Goal: Information Seeking & Learning: Learn about a topic

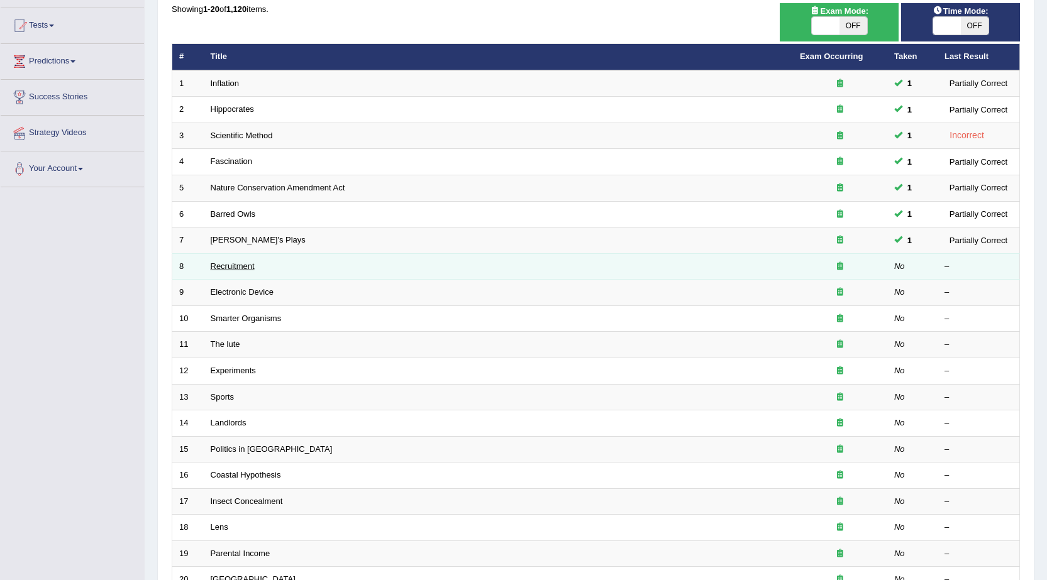
click at [234, 265] on link "Recruitment" at bounding box center [233, 266] width 44 height 9
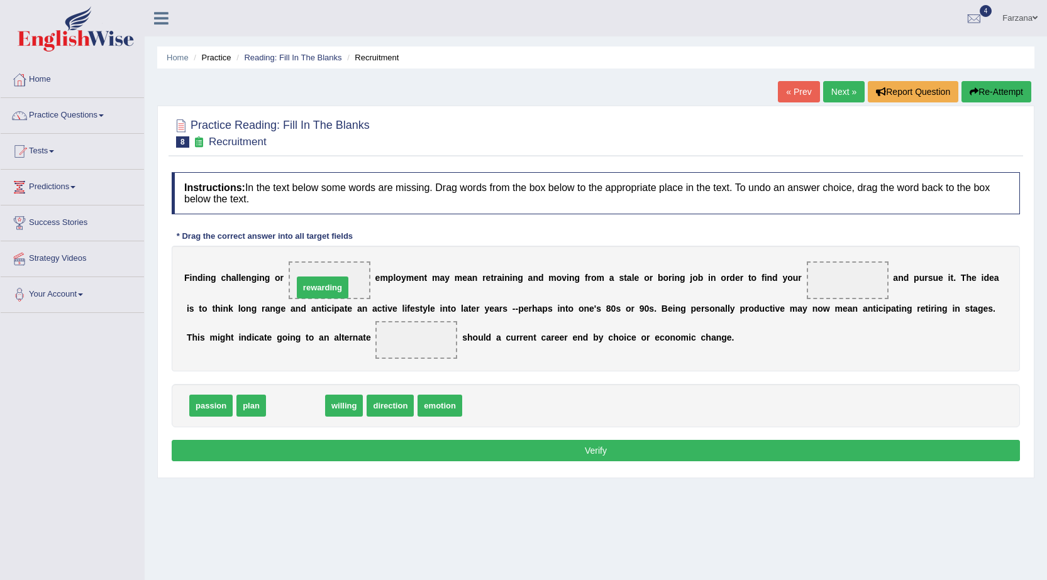
drag, startPoint x: 288, startPoint y: 403, endPoint x: 315, endPoint y: 285, distance: 121.2
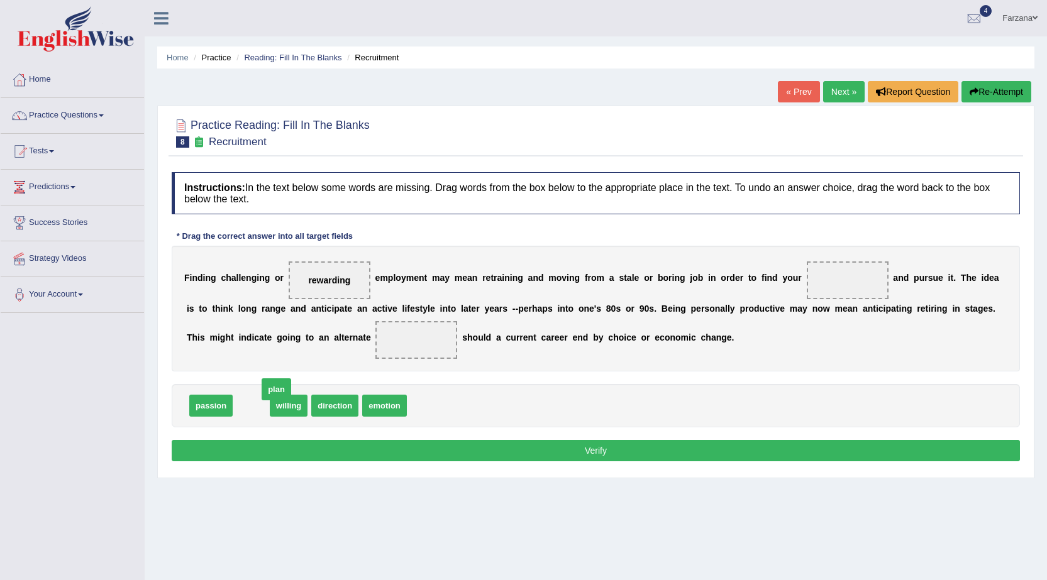
drag, startPoint x: 253, startPoint y: 410, endPoint x: 278, endPoint y: 394, distance: 30.0
drag, startPoint x: 216, startPoint y: 407, endPoint x: 866, endPoint y: 287, distance: 661.0
drag, startPoint x: 245, startPoint y: 402, endPoint x: 417, endPoint y: 344, distance: 182.1
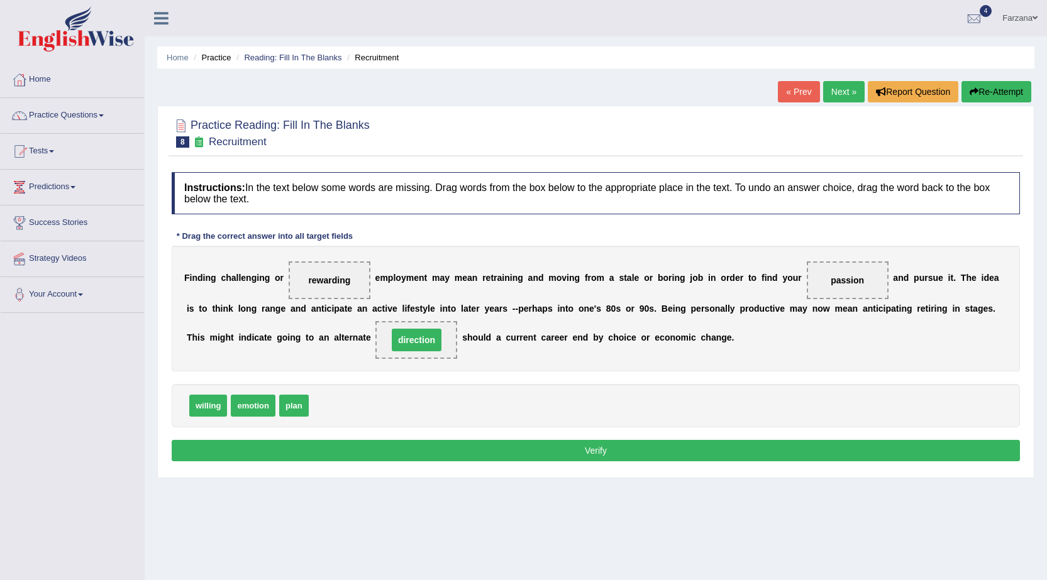
click at [499, 447] on button "Verify" at bounding box center [596, 450] width 848 height 21
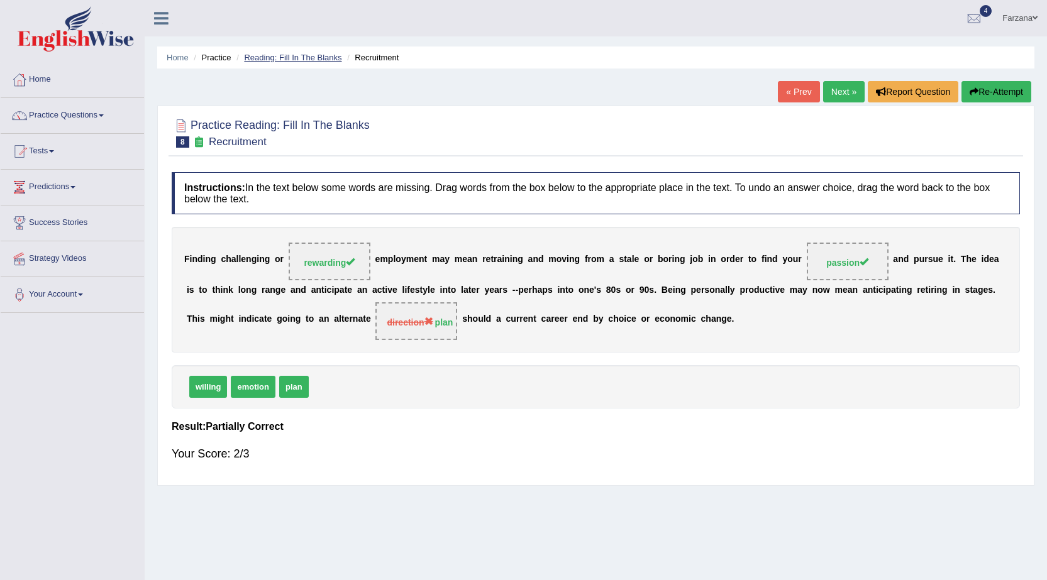
click at [252, 56] on link "Reading: Fill In The Blanks" at bounding box center [292, 57] width 97 height 9
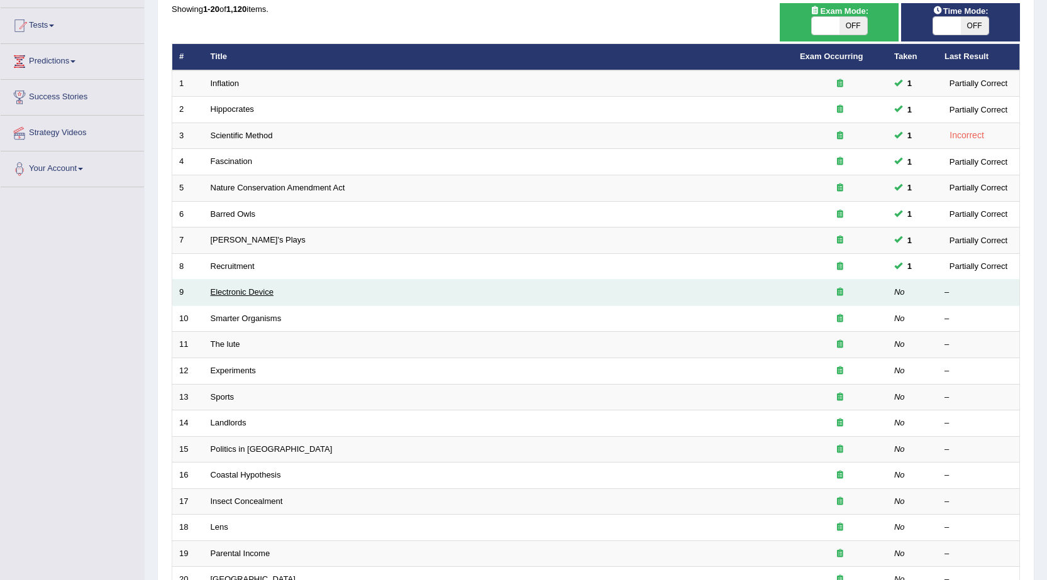
click at [242, 289] on link "Electronic Device" at bounding box center [242, 291] width 63 height 9
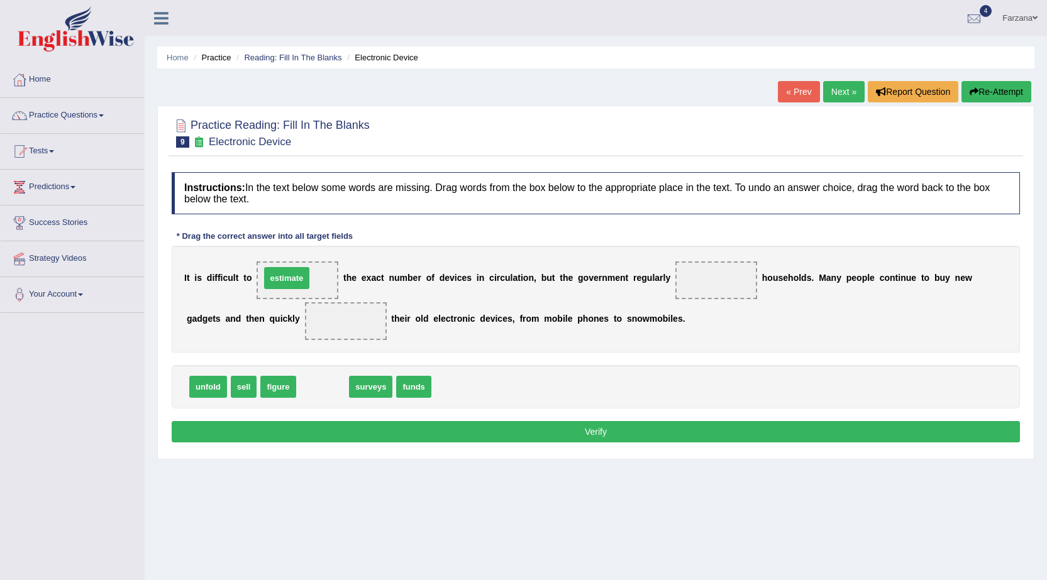
drag, startPoint x: 327, startPoint y: 390, endPoint x: 291, endPoint y: 281, distance: 114.5
drag, startPoint x: 238, startPoint y: 382, endPoint x: 351, endPoint y: 327, distance: 126.2
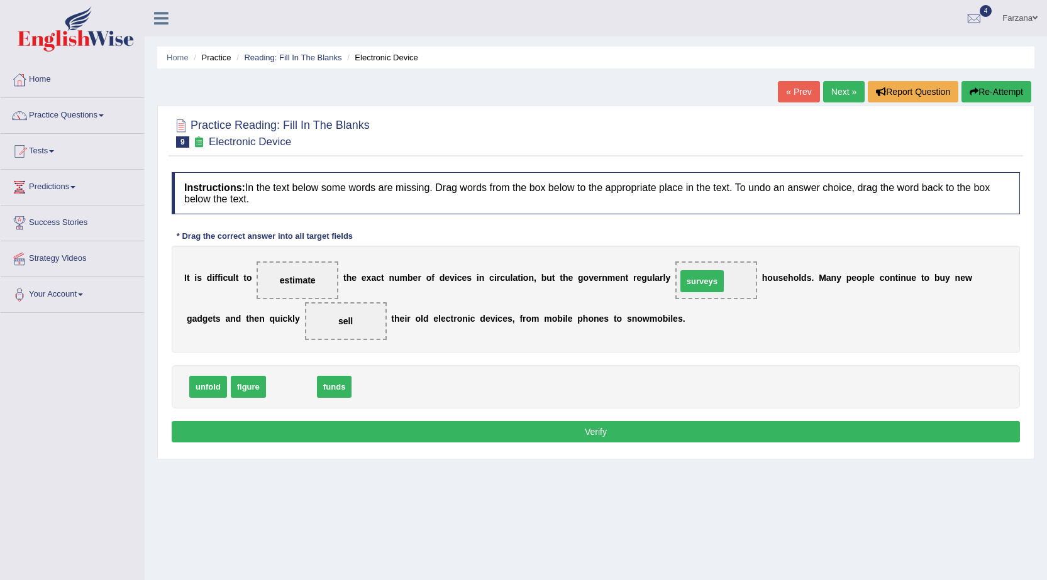
drag, startPoint x: 286, startPoint y: 384, endPoint x: 697, endPoint y: 278, distance: 423.9
click at [568, 430] on button "Verify" at bounding box center [596, 431] width 848 height 21
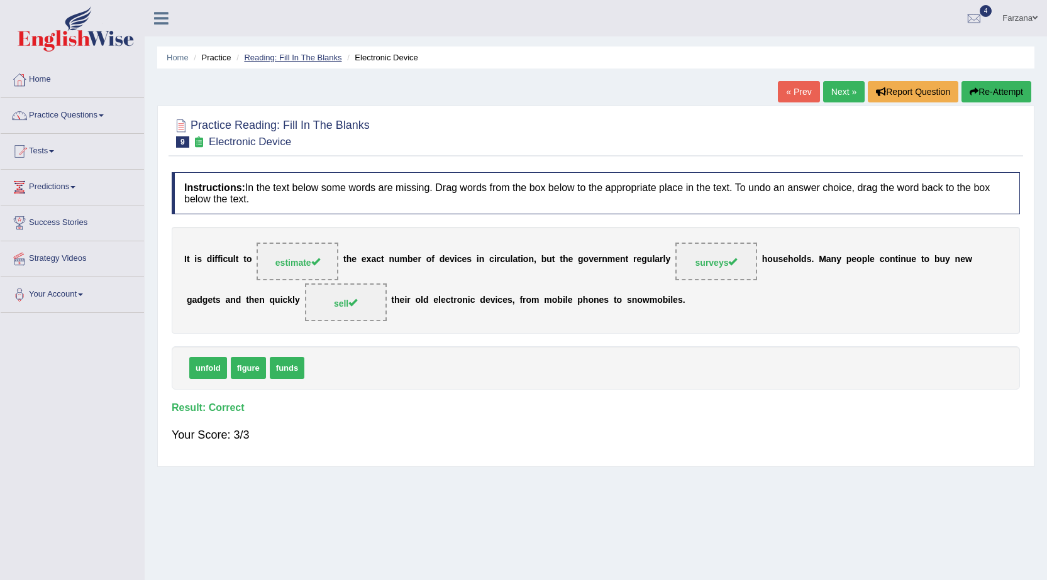
click at [293, 57] on link "Reading: Fill In The Blanks" at bounding box center [292, 57] width 97 height 9
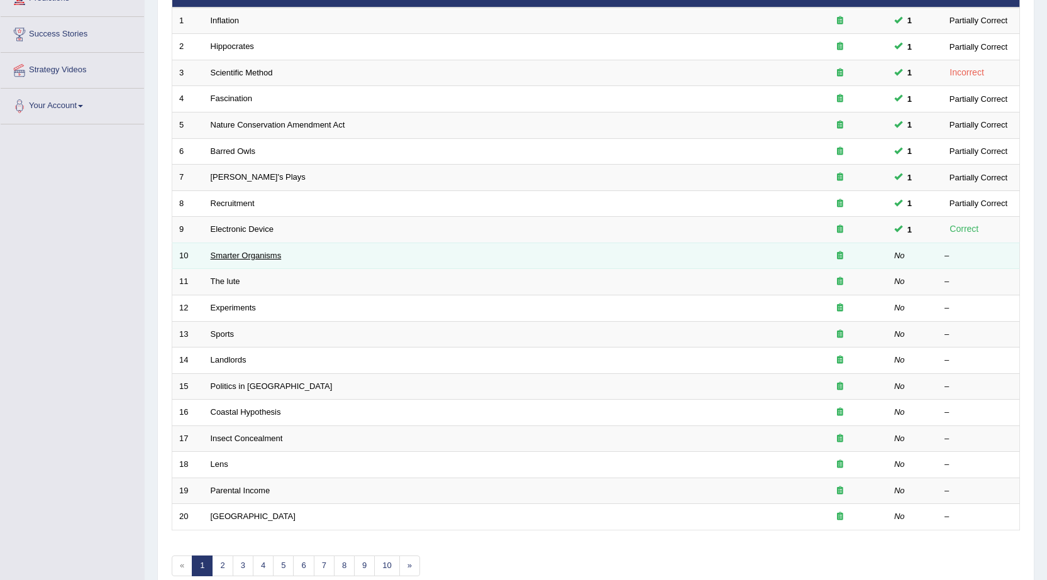
click at [213, 251] on link "Smarter Organisms" at bounding box center [246, 255] width 71 height 9
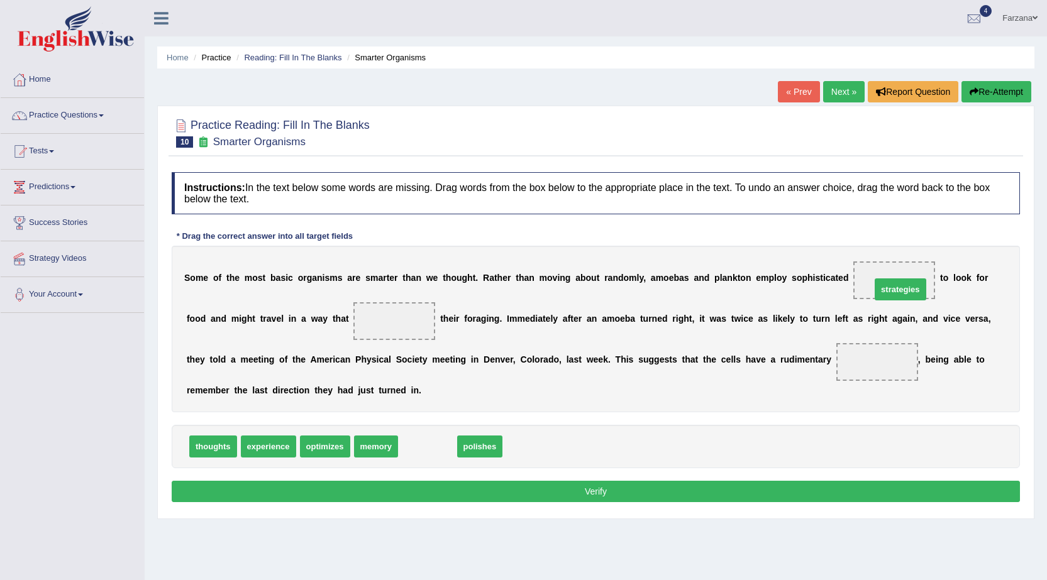
drag, startPoint x: 418, startPoint y: 453, endPoint x: 891, endPoint y: 296, distance: 498.2
drag, startPoint x: 425, startPoint y: 441, endPoint x: 401, endPoint y: 322, distance: 120.6
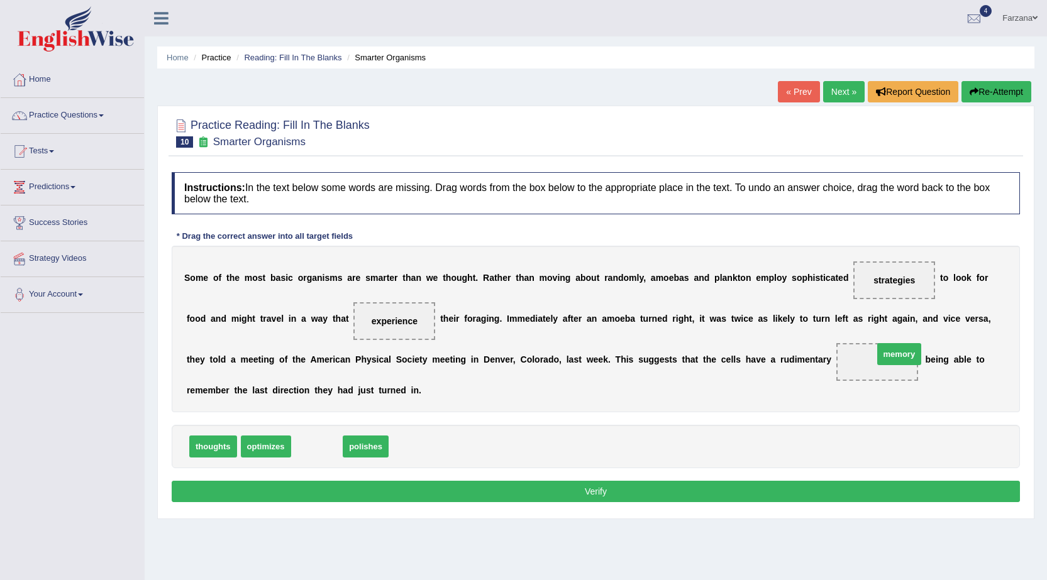
drag, startPoint x: 317, startPoint y: 446, endPoint x: 863, endPoint y: 368, distance: 551.8
click at [680, 501] on button "Verify" at bounding box center [596, 491] width 848 height 21
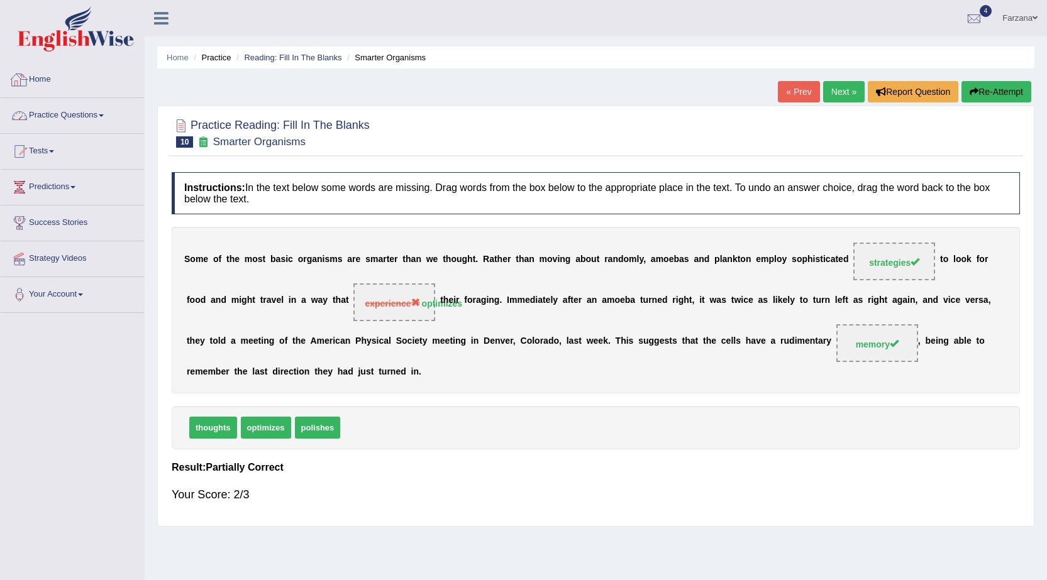
click at [104, 113] on link "Practice Questions" at bounding box center [72, 113] width 143 height 31
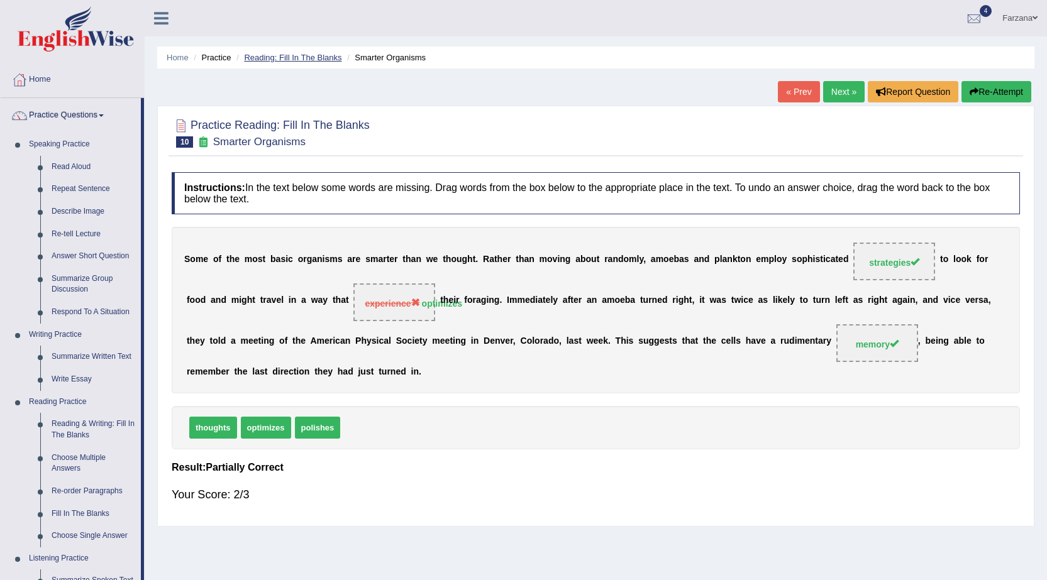
click at [263, 54] on link "Reading: Fill In The Blanks" at bounding box center [292, 57] width 97 height 9
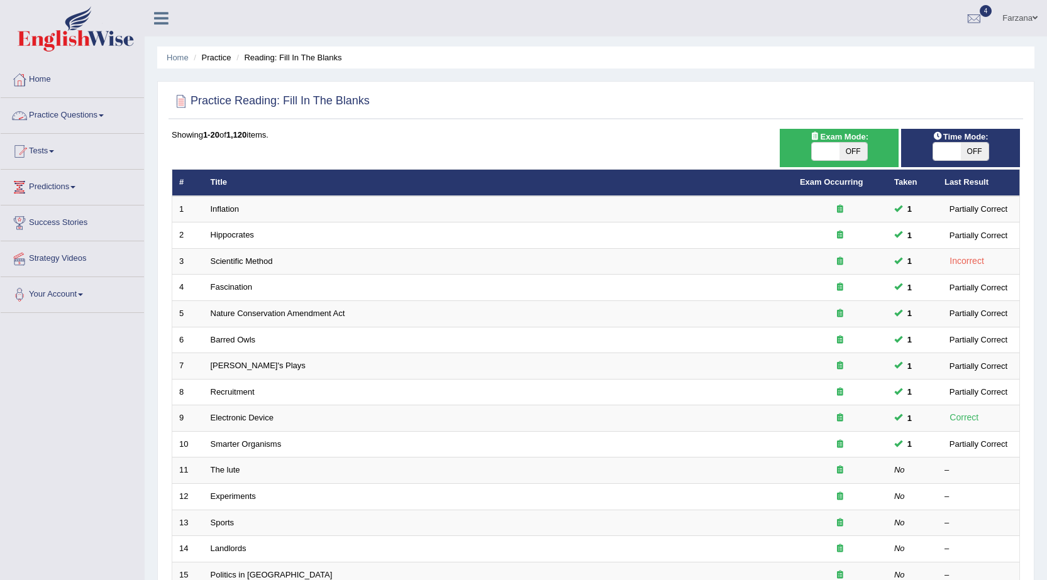
click at [94, 119] on link "Practice Questions" at bounding box center [72, 113] width 143 height 31
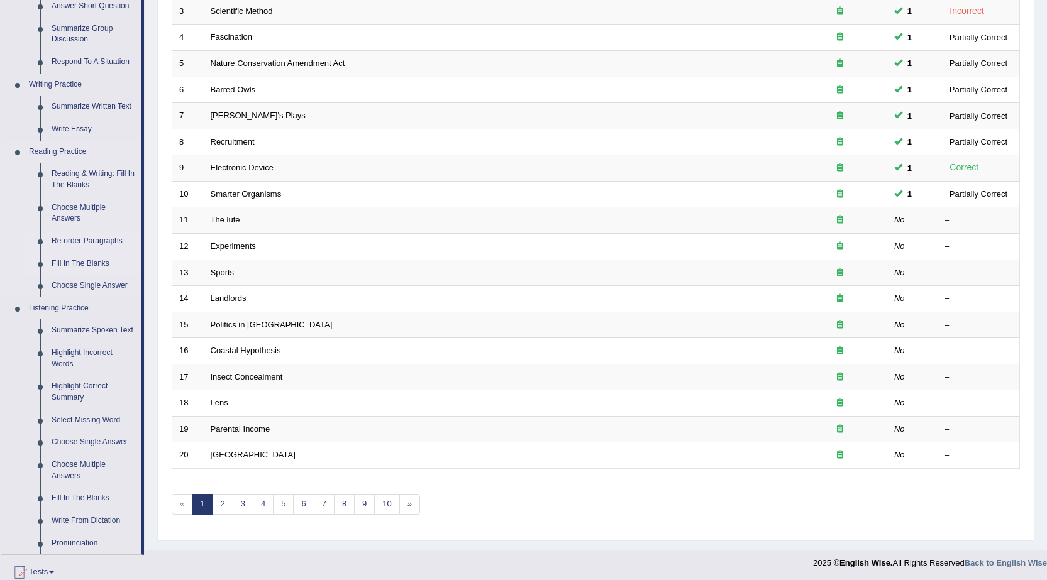
scroll to position [251, 0]
click at [75, 177] on link "Reading & Writing: Fill In The Blanks" at bounding box center [93, 178] width 95 height 33
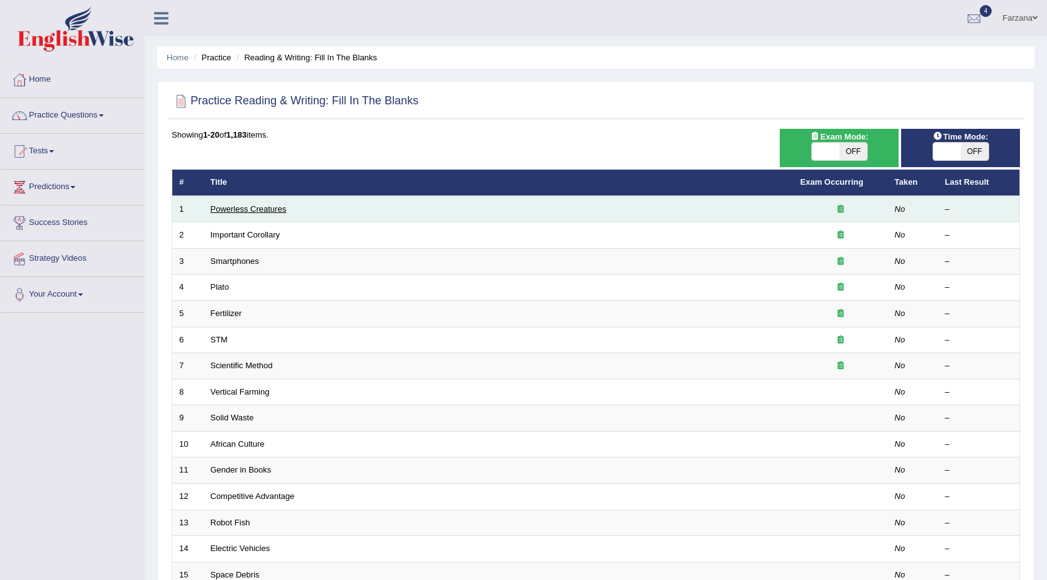
click at [252, 205] on link "Powerless Creatures" at bounding box center [249, 208] width 76 height 9
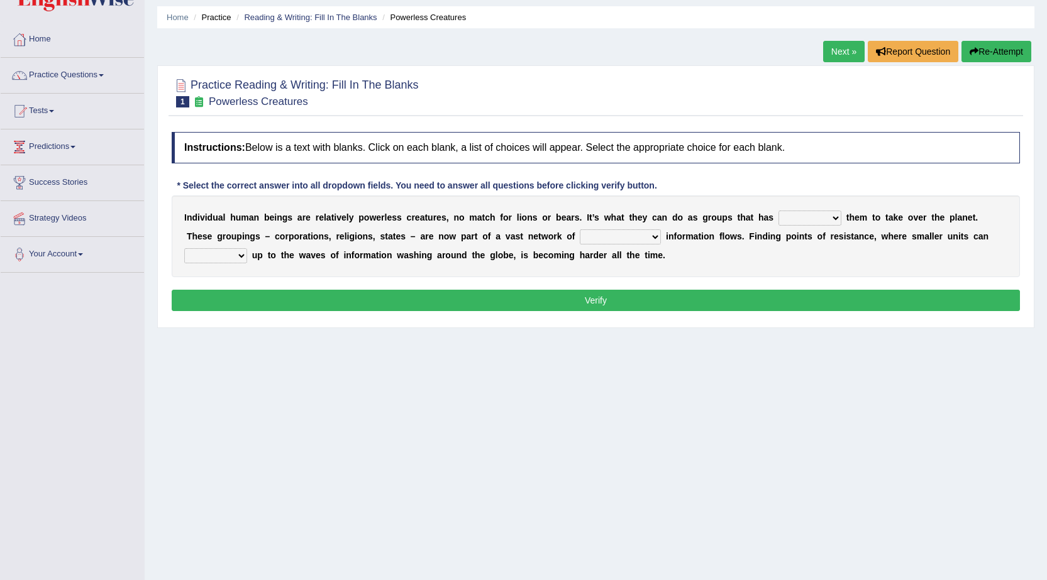
scroll to position [63, 0]
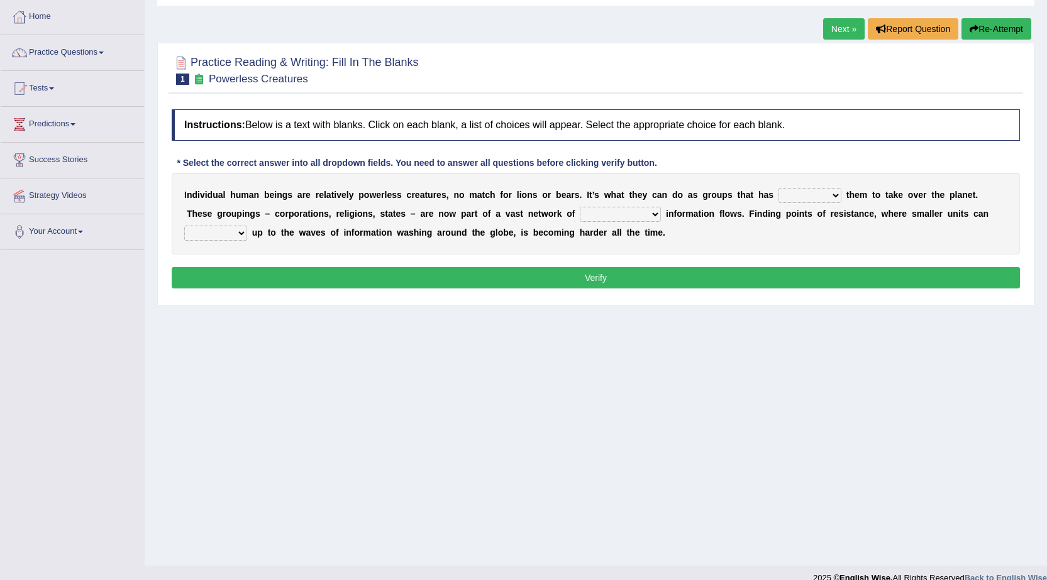
click at [831, 192] on select "enabled contended embodied conjured" at bounding box center [809, 195] width 63 height 15
click at [647, 217] on select "interconnected overlapping fastened exploited" at bounding box center [620, 214] width 81 height 15
select select "interconnected"
click at [580, 207] on select "interconnected overlapping fastened exploited" at bounding box center [620, 214] width 81 height 15
click at [756, 245] on div "I n d i v i d u a l h u m a n b e i n g s a r e r e l a t i v e l y p o w e r l…" at bounding box center [596, 214] width 848 height 82
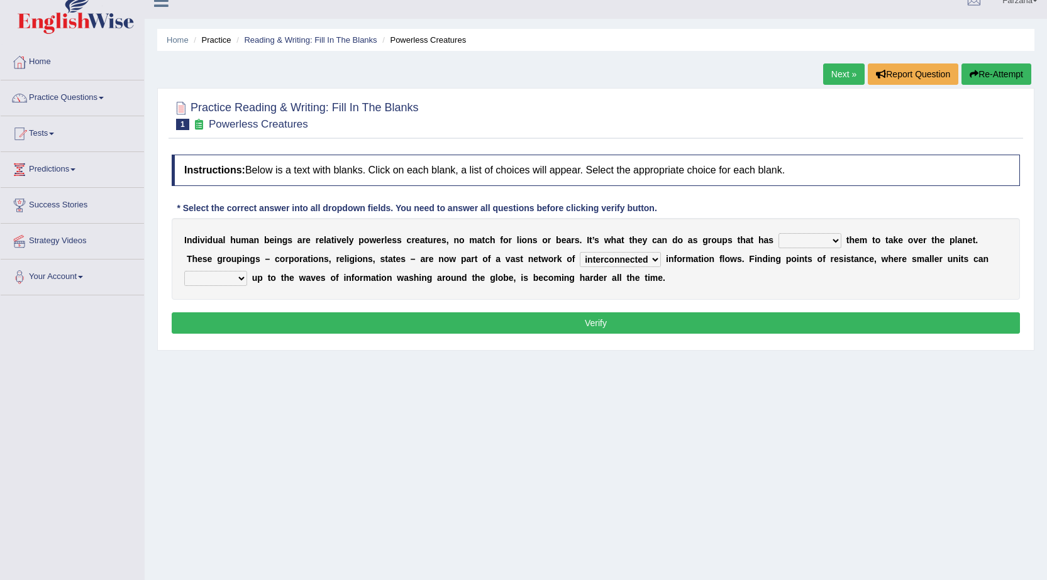
scroll to position [0, 0]
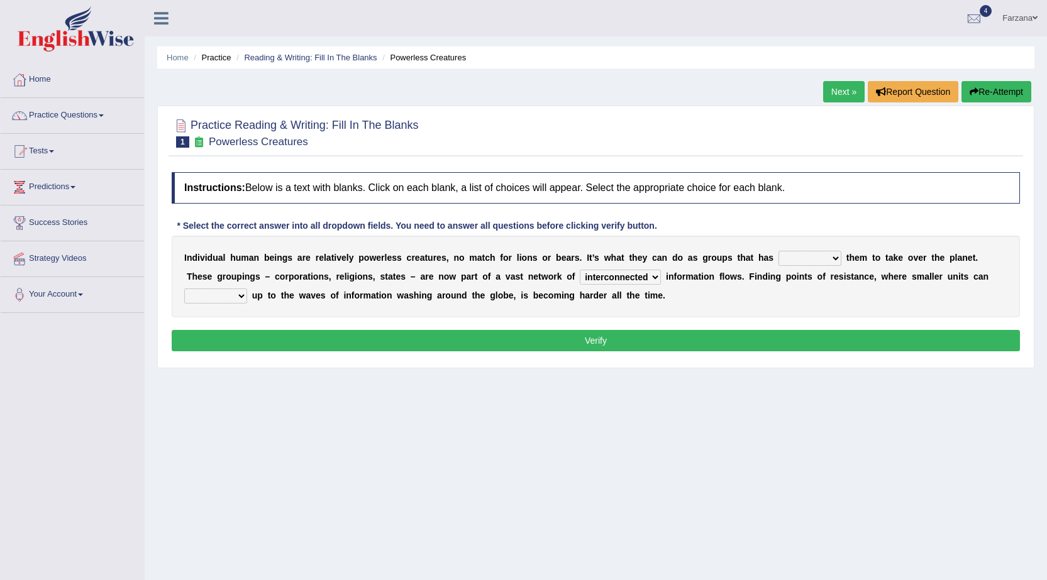
click at [247, 297] on b at bounding box center [249, 295] width 5 height 10
click at [238, 296] on select "stand raise hail pump" at bounding box center [215, 296] width 63 height 15
click at [537, 201] on h4 "Instructions: Below is a text with blanks. Click on each blank, a list of choic…" at bounding box center [596, 187] width 848 height 31
click at [236, 295] on select "stand raise hail pump" at bounding box center [215, 296] width 63 height 15
select select "stand"
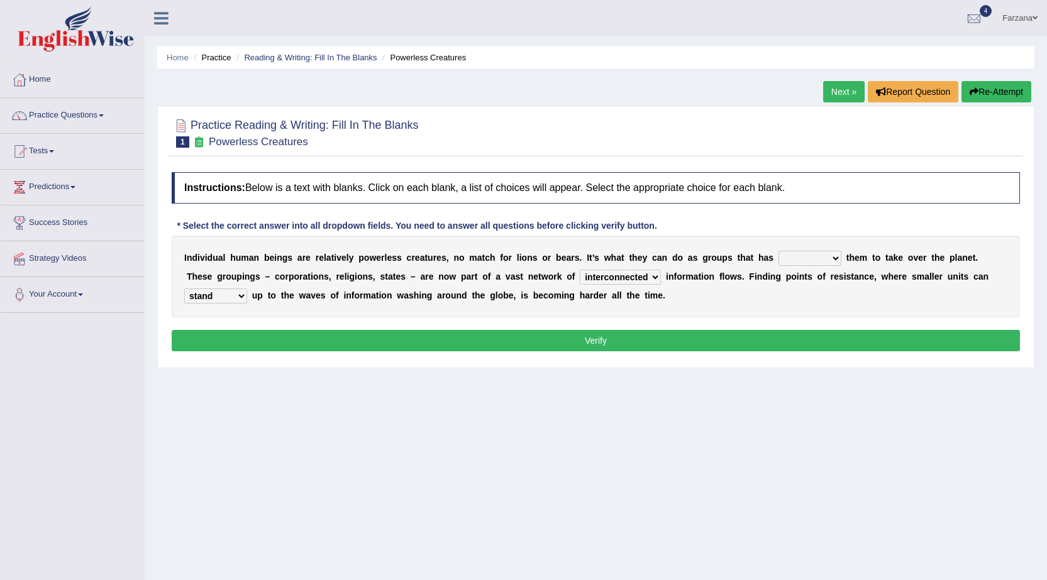
click at [184, 289] on select "stand raise hail pump" at bounding box center [215, 296] width 63 height 15
click at [825, 253] on select "enabled contended embodied conjured" at bounding box center [809, 258] width 63 height 15
select select "enabled"
click at [778, 251] on select "enabled contended embodied conjured" at bounding box center [809, 258] width 63 height 15
click at [785, 334] on button "Verify" at bounding box center [596, 340] width 848 height 21
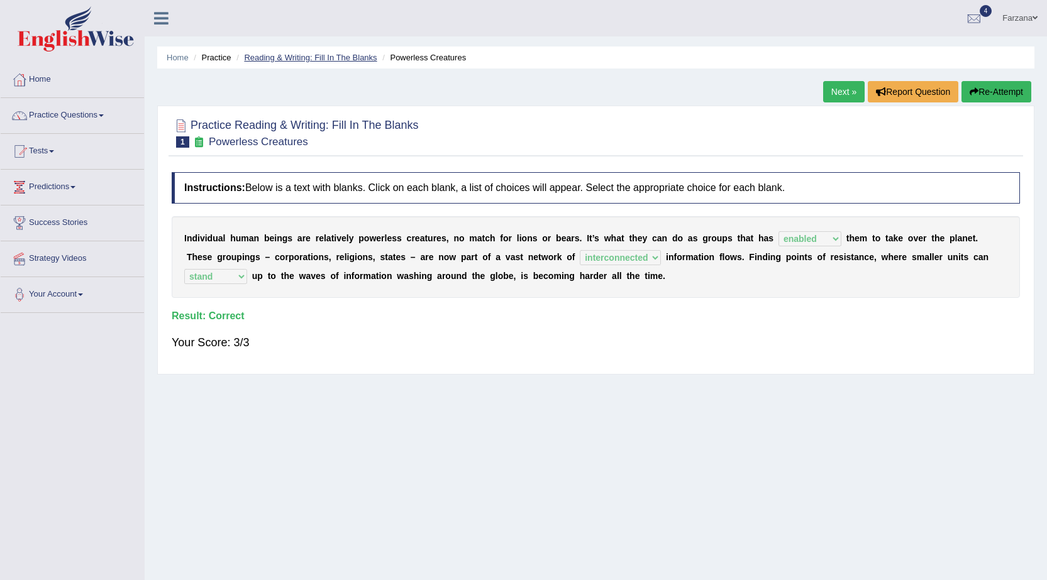
click at [287, 55] on link "Reading & Writing: Fill In The Blanks" at bounding box center [310, 57] width 133 height 9
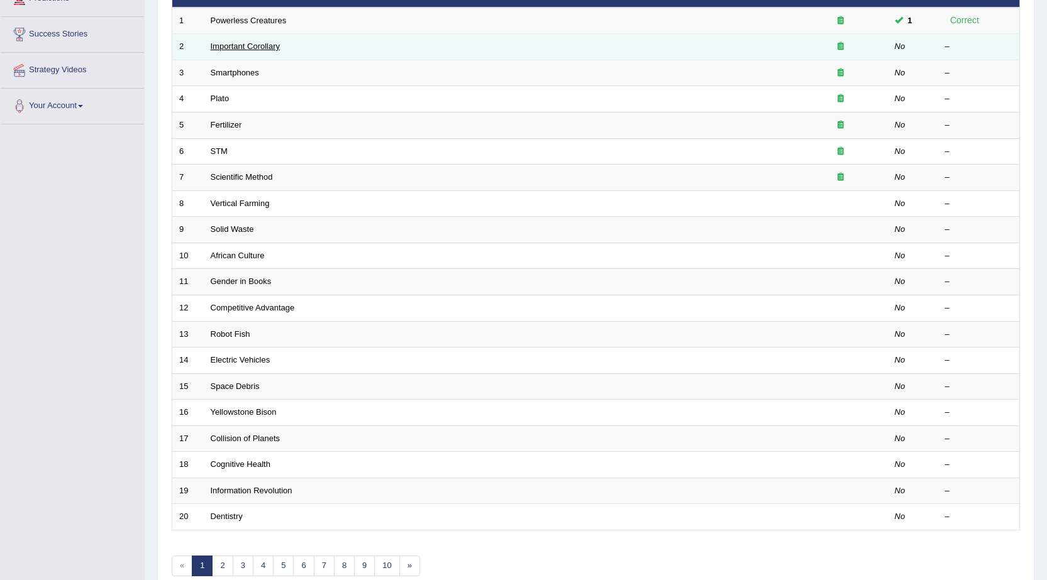
click at [247, 48] on link "Important Corollary" at bounding box center [246, 45] width 70 height 9
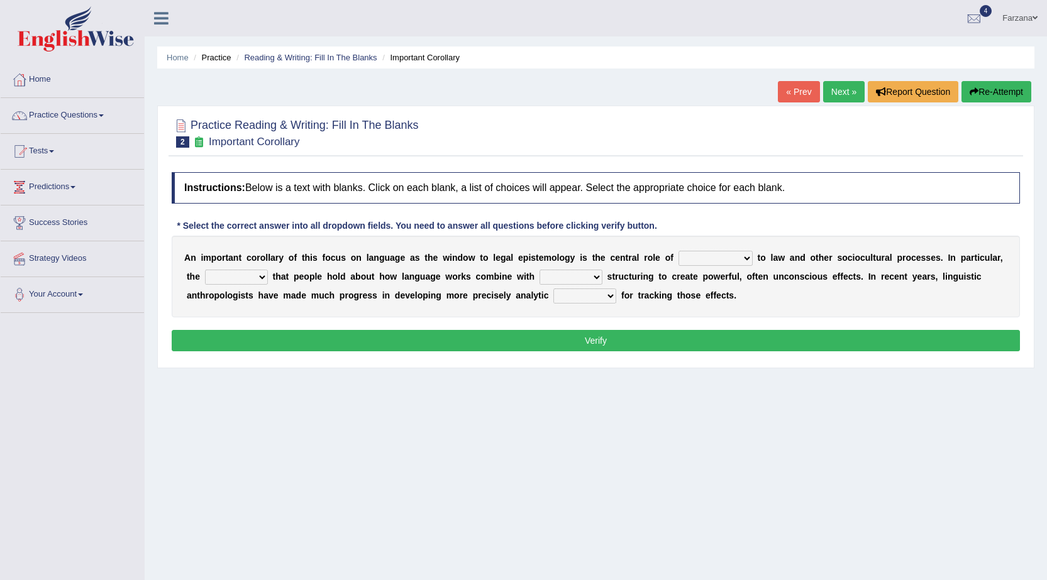
click at [736, 258] on select "discourse epoch dialect acquaintance" at bounding box center [715, 258] width 74 height 15
click at [717, 211] on div "Instructions: Below is a text with blanks. Click on each blank, a list of choic…" at bounding box center [595, 264] width 854 height 196
click at [249, 277] on select "deviation besmirch consent ideas" at bounding box center [236, 277] width 63 height 15
select select "ideas"
click at [205, 270] on select "deviation besmirch consent ideas" at bounding box center [236, 277] width 63 height 15
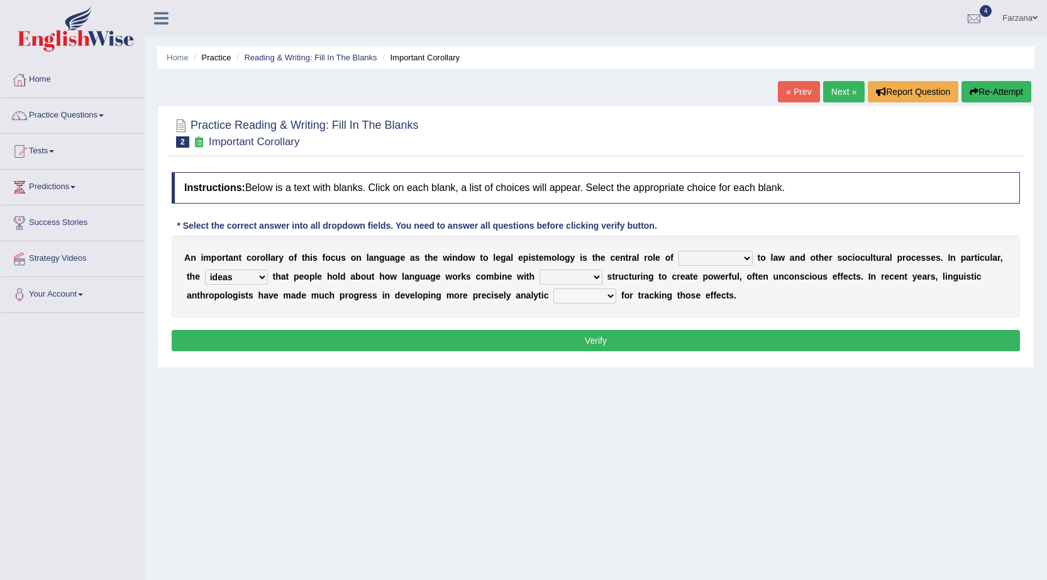
click at [592, 275] on select "mandatory linguistic legitimate customary" at bounding box center [570, 277] width 63 height 15
select select "linguistic"
click at [539, 270] on select "mandatory linguistic legitimate customary" at bounding box center [570, 277] width 63 height 15
click at [597, 293] on select "tools appetite albums stroke" at bounding box center [584, 296] width 63 height 15
select select "tools"
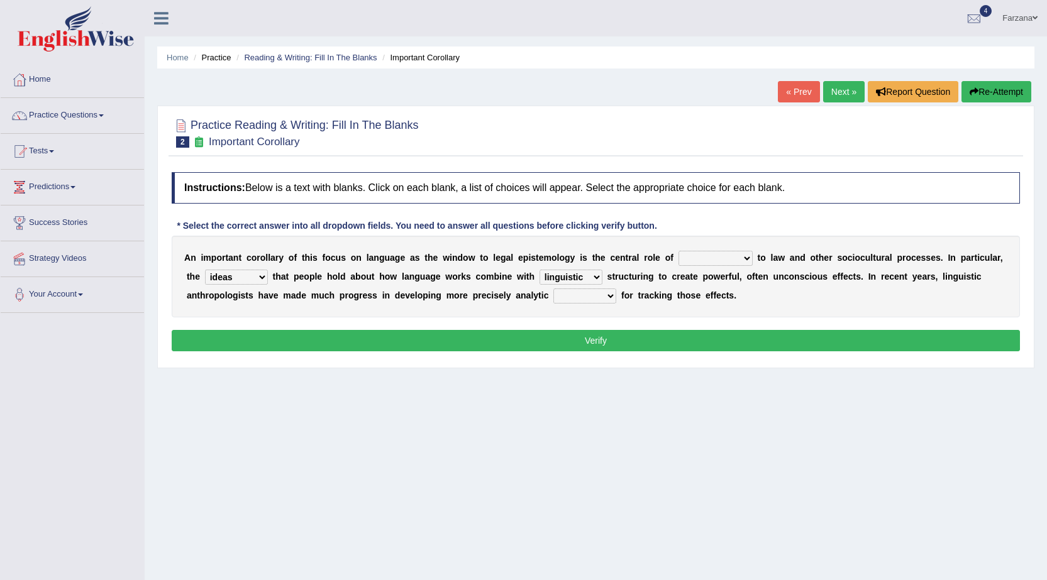
click at [553, 289] on select "tools appetite albums stroke" at bounding box center [584, 296] width 63 height 15
click at [703, 256] on select "discourse epoch dialect acquaintance" at bounding box center [715, 258] width 74 height 15
click at [738, 257] on select "discourse epoch dialect acquaintance" at bounding box center [715, 258] width 74 height 15
select select "discourse"
click at [678, 251] on select "discourse epoch dialect acquaintance" at bounding box center [715, 258] width 74 height 15
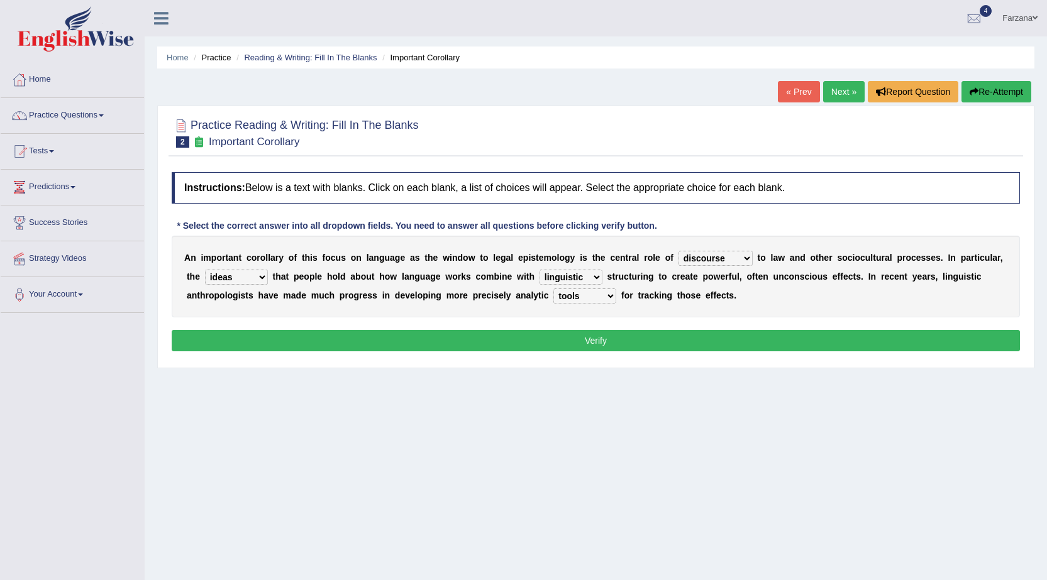
click at [702, 338] on button "Verify" at bounding box center [596, 340] width 848 height 21
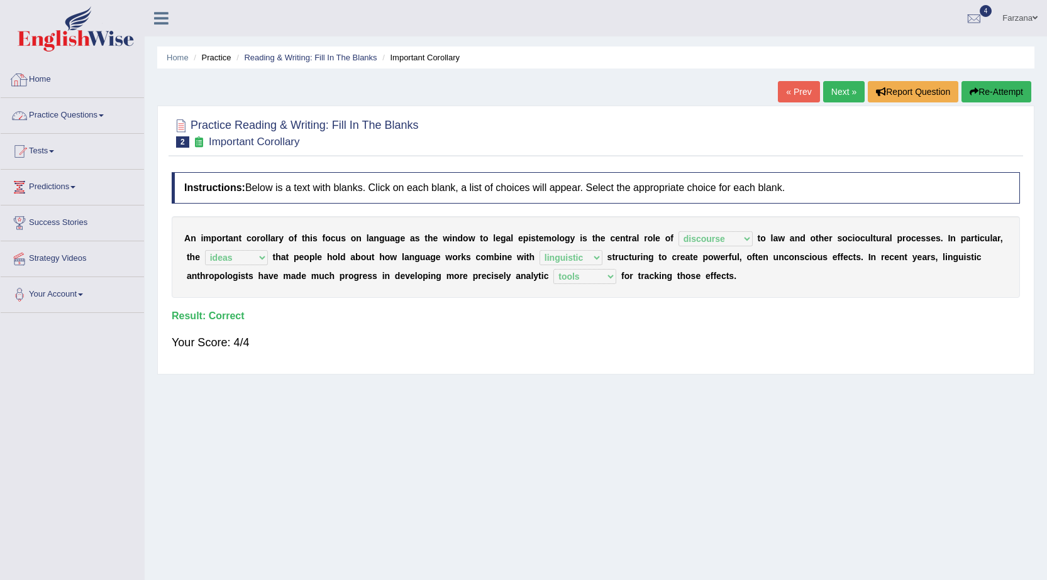
click at [77, 112] on link "Practice Questions" at bounding box center [72, 113] width 143 height 31
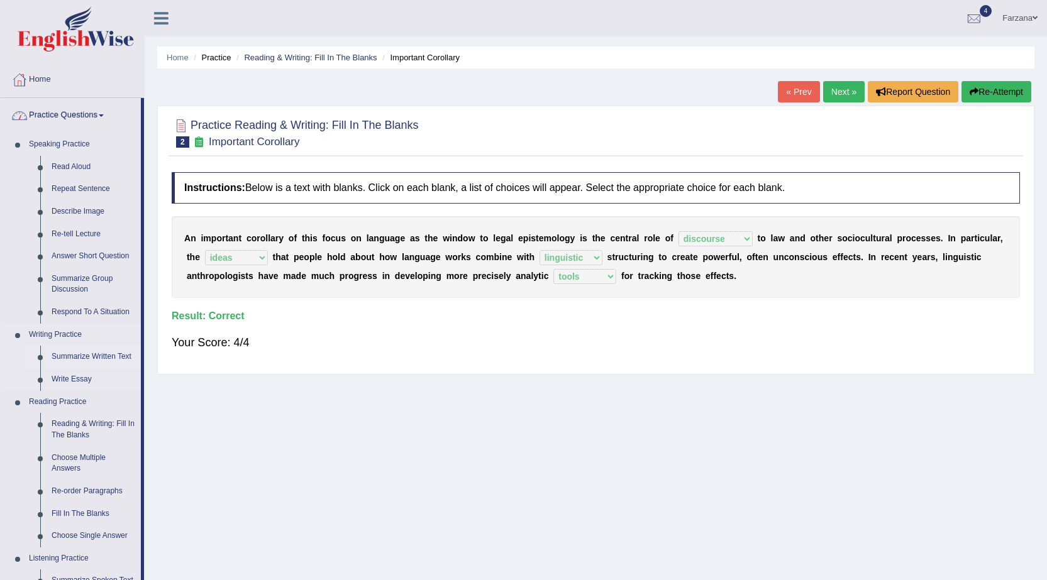
scroll to position [126, 0]
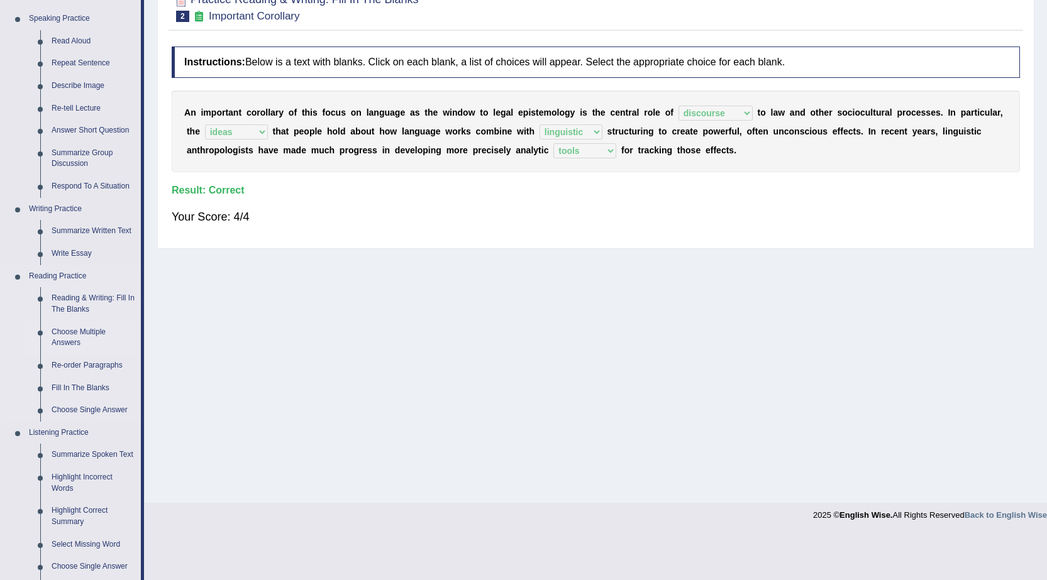
click at [94, 337] on link "Choose Multiple Answers" at bounding box center [93, 337] width 95 height 33
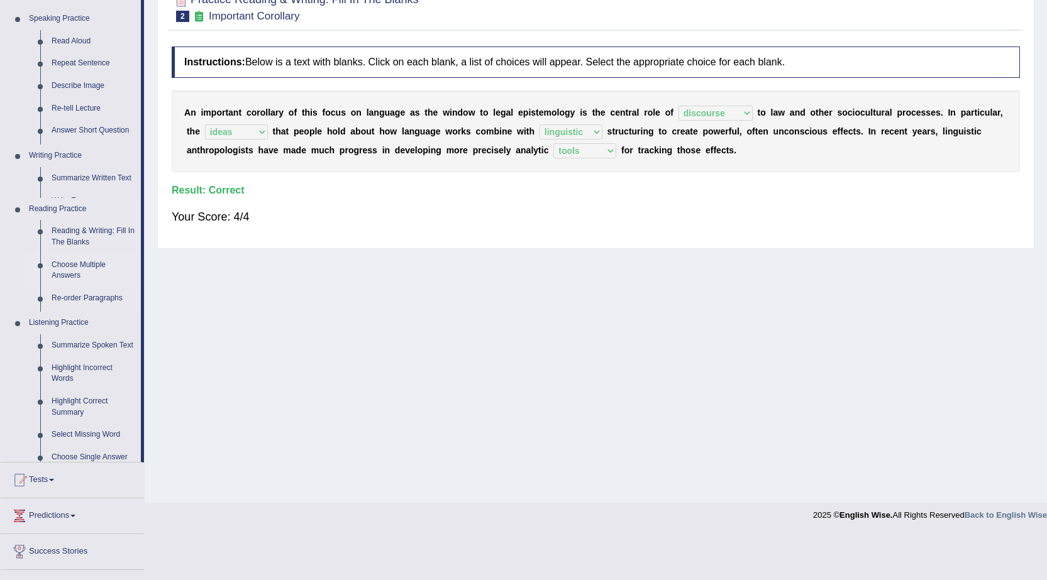
scroll to position [80, 0]
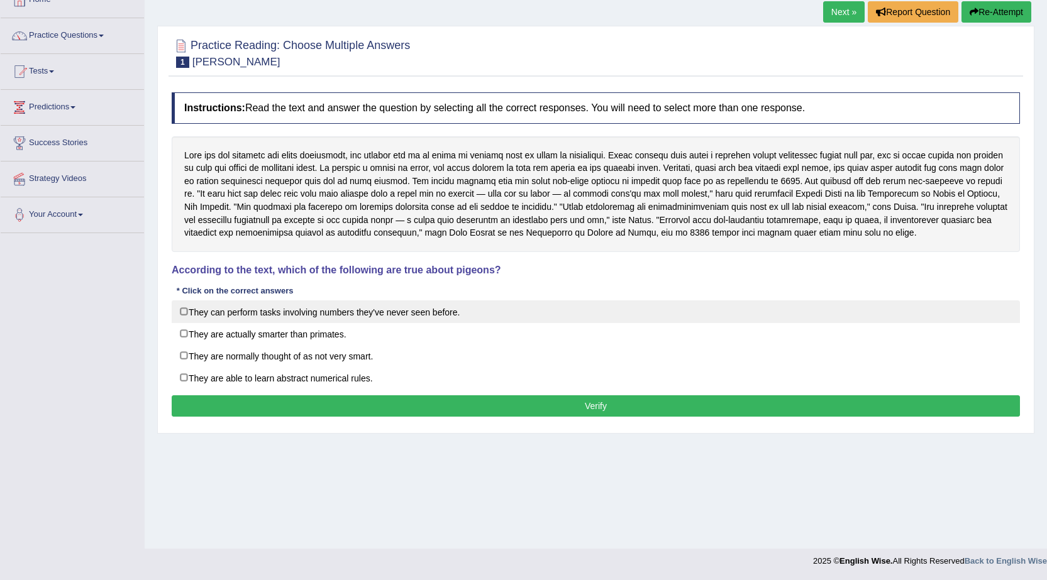
click at [256, 312] on label "They can perform tasks involving numbers they've never seen before." at bounding box center [596, 311] width 848 height 23
checkbox input "true"
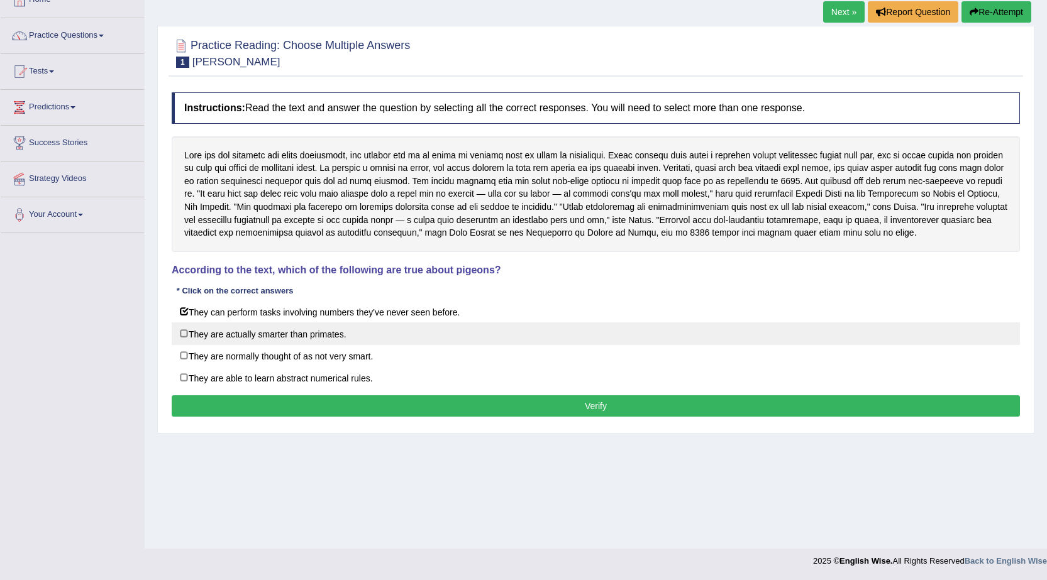
click at [251, 330] on label "They are actually smarter than primates." at bounding box center [596, 333] width 848 height 23
click at [238, 338] on label "They are actually smarter than primates." at bounding box center [596, 333] width 848 height 23
checkbox input "false"
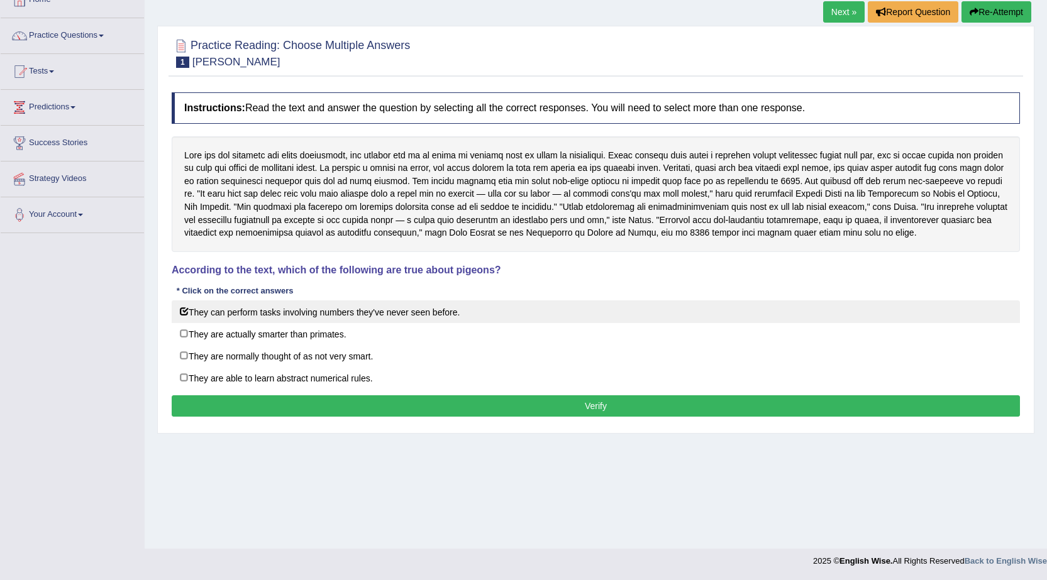
click at [252, 311] on label "They can perform tasks involving numbers they've never seen before." at bounding box center [596, 311] width 848 height 23
checkbox input "false"
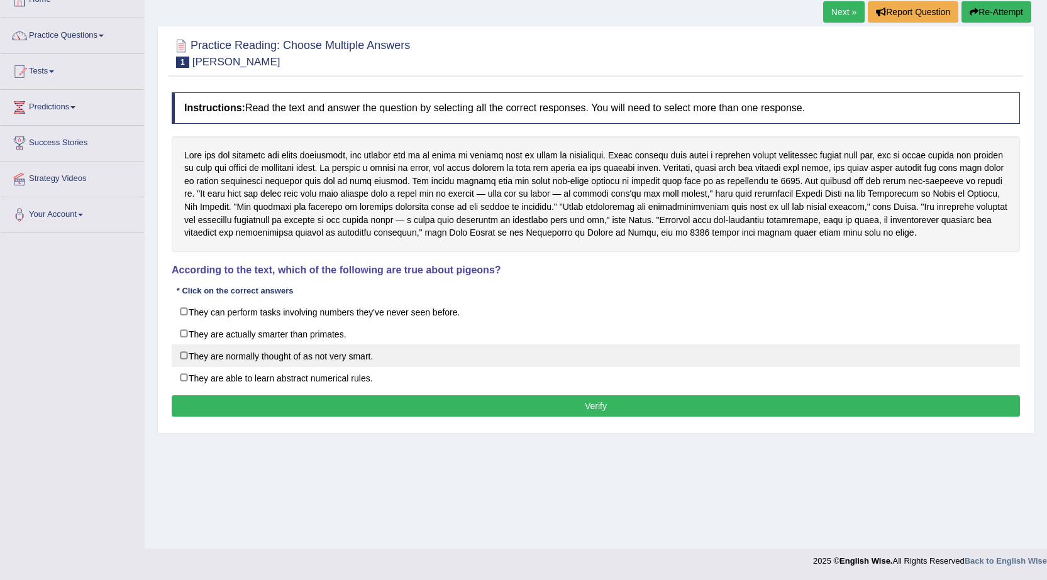
click at [250, 347] on label "They are normally thought of as not very smart." at bounding box center [596, 355] width 848 height 23
checkbox input "true"
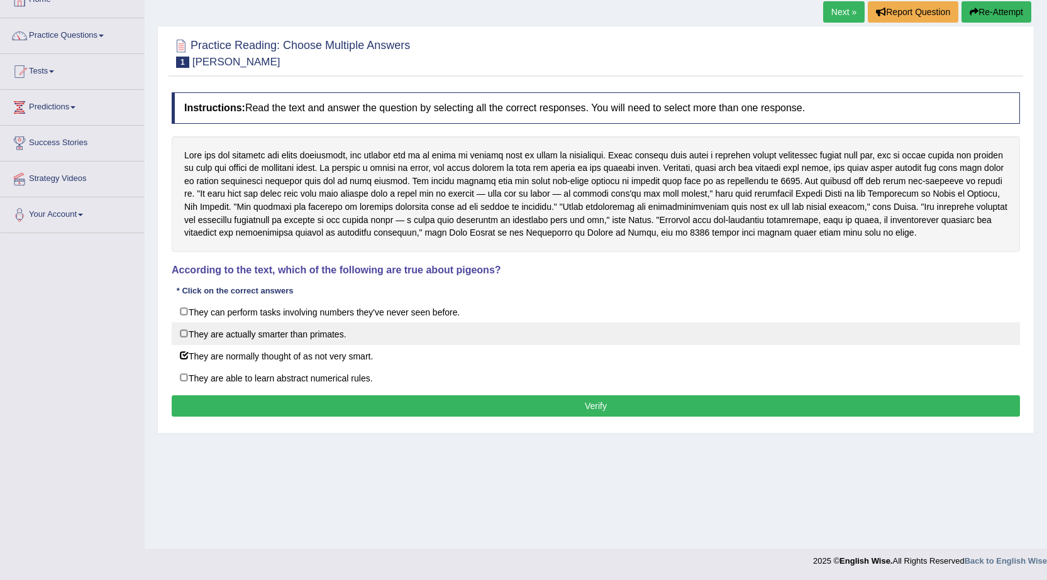
click at [299, 340] on label "They are actually smarter than primates." at bounding box center [596, 333] width 848 height 23
checkbox input "true"
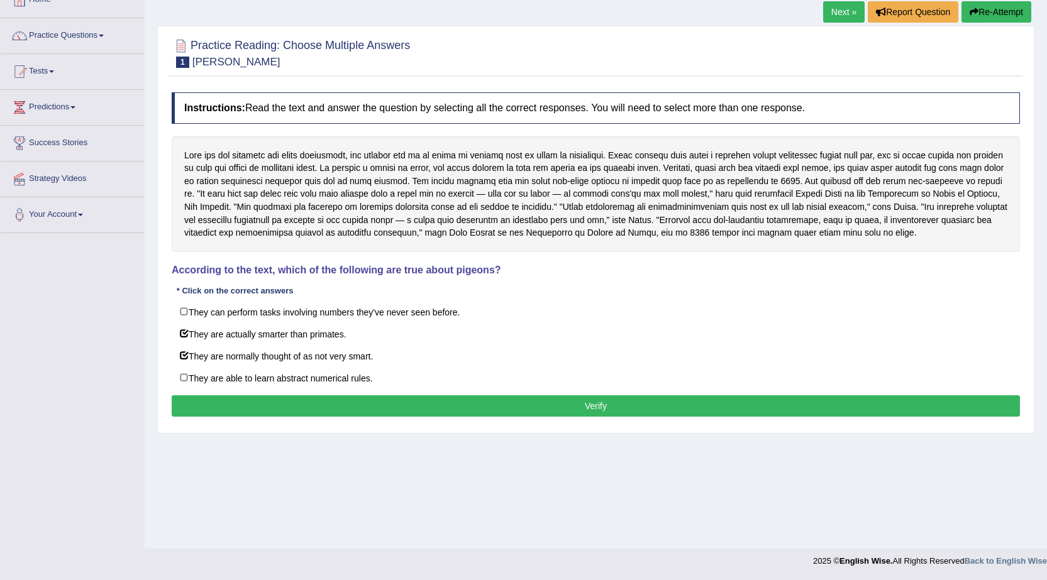
click at [331, 400] on button "Verify" at bounding box center [596, 405] width 848 height 21
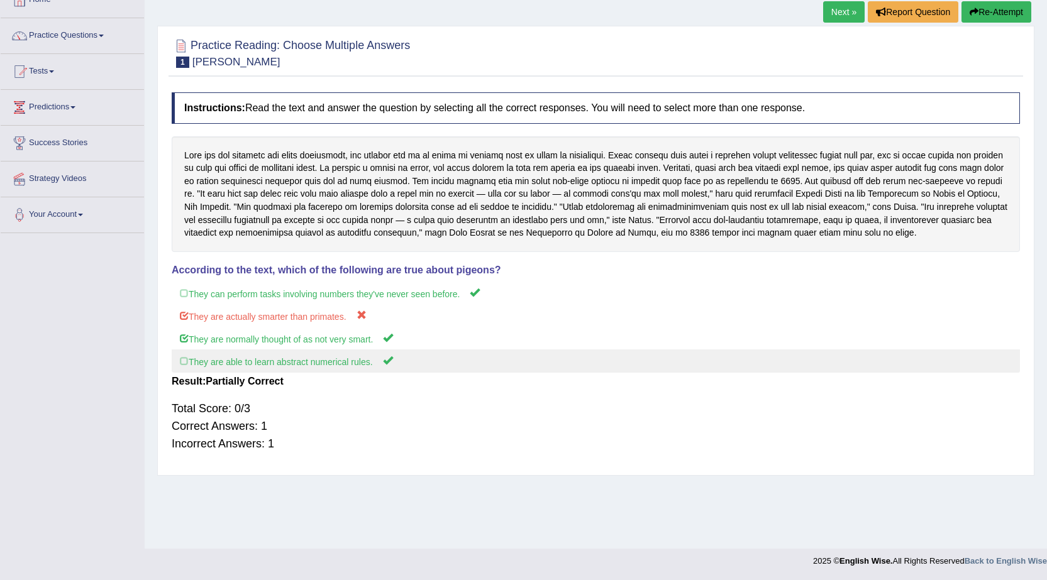
click at [282, 355] on label "They are able to learn abstract numerical rules." at bounding box center [596, 361] width 848 height 23
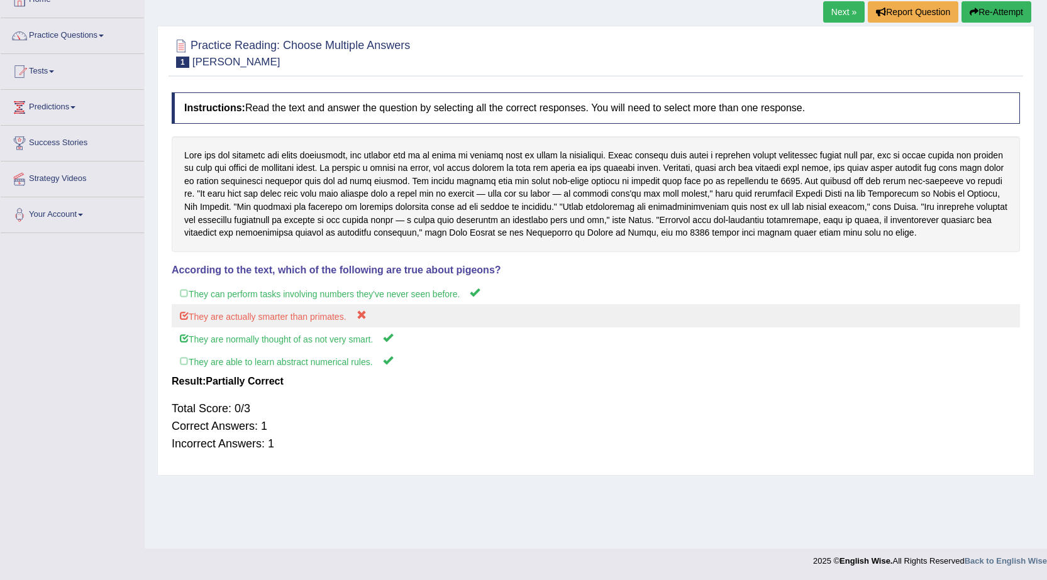
click at [202, 311] on label "They are actually smarter than primates." at bounding box center [596, 315] width 848 height 23
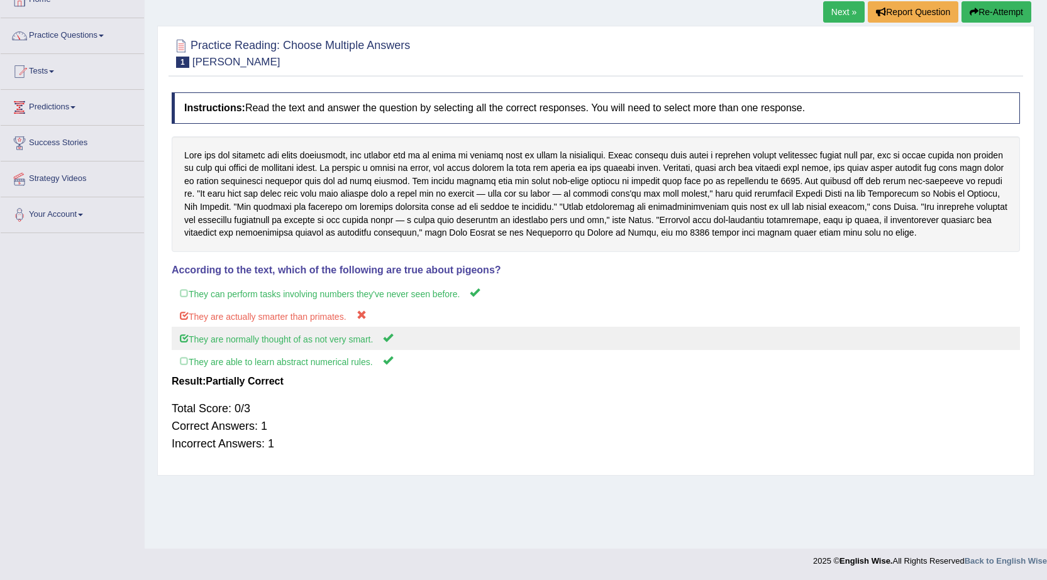
click at [194, 334] on label "They are normally thought of as not very smart." at bounding box center [596, 338] width 848 height 23
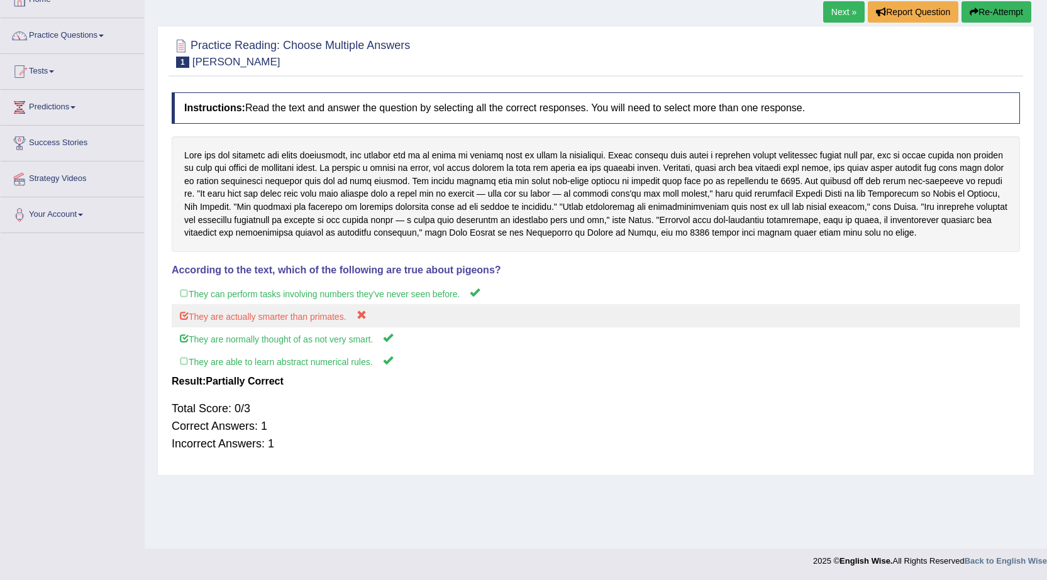
click at [201, 317] on label "They are actually smarter than primates." at bounding box center [596, 315] width 848 height 23
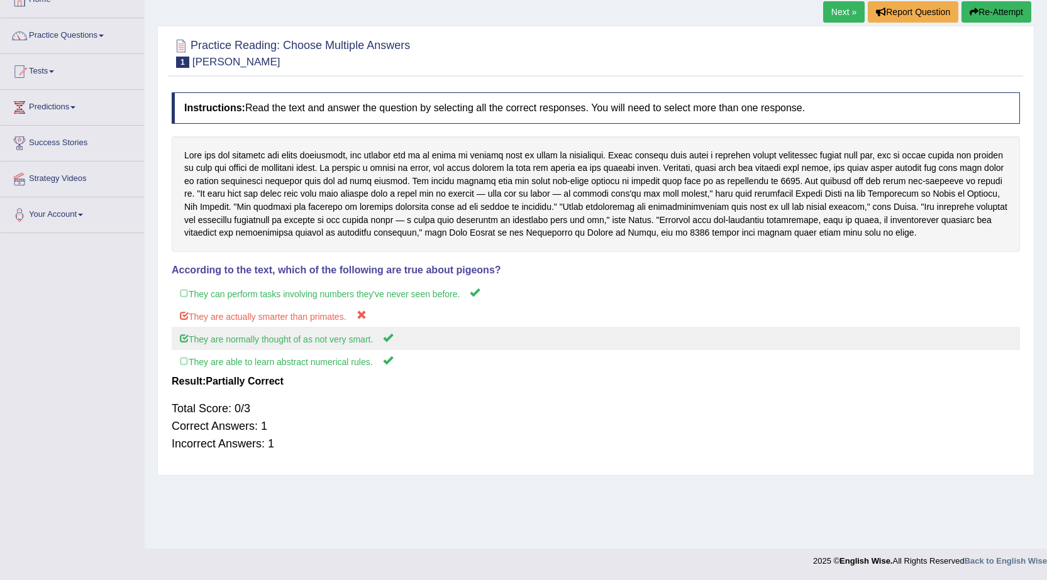
click at [204, 339] on label "They are normally thought of as not very smart." at bounding box center [596, 338] width 848 height 23
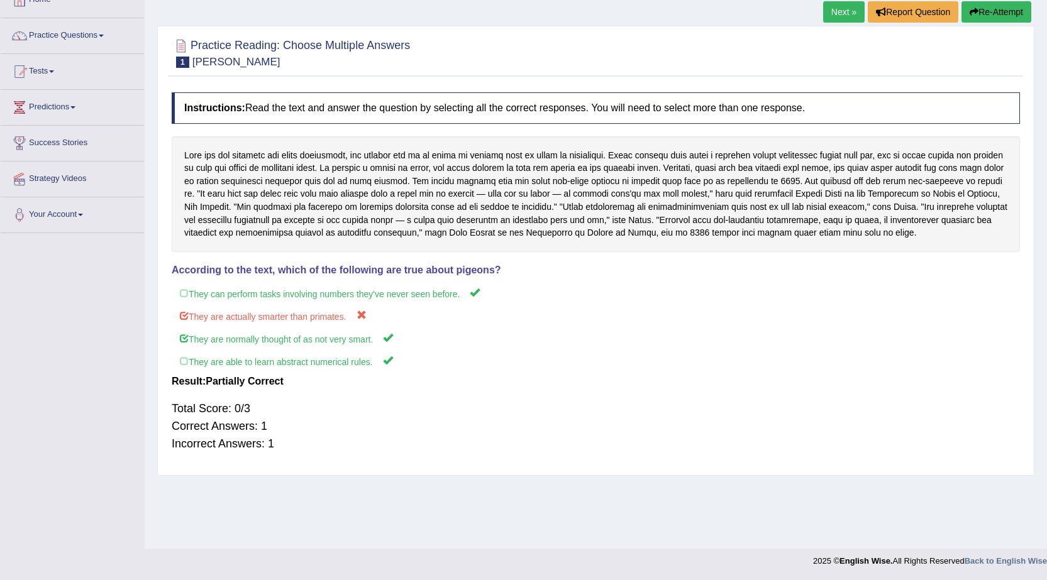
click at [262, 425] on div "Total Score: 0/3 Correct Answers: 1 Incorrect Answers: 1" at bounding box center [596, 426] width 848 height 65
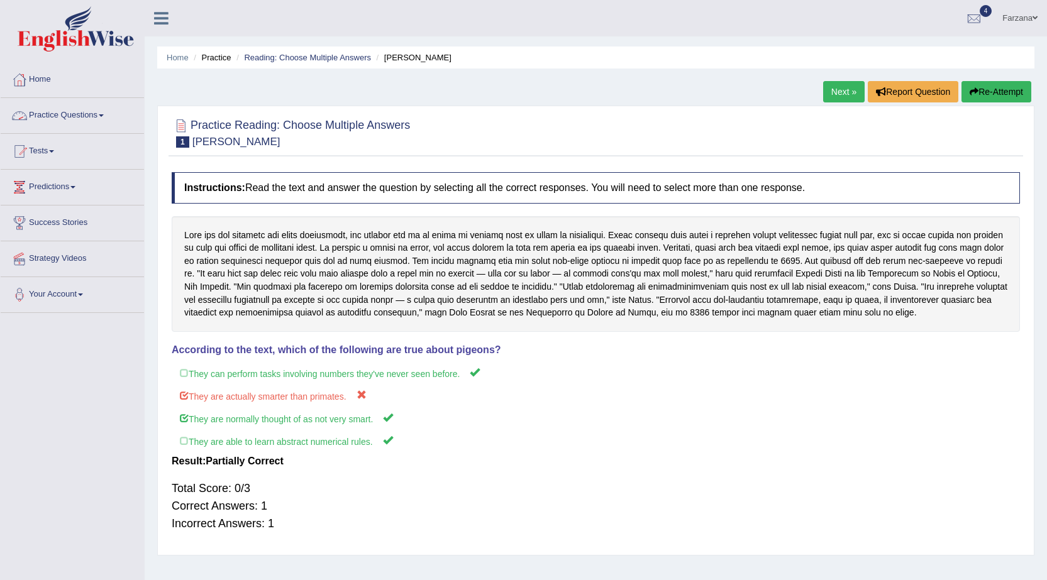
click at [85, 109] on link "Practice Questions" at bounding box center [72, 113] width 143 height 31
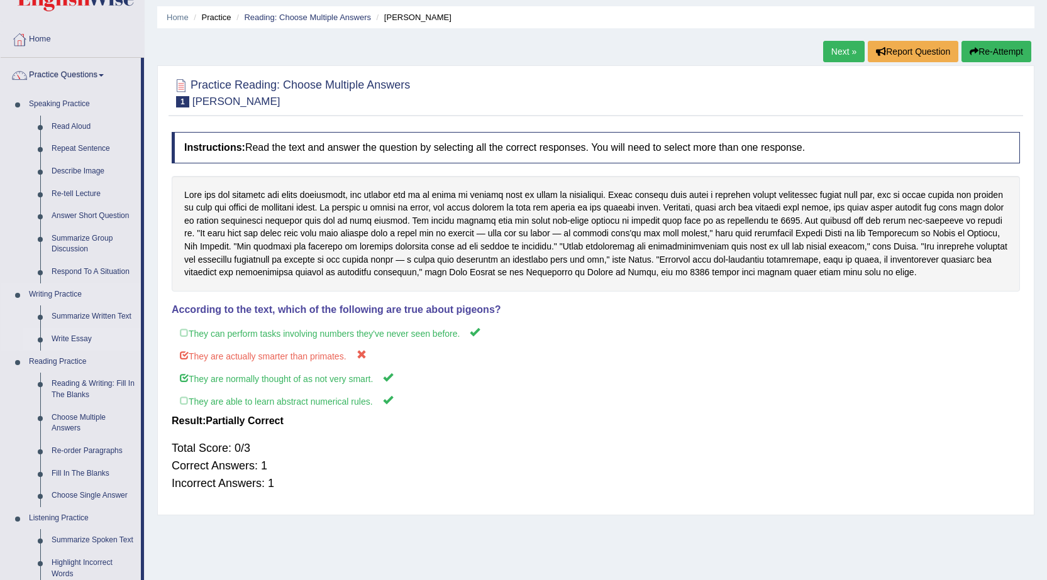
scroll to position [63, 0]
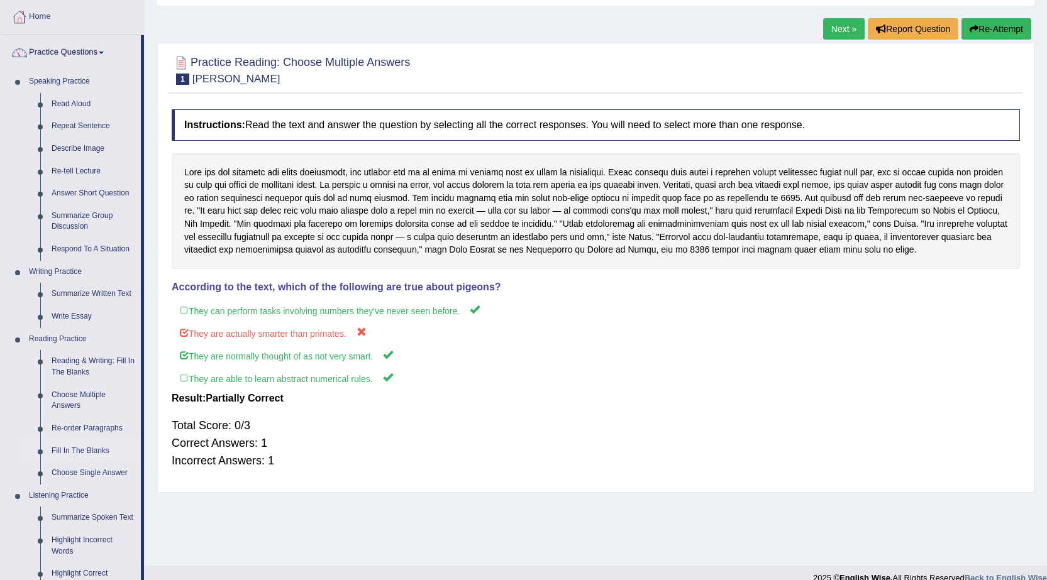
click at [82, 453] on link "Fill In The Blanks" at bounding box center [93, 451] width 95 height 23
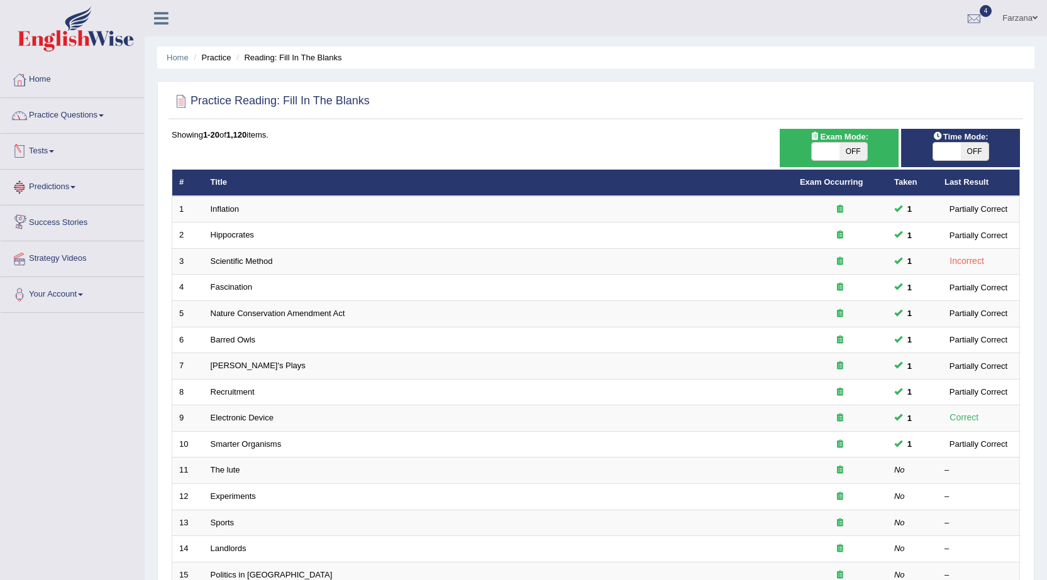
click at [54, 121] on link "Practice Questions" at bounding box center [72, 113] width 143 height 31
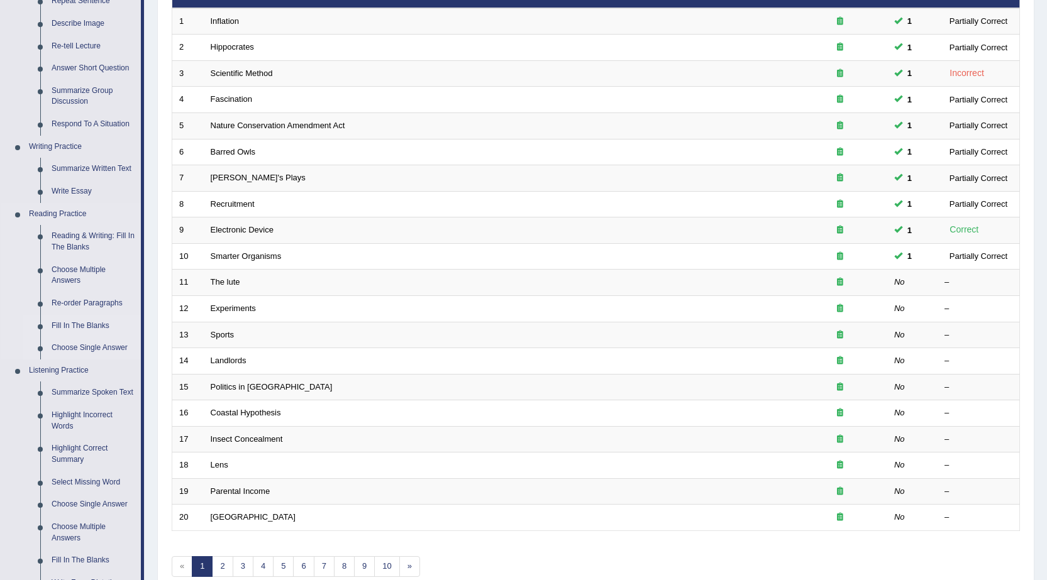
scroll to position [189, 0]
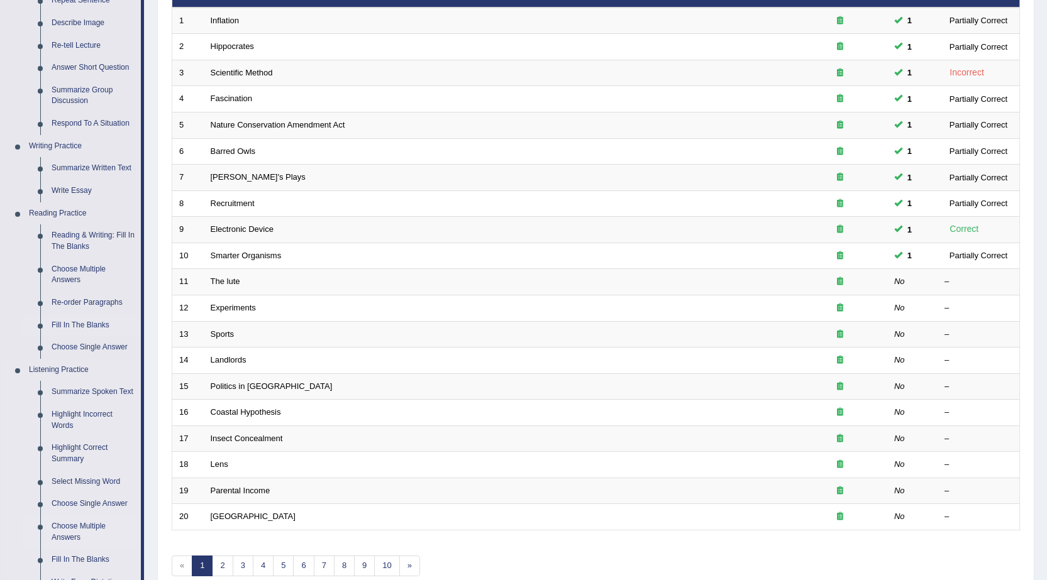
click at [80, 528] on link "Choose Multiple Answers" at bounding box center [93, 531] width 95 height 33
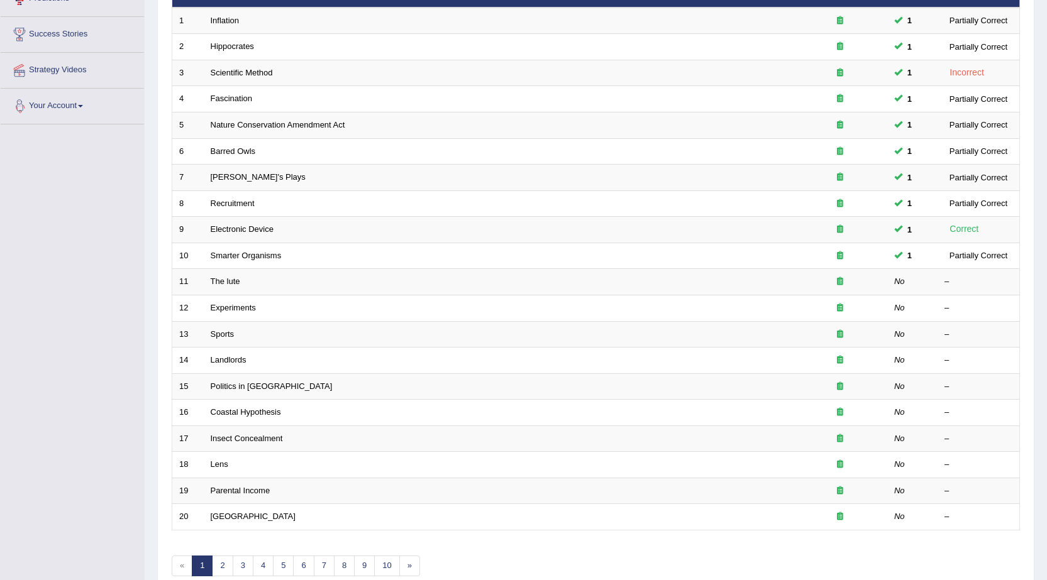
scroll to position [252, 0]
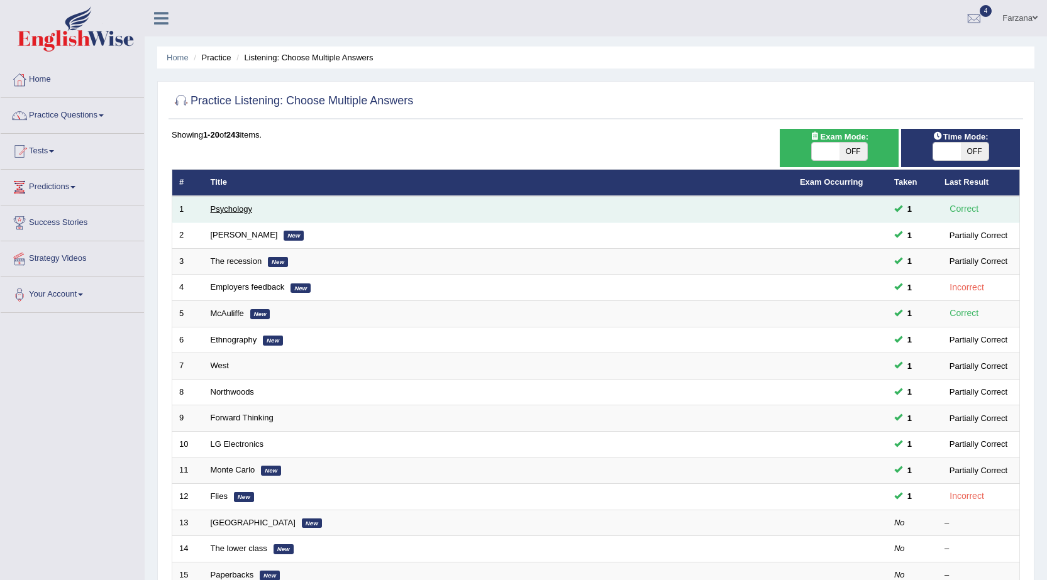
click at [241, 207] on link "Psychology" at bounding box center [231, 208] width 41 height 9
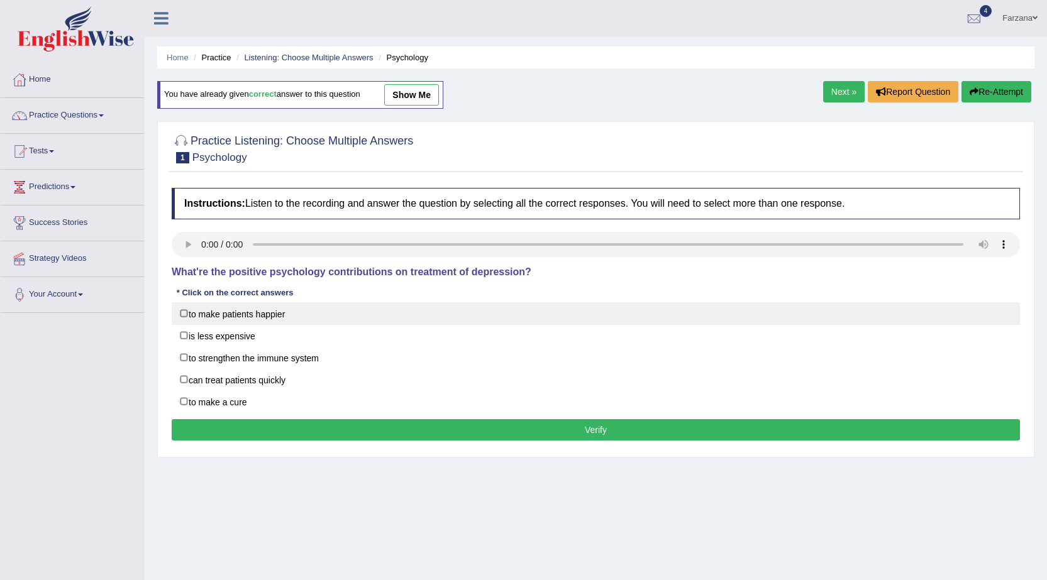
click at [238, 311] on label "to make patients happier" at bounding box center [596, 313] width 848 height 23
checkbox input "true"
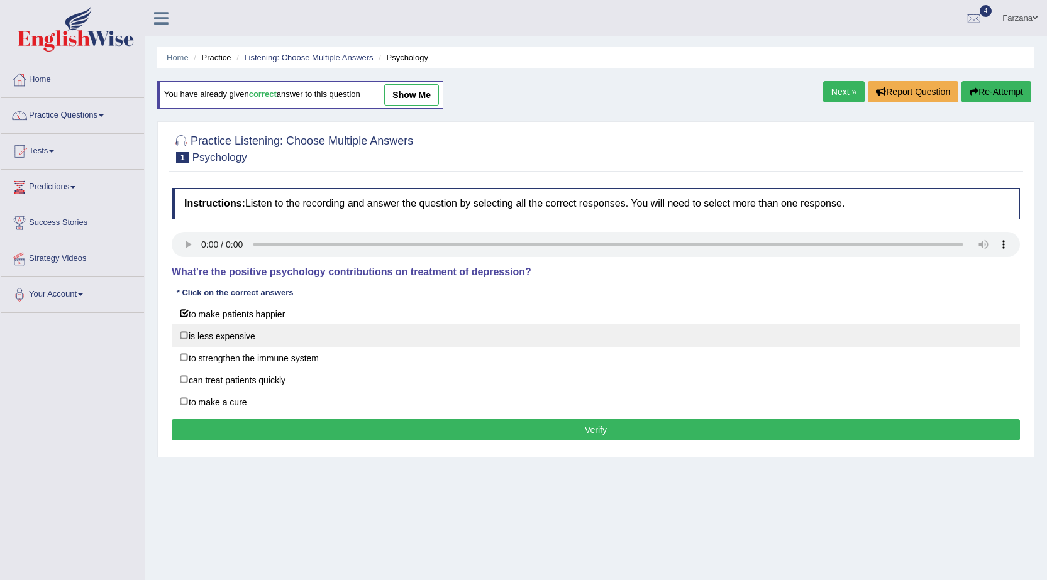
click at [233, 335] on label "is less expensive" at bounding box center [596, 335] width 848 height 23
checkbox input "true"
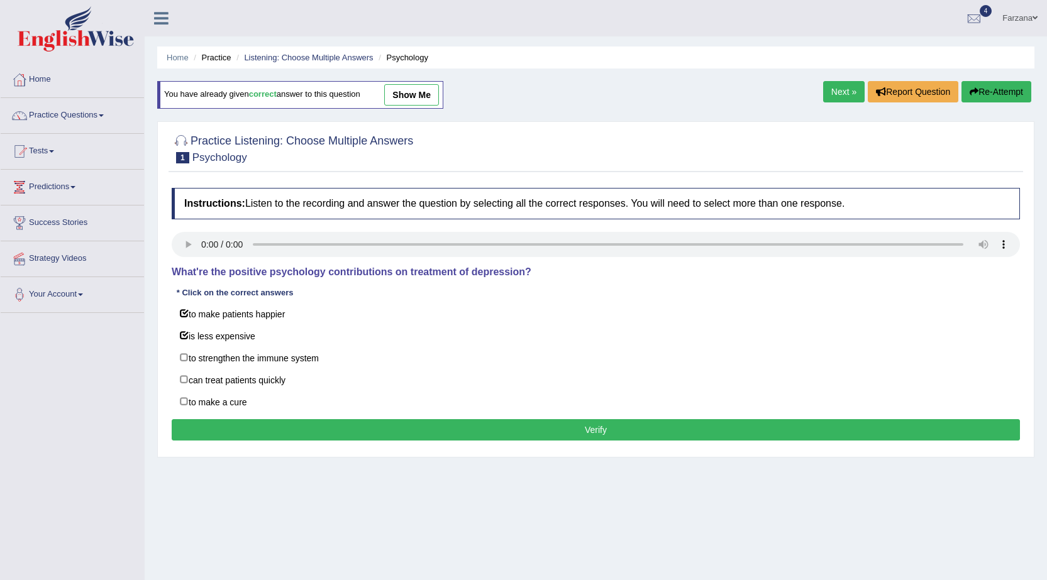
click at [308, 430] on button "Verify" at bounding box center [596, 429] width 848 height 21
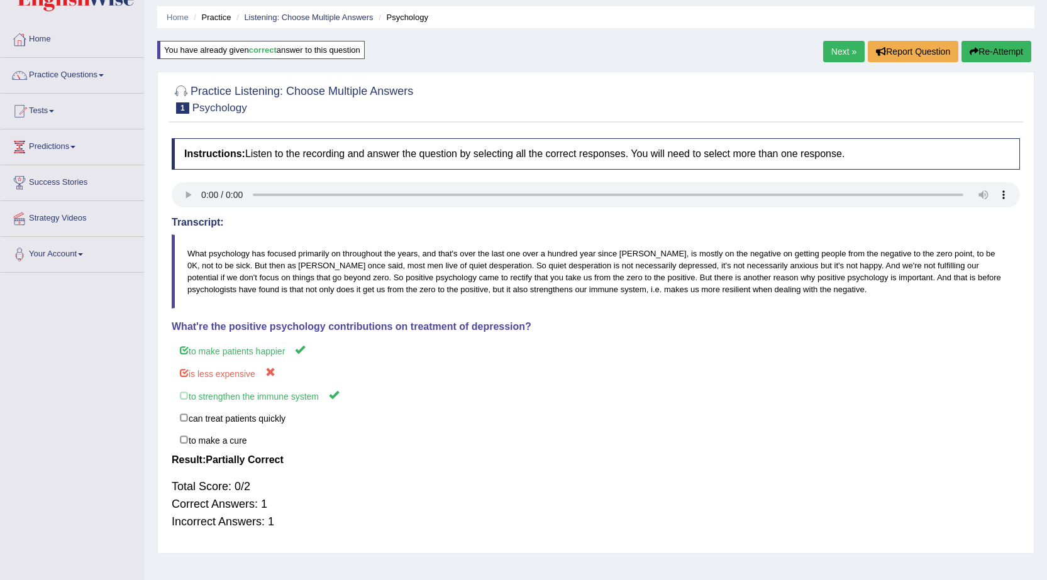
scroll to position [63, 0]
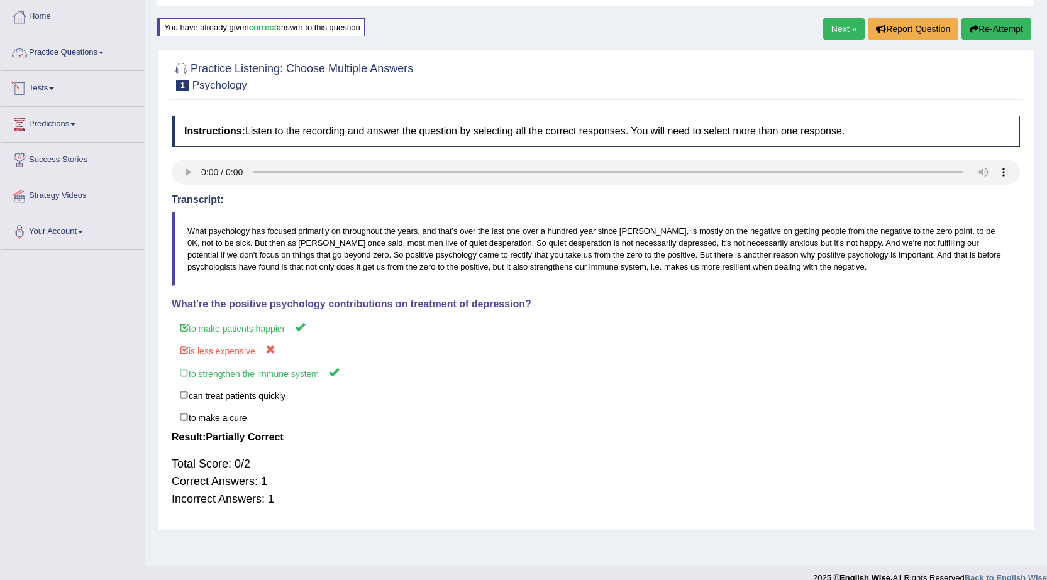
click at [62, 60] on link "Practice Questions" at bounding box center [72, 50] width 143 height 31
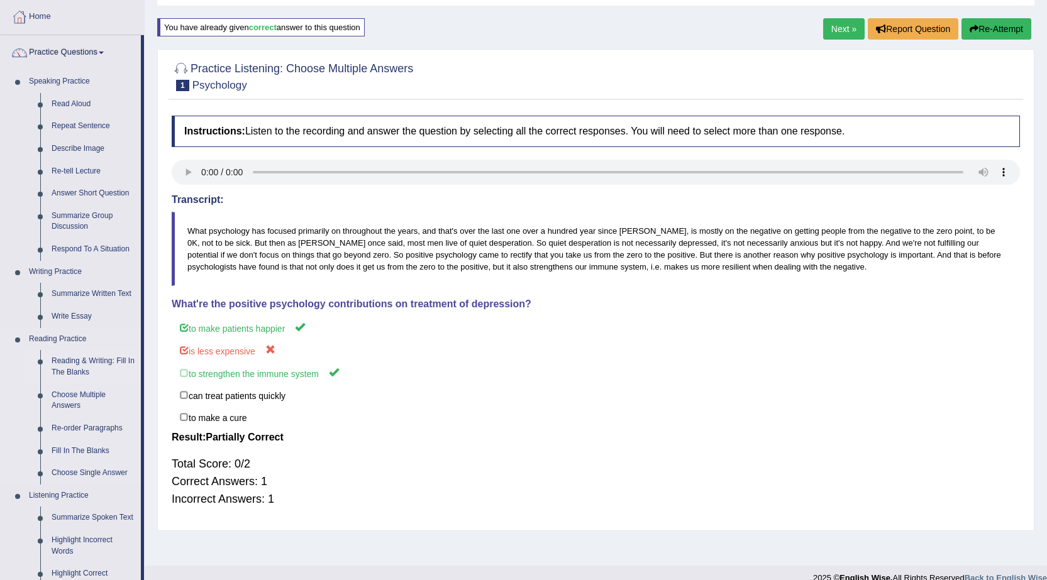
click at [96, 362] on link "Reading & Writing: Fill In The Blanks" at bounding box center [93, 366] width 95 height 33
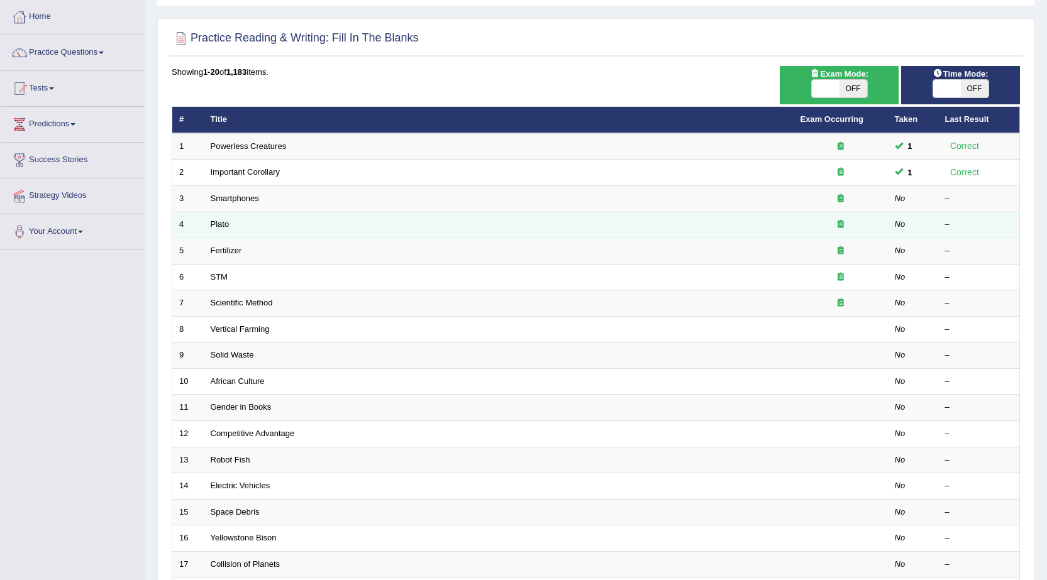
scroll to position [63, 0]
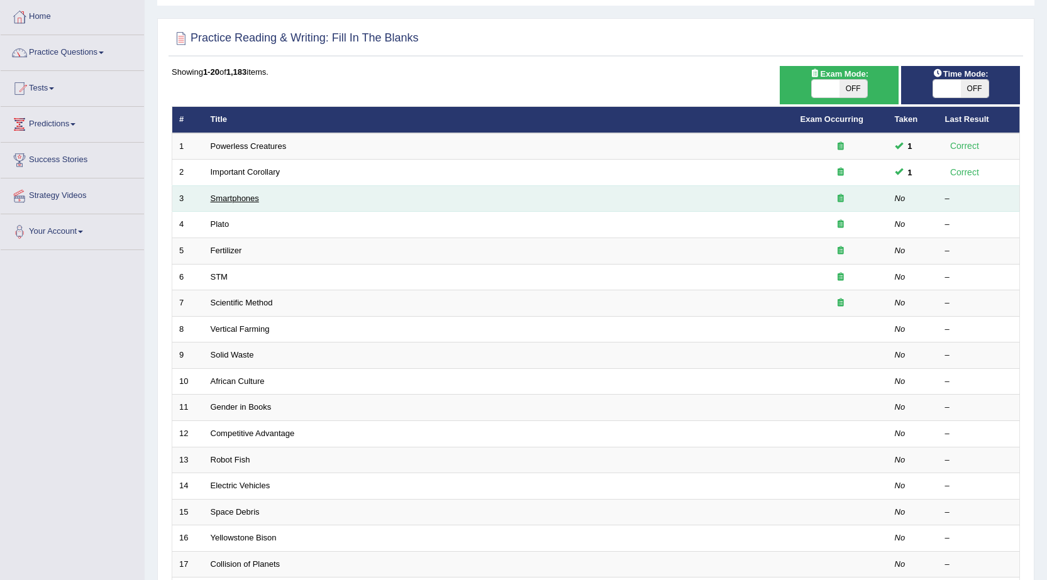
click at [251, 198] on link "Smartphones" at bounding box center [235, 198] width 48 height 9
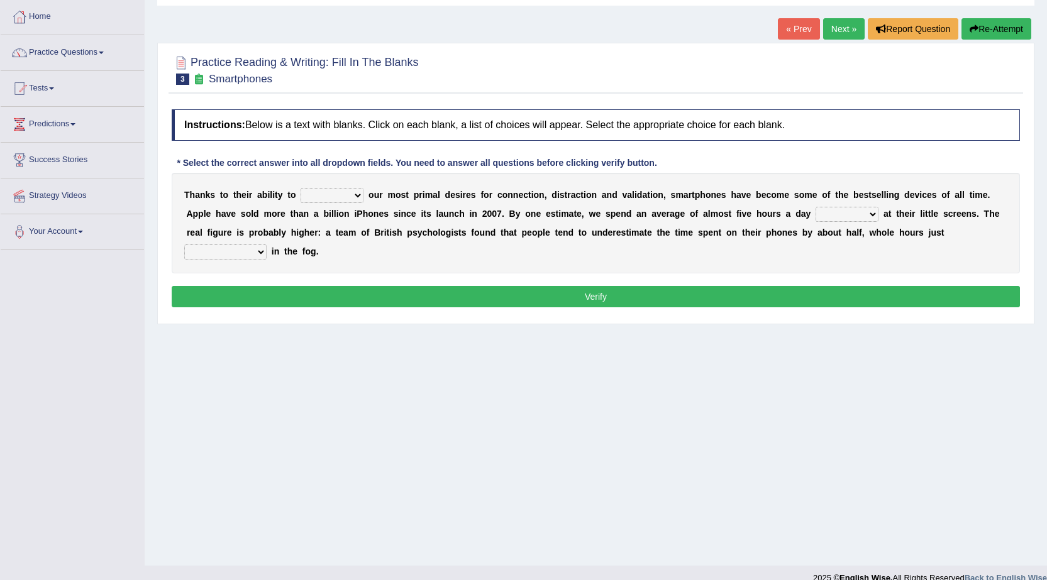
click at [326, 197] on select "hijack describe sharpen conserve" at bounding box center [331, 195] width 63 height 15
select select "hijack"
click at [300, 188] on select "hijack describe sharpen conserve" at bounding box center [331, 195] width 63 height 15
click at [401, 246] on div "T [PERSON_NAME] t o t h e i r a b i l i t y t o hijack describe [PERSON_NAME] c…" at bounding box center [596, 223] width 848 height 101
click at [865, 210] on select "watching waggling snoring staring" at bounding box center [846, 214] width 63 height 15
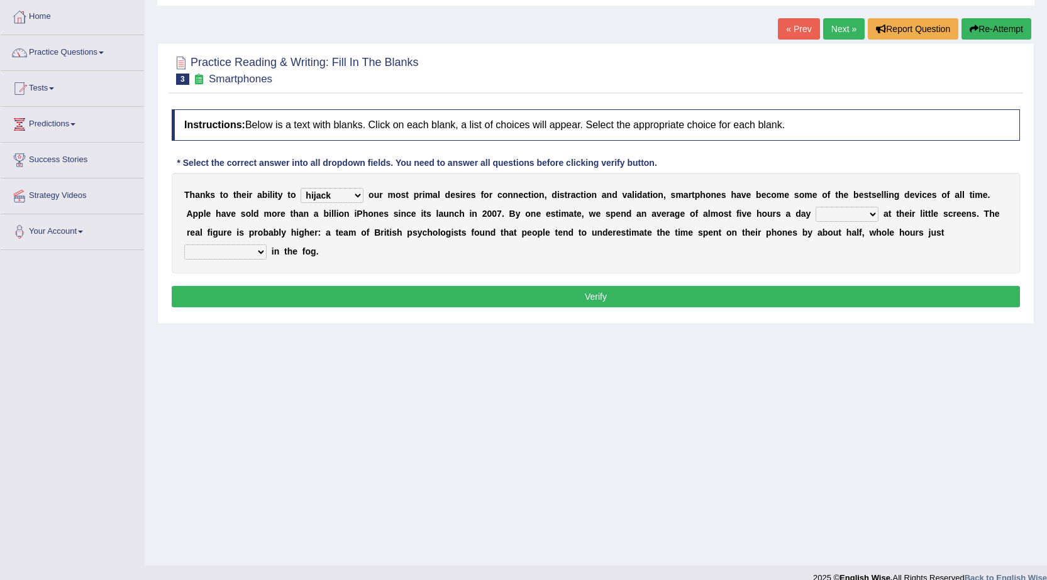
select select "staring"
click at [815, 207] on select "watching waggling snoring staring" at bounding box center [846, 214] width 63 height 15
click at [219, 253] on select "has evaporated evaporating evaporate evaporates" at bounding box center [225, 252] width 82 height 15
select select "evaporating"
click at [184, 245] on select "has evaporated evaporating evaporate evaporates" at bounding box center [225, 252] width 82 height 15
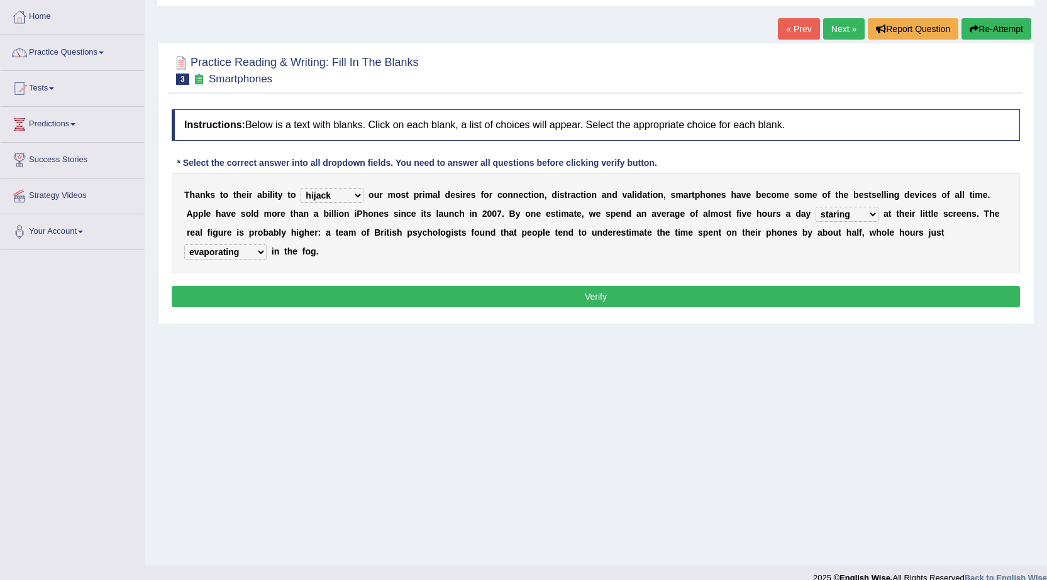
click at [288, 298] on button "Verify" at bounding box center [596, 296] width 848 height 21
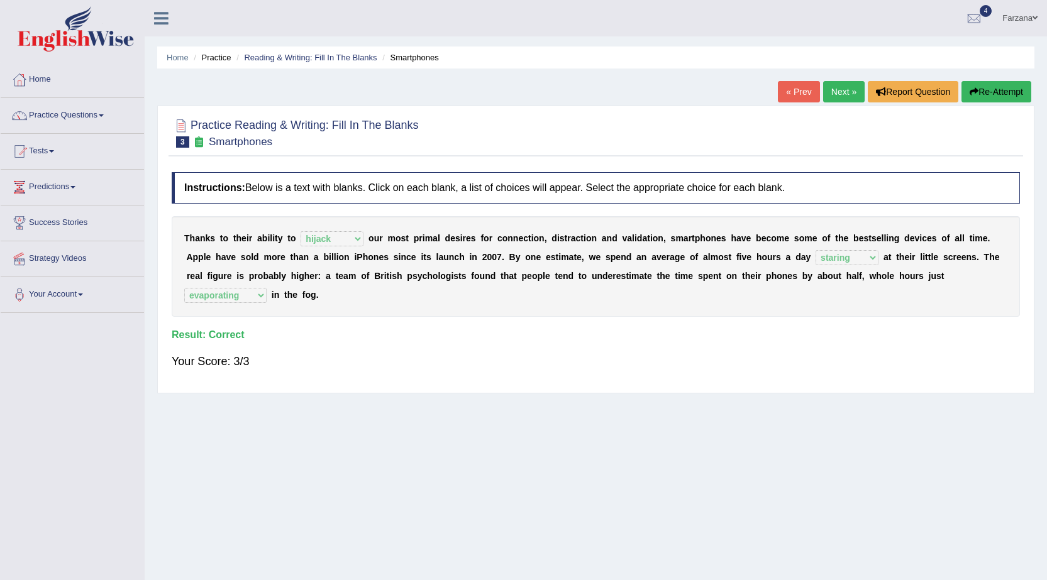
click at [834, 94] on link "Next »" at bounding box center [843, 91] width 41 height 21
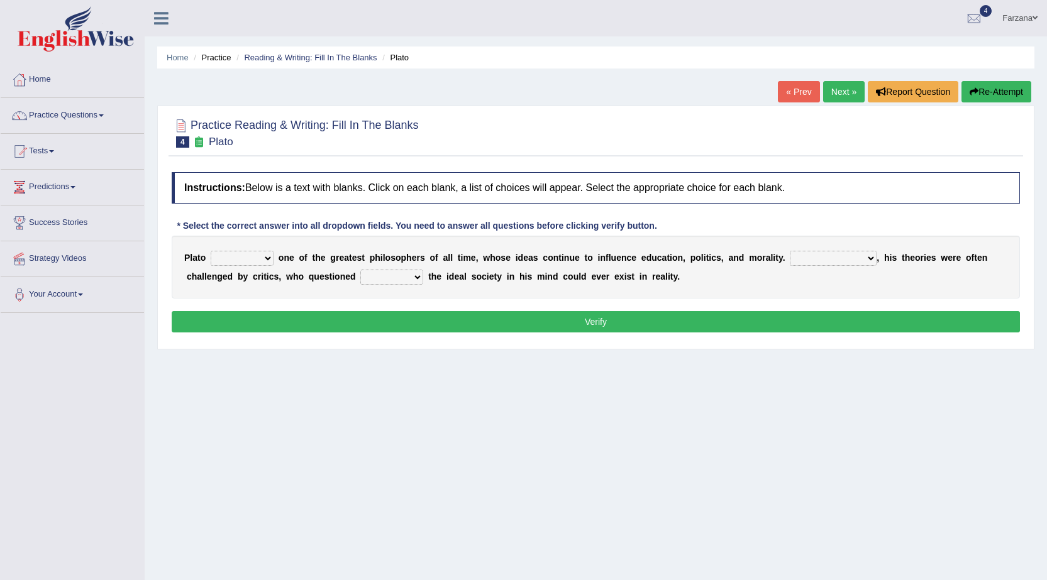
click at [243, 259] on select "keeps comes claims remains" at bounding box center [242, 258] width 63 height 15
select select "remains"
click at [211, 251] on select "keeps comes claims remains" at bounding box center [242, 258] width 63 height 15
click at [253, 368] on div "Home Practice Reading & Writing: Fill In The Blanks Plato « Prev Next » Report …" at bounding box center [596, 314] width 902 height 629
click at [820, 259] on select "Notwithstanding So However Whatever" at bounding box center [833, 258] width 87 height 15
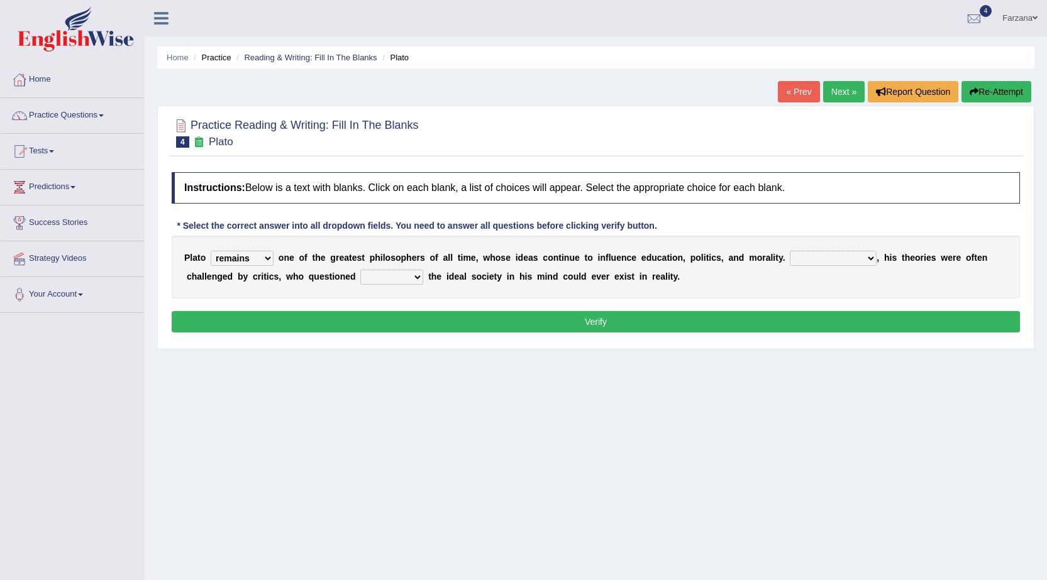
select select "However"
click at [790, 251] on select "Notwithstanding So However Whatever" at bounding box center [833, 258] width 87 height 15
click at [848, 259] on select "Notwithstanding So However Whatever" at bounding box center [833, 258] width 87 height 15
click at [790, 251] on select "Notwithstanding So However Whatever" at bounding box center [833, 258] width 87 height 15
click at [404, 273] on select "which what that whether" at bounding box center [391, 277] width 63 height 15
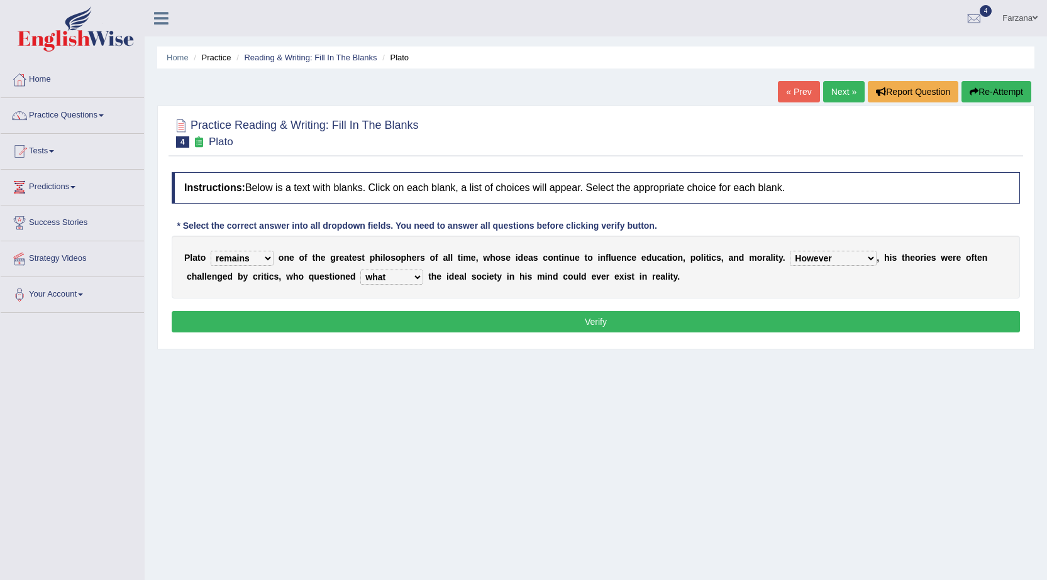
click at [360, 270] on select "which what that whether" at bounding box center [391, 277] width 63 height 15
drag, startPoint x: 554, startPoint y: 273, endPoint x: 654, endPoint y: 273, distance: 100.6
click at [654, 273] on div "P l a t o keeps comes claims remains o n e o f t h e g r e a t e s t p h i l o …" at bounding box center [596, 267] width 848 height 63
click at [416, 275] on select "which what that whether" at bounding box center [391, 277] width 63 height 15
select select "whether"
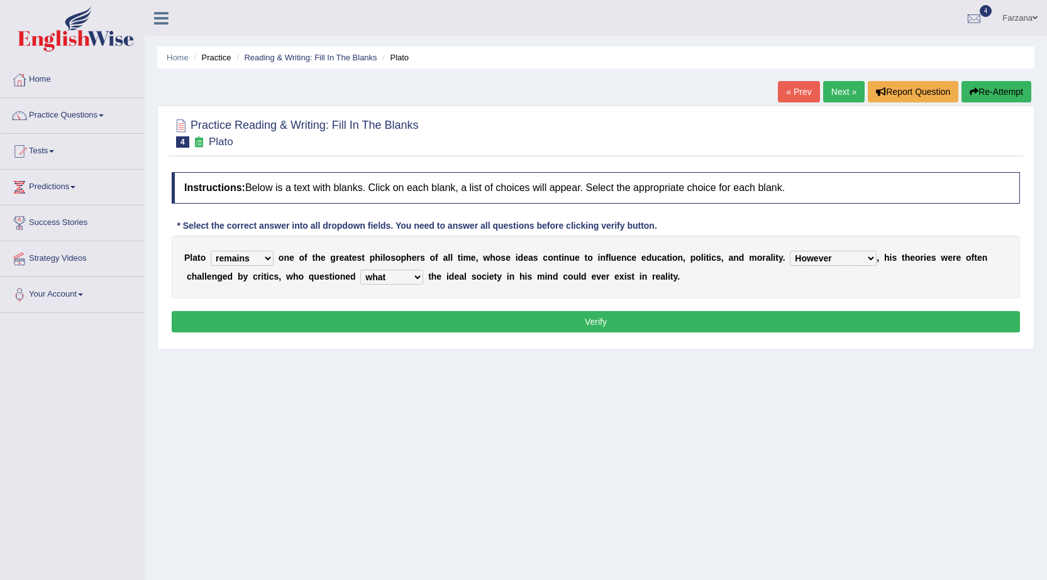
click at [360, 270] on select "which what that whether" at bounding box center [391, 277] width 63 height 15
click at [446, 380] on div "Home Practice Reading & Writing: Fill In The Blanks Plato « Prev Next » Report …" at bounding box center [596, 314] width 902 height 629
click at [567, 317] on button "Verify" at bounding box center [596, 321] width 848 height 21
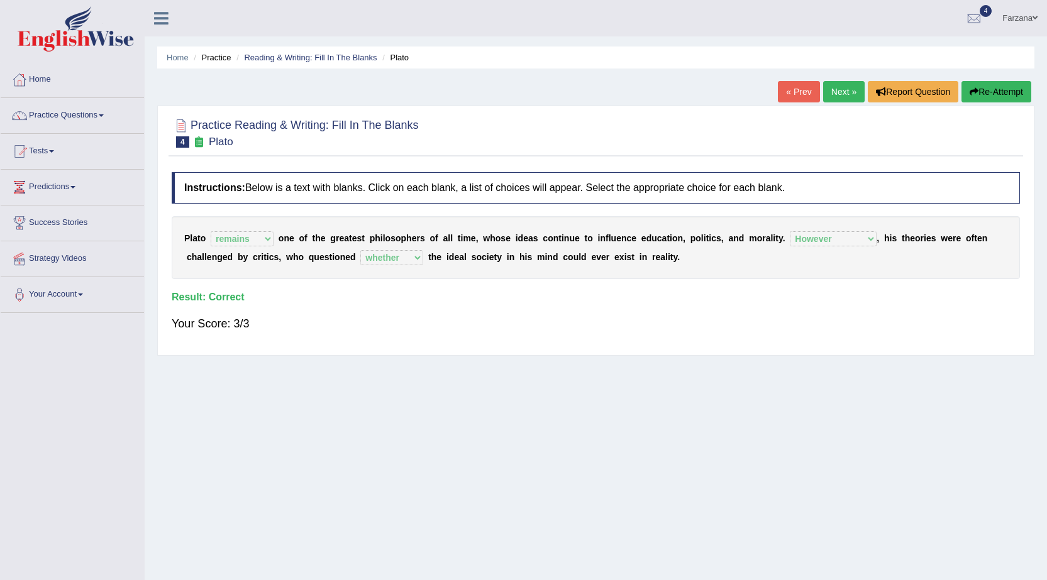
click at [839, 87] on link "Next »" at bounding box center [843, 91] width 41 height 21
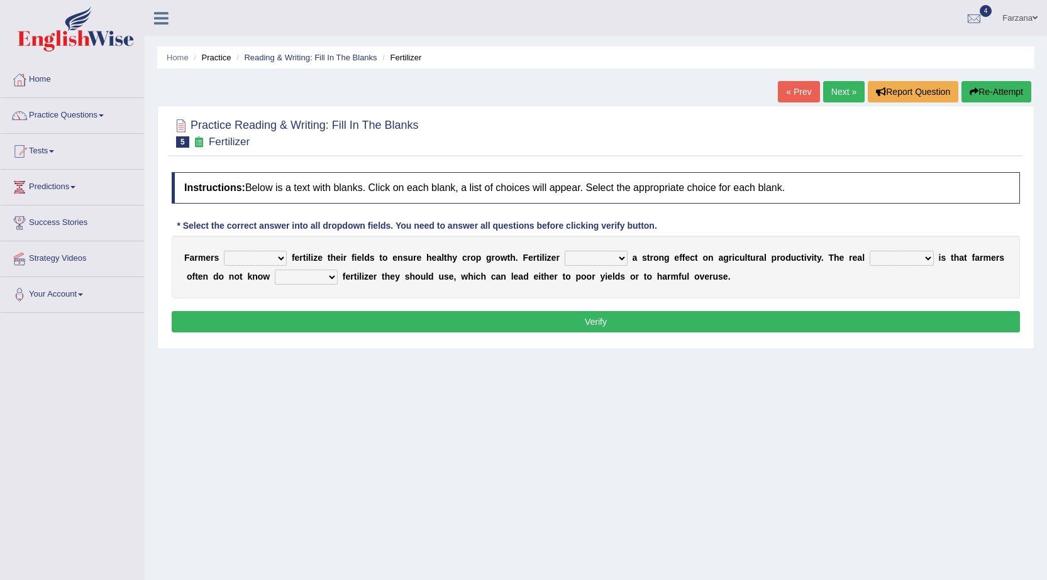
click at [780, 87] on link "« Prev" at bounding box center [798, 91] width 41 height 21
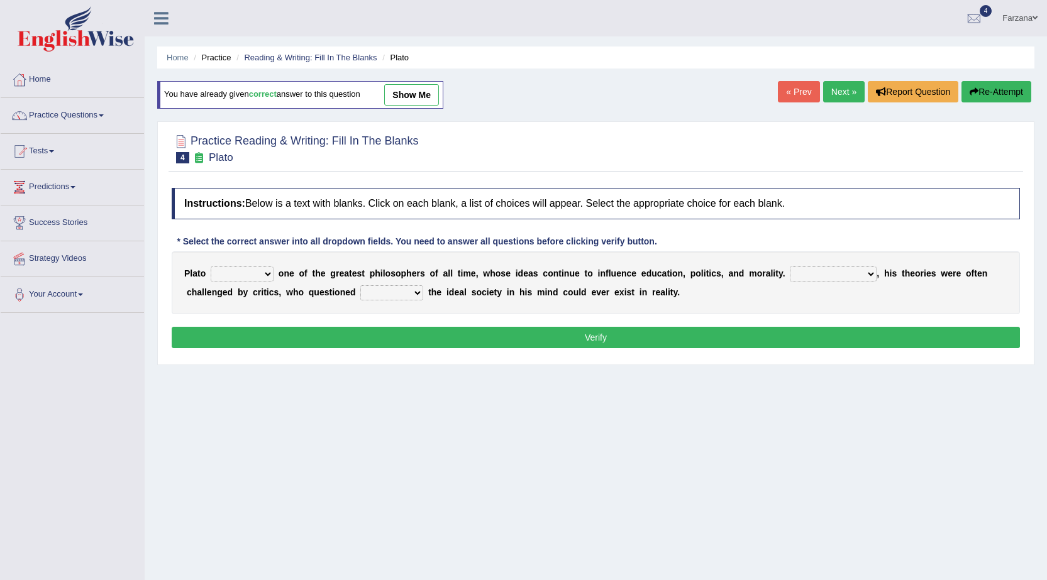
click at [829, 88] on link "Next »" at bounding box center [843, 91] width 41 height 21
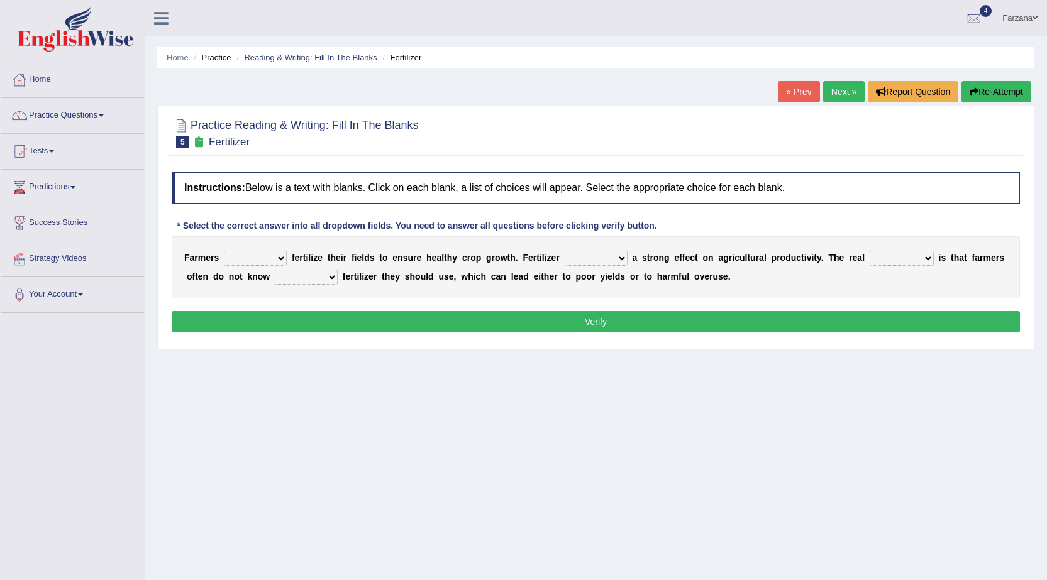
click at [273, 263] on select "must should need can" at bounding box center [255, 258] width 63 height 15
select select "should"
click at [224, 251] on select "must should need can" at bounding box center [255, 258] width 63 height 15
click at [253, 255] on select "must should need can" at bounding box center [255, 258] width 63 height 15
click at [360, 288] on div "F a r m e r s must should need can f e r t i l i z e t h e i r f i e l d s t o …" at bounding box center [596, 267] width 848 height 63
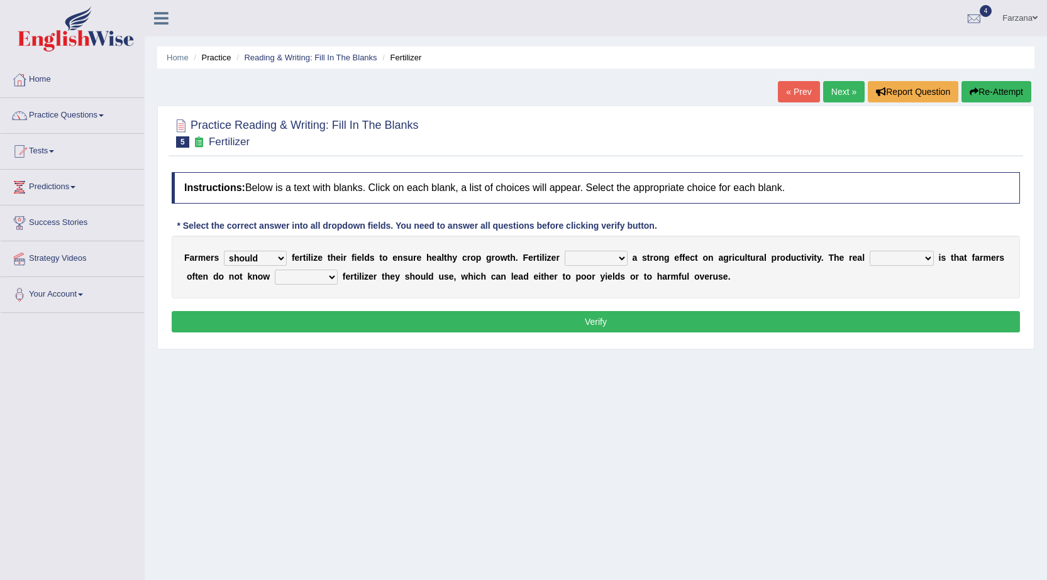
click at [627, 258] on b at bounding box center [629, 258] width 5 height 10
click at [602, 256] on select "has had have having" at bounding box center [596, 258] width 63 height 15
select select "has"
click at [565, 251] on select "has had have having" at bounding box center [596, 258] width 63 height 15
click at [871, 256] on select "problem question conclusion answer" at bounding box center [901, 258] width 64 height 15
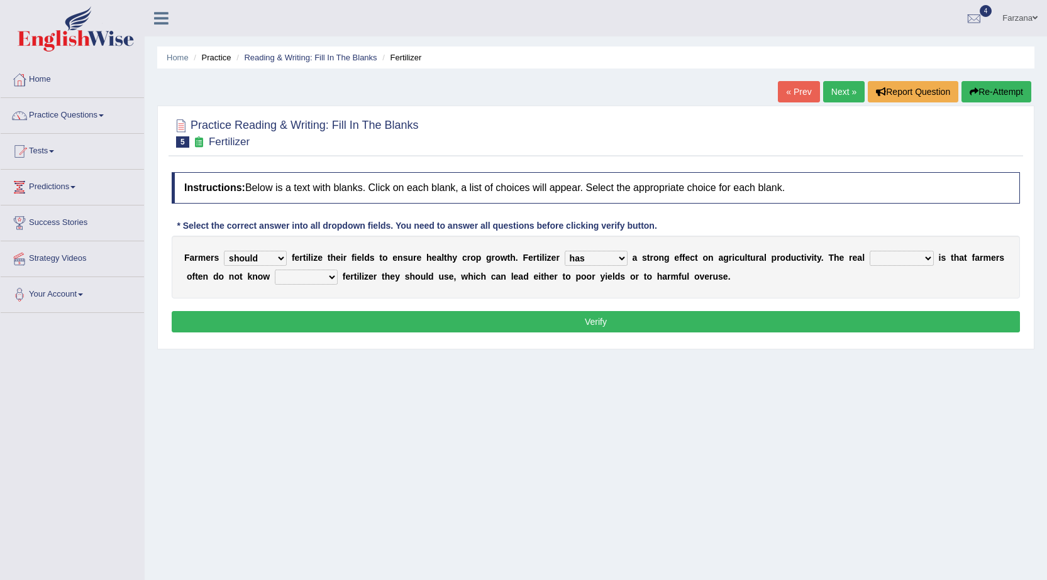
click at [807, 377] on div "Home Practice Reading & Writing: Fill In The Blanks Fertilizer « Prev Next » Re…" at bounding box center [596, 314] width 902 height 629
click at [317, 278] on select "how much how many however so much" at bounding box center [306, 277] width 63 height 15
select select "how much"
click at [275, 270] on select "how much how many however so much" at bounding box center [306, 277] width 63 height 15
drag, startPoint x: 208, startPoint y: 282, endPoint x: 478, endPoint y: 285, distance: 269.7
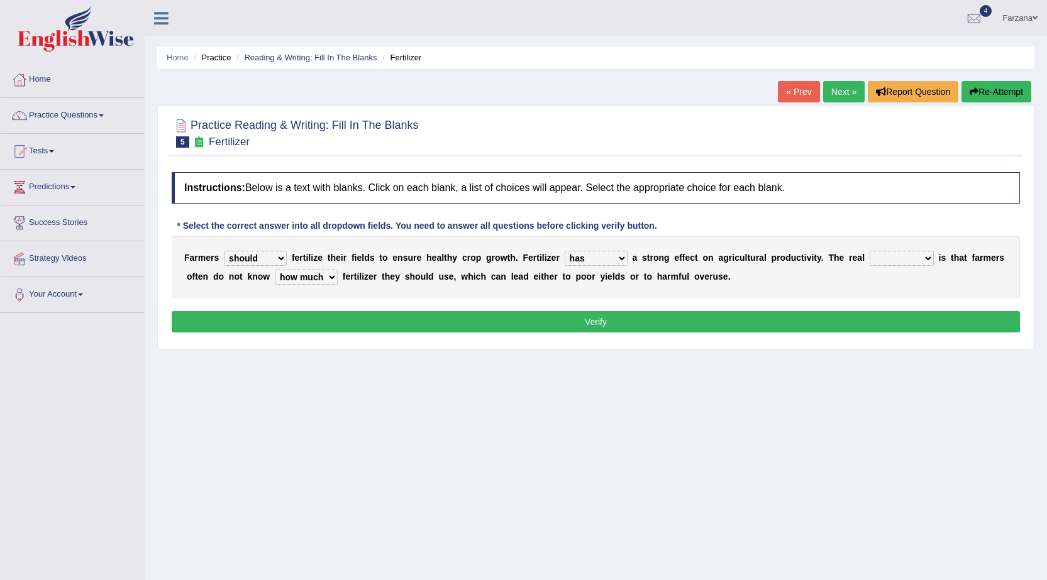
click at [473, 285] on div "F a r m e r s must should need can f e r t i l i z e t h e i r f i e l d s t o …" at bounding box center [596, 267] width 848 height 63
click at [895, 257] on select "problem question conclusion answer" at bounding box center [901, 258] width 64 height 15
click at [781, 287] on div "F a r m e r s must should need can f e r t i l i z e t h e i r f i e l d s t o …" at bounding box center [596, 267] width 848 height 63
click at [880, 256] on select "problem question conclusion answer" at bounding box center [901, 258] width 64 height 15
select select "problem"
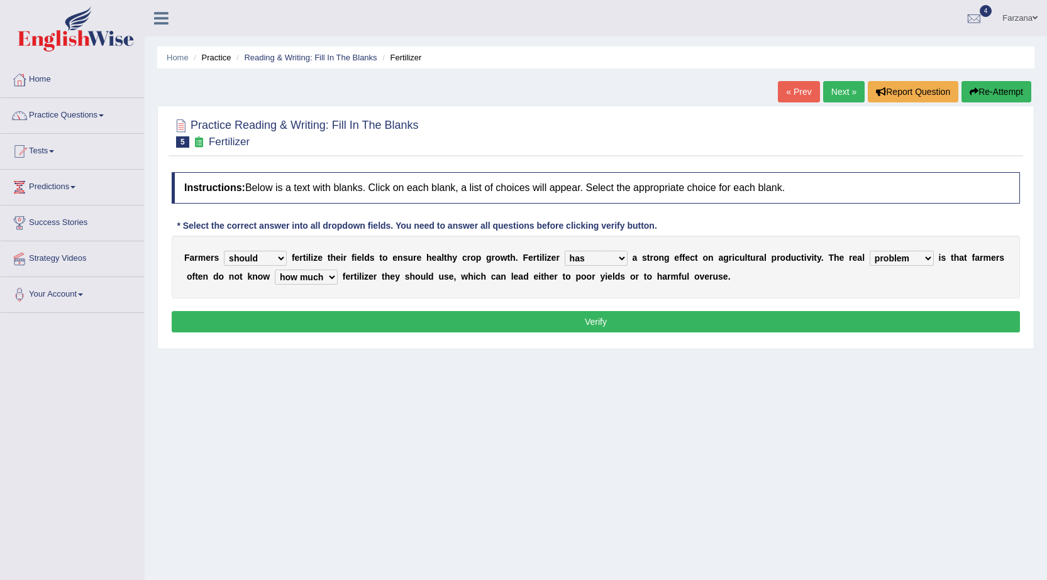
click at [869, 251] on select "problem question conclusion answer" at bounding box center [901, 258] width 64 height 15
click at [752, 325] on button "Verify" at bounding box center [596, 321] width 848 height 21
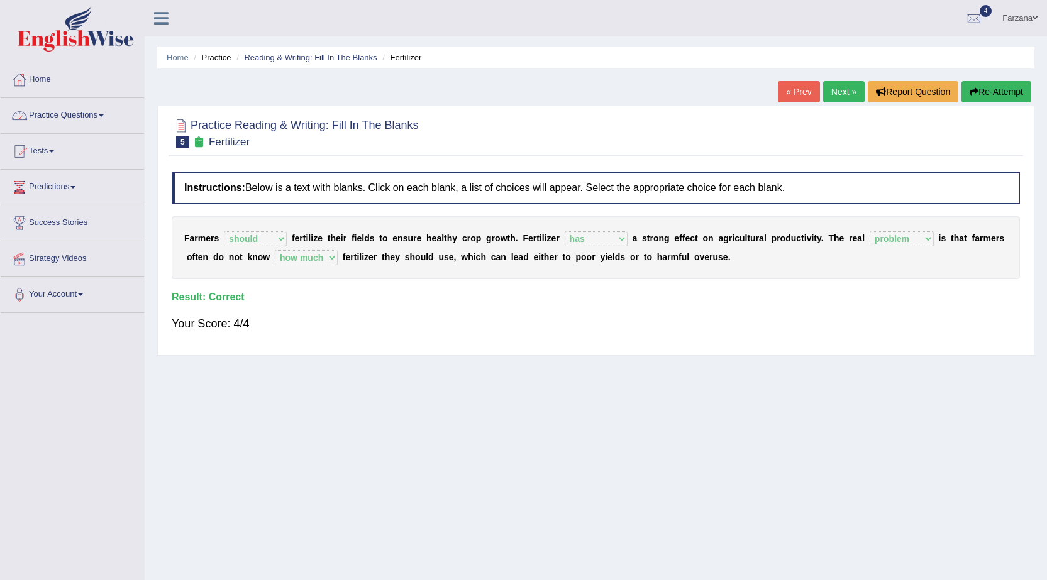
click at [41, 118] on link "Practice Questions" at bounding box center [72, 113] width 143 height 31
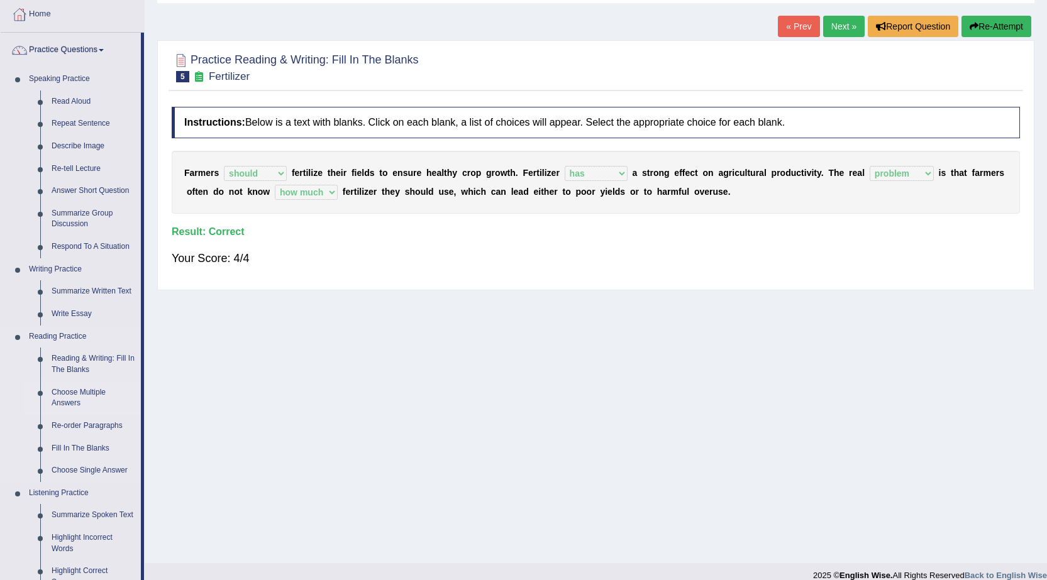
scroll to position [126, 0]
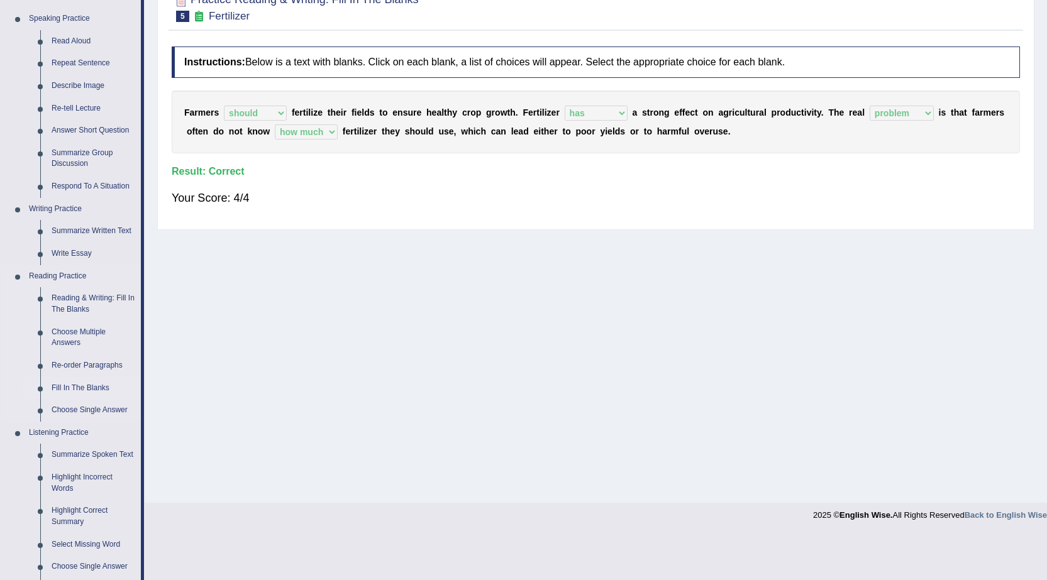
click at [84, 391] on link "Fill In The Blanks" at bounding box center [93, 388] width 95 height 23
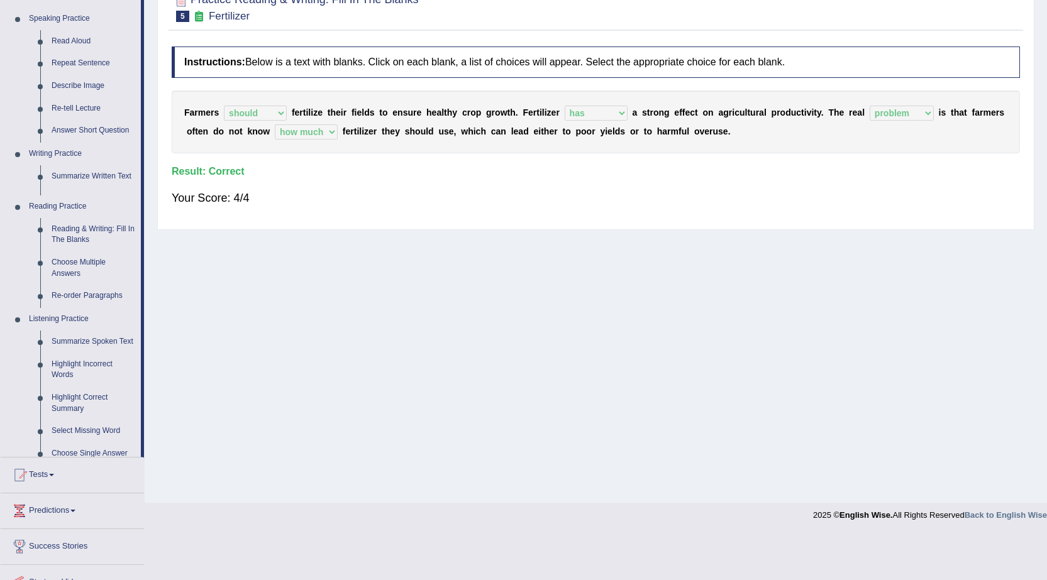
scroll to position [80, 0]
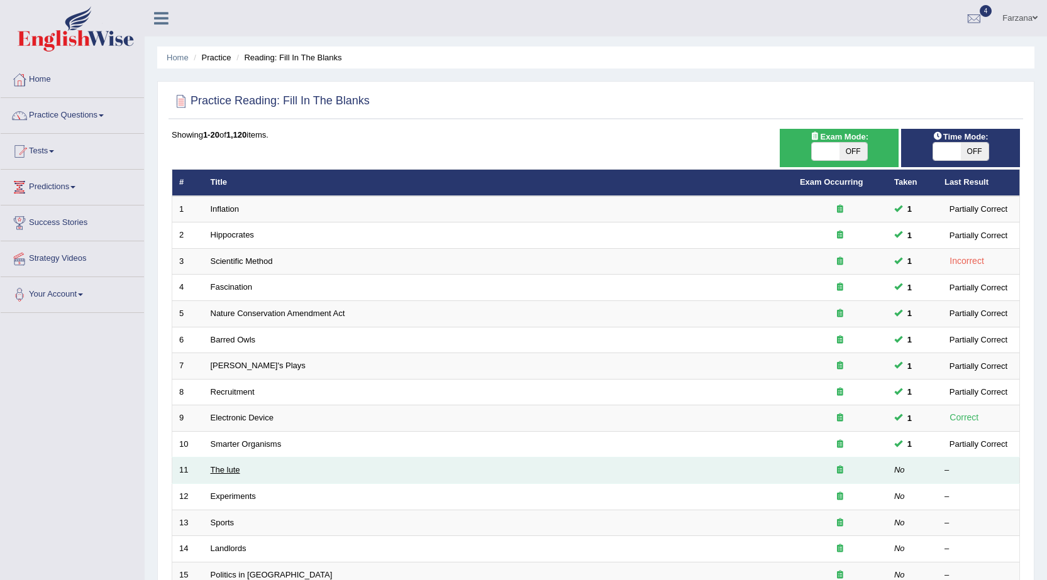
click at [215, 471] on link "The lute" at bounding box center [226, 469] width 30 height 9
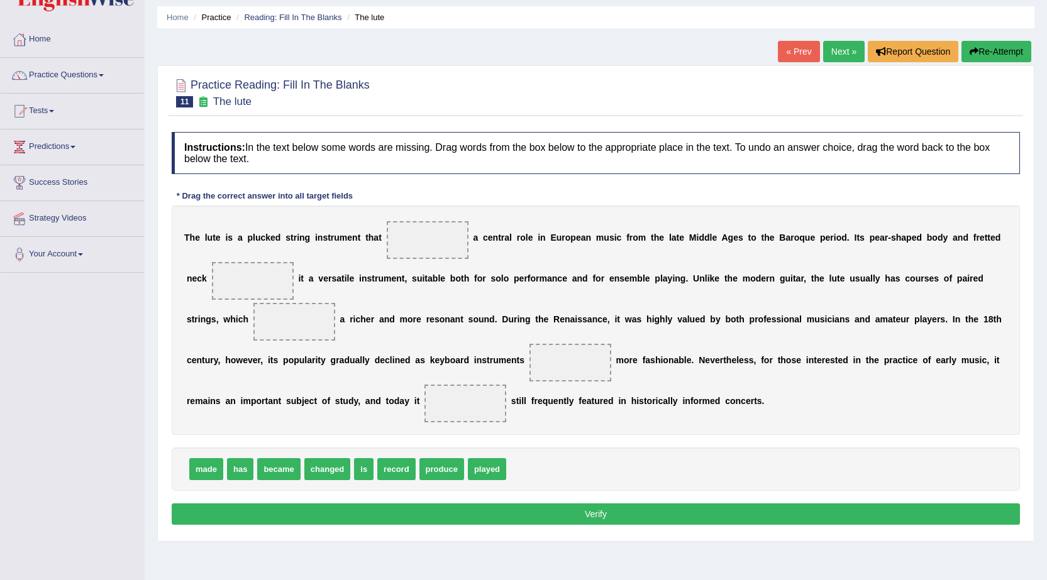
scroll to position [63, 0]
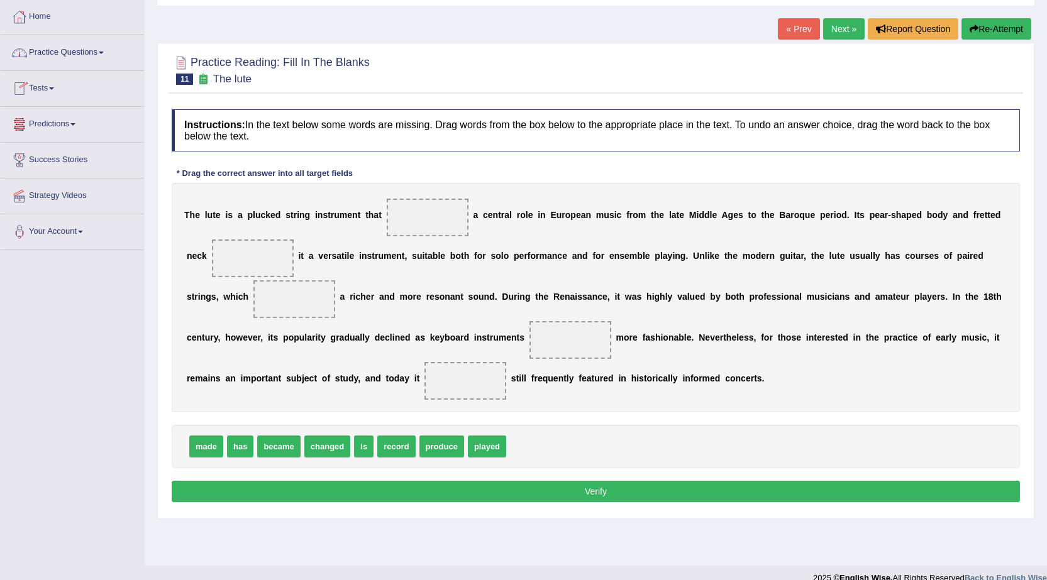
click at [47, 85] on link "Tests" at bounding box center [72, 86] width 143 height 31
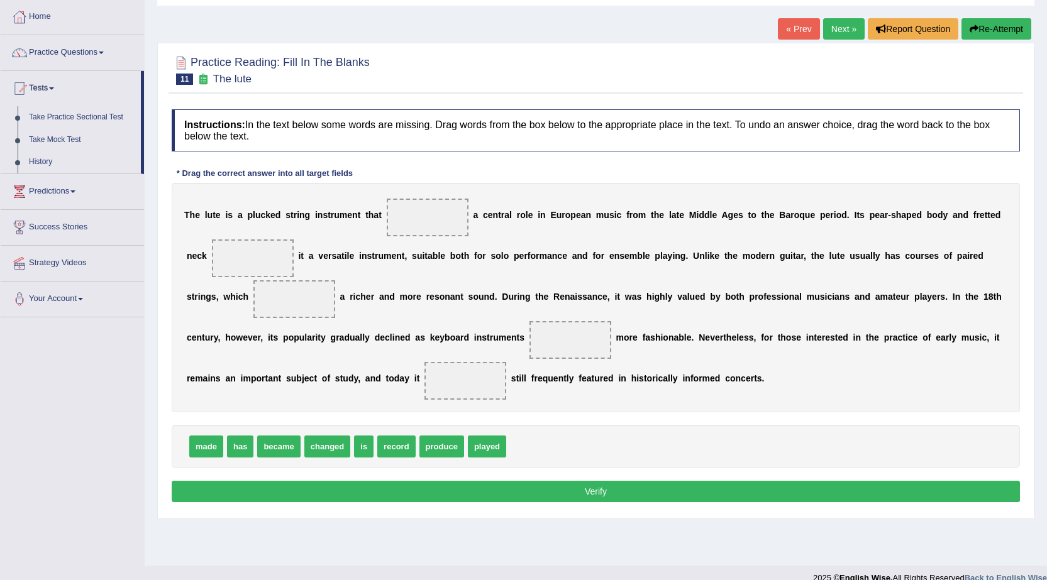
click at [343, 185] on div "T h e l u t e i s a p l u c k e d s t r i n g i n s t r u m e n t t h a t a c e…" at bounding box center [596, 297] width 848 height 229
drag, startPoint x: 496, startPoint y: 448, endPoint x: 436, endPoint y: 217, distance: 238.5
drag, startPoint x: 203, startPoint y: 452, endPoint x: 237, endPoint y: 262, distance: 192.9
drag, startPoint x: 619, startPoint y: 259, endPoint x: 676, endPoint y: 258, distance: 57.8
click at [676, 258] on div "T h e l u t e i s a p l u c k e d s t r i n g i n s t r u m e n t t h a t playe…" at bounding box center [596, 297] width 848 height 229
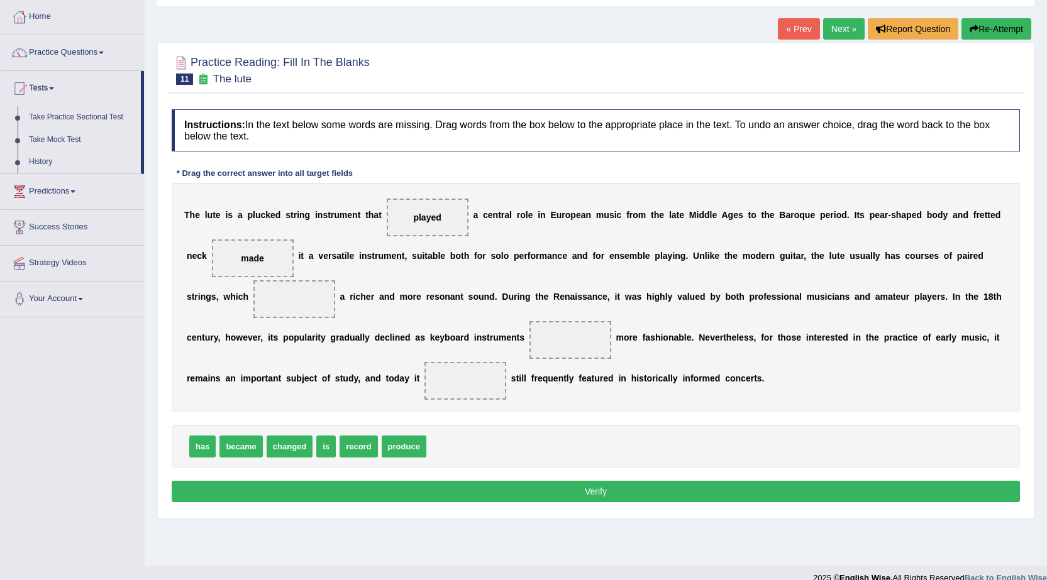
drag, startPoint x: 482, startPoint y: 256, endPoint x: 533, endPoint y: 256, distance: 50.9
click at [533, 256] on div "T h e l u t e i s a p l u c k e d s t r i n g i n s t r u m e n t t h a t playe…" at bounding box center [596, 297] width 848 height 229
drag, startPoint x: 616, startPoint y: 256, endPoint x: 632, endPoint y: 257, distance: 16.4
click at [632, 257] on div "T h e l u t e i s a p l u c k e d s t r i n g i n s t r u m e n t t h a t playe…" at bounding box center [596, 297] width 848 height 229
drag, startPoint x: 407, startPoint y: 452, endPoint x: 302, endPoint y: 307, distance: 179.2
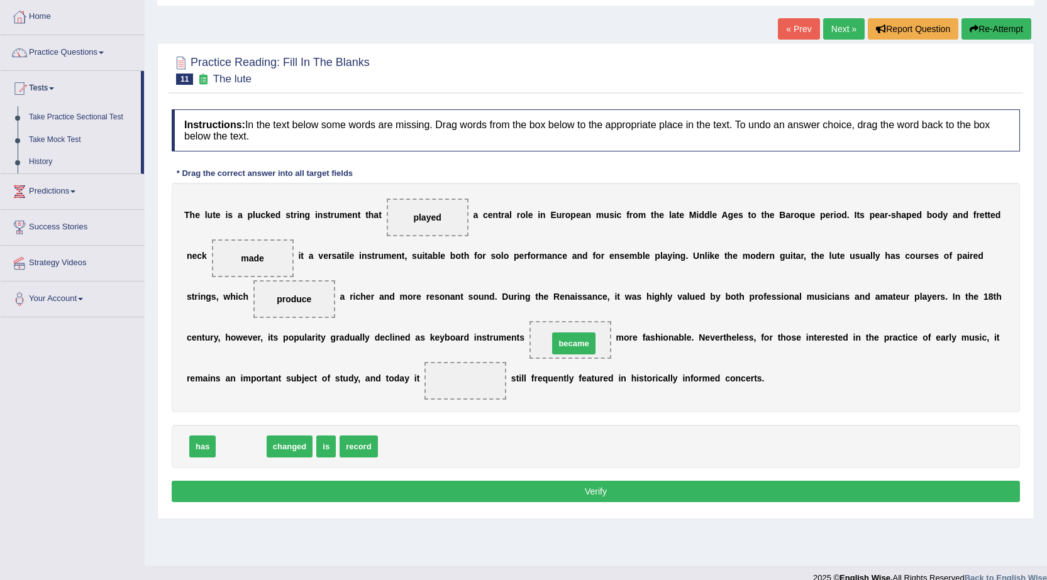
drag, startPoint x: 250, startPoint y: 446, endPoint x: 583, endPoint y: 343, distance: 348.2
drag, startPoint x: 278, startPoint y: 444, endPoint x: 455, endPoint y: 386, distance: 186.1
click at [541, 477] on div "Instructions: In the text below some words are missing. Drag words from the box…" at bounding box center [595, 307] width 854 height 409
click at [538, 483] on button "Verify" at bounding box center [596, 491] width 848 height 21
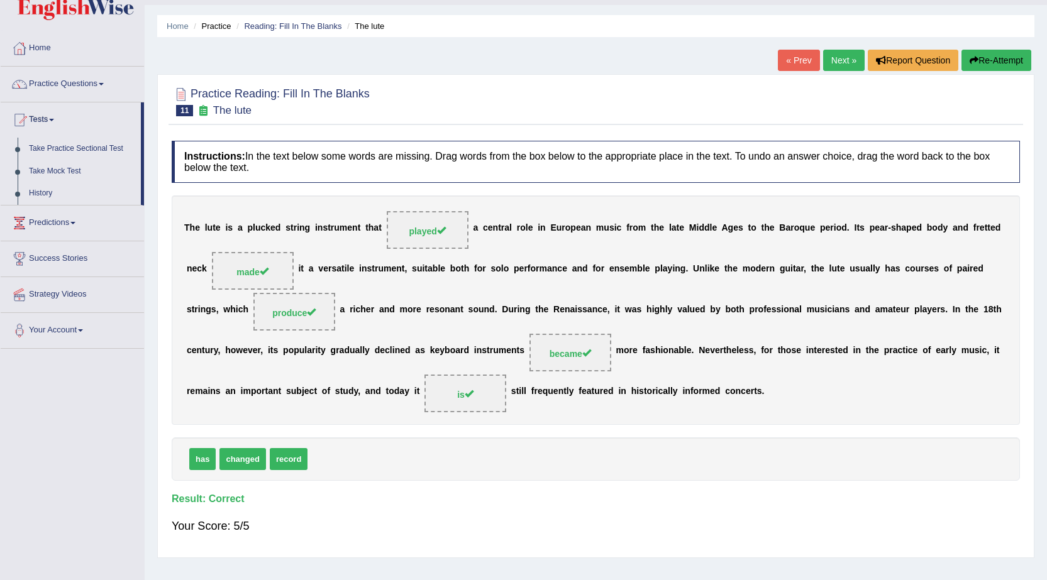
scroll to position [0, 0]
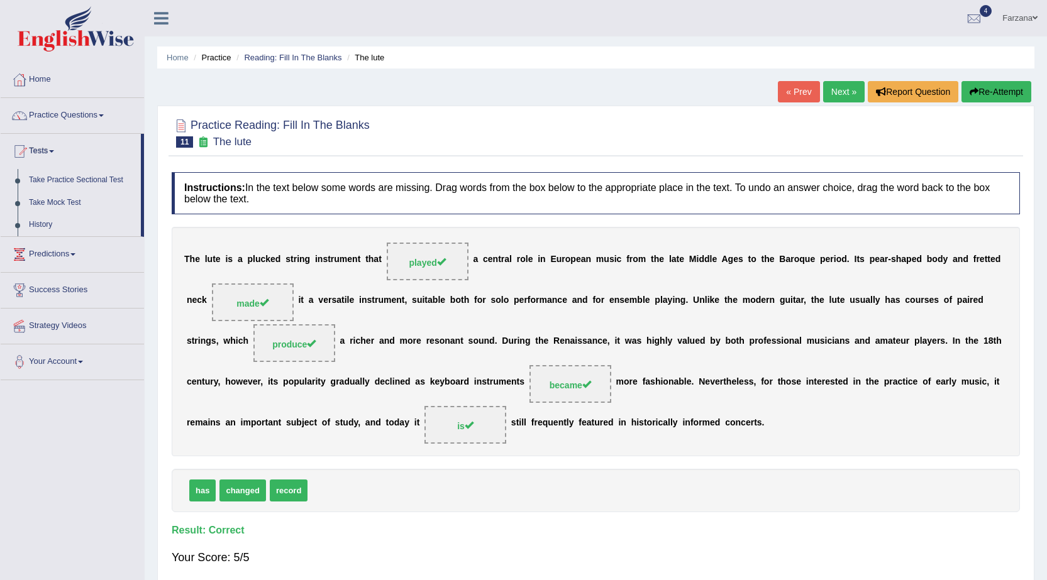
click at [852, 98] on link "Next »" at bounding box center [843, 91] width 41 height 21
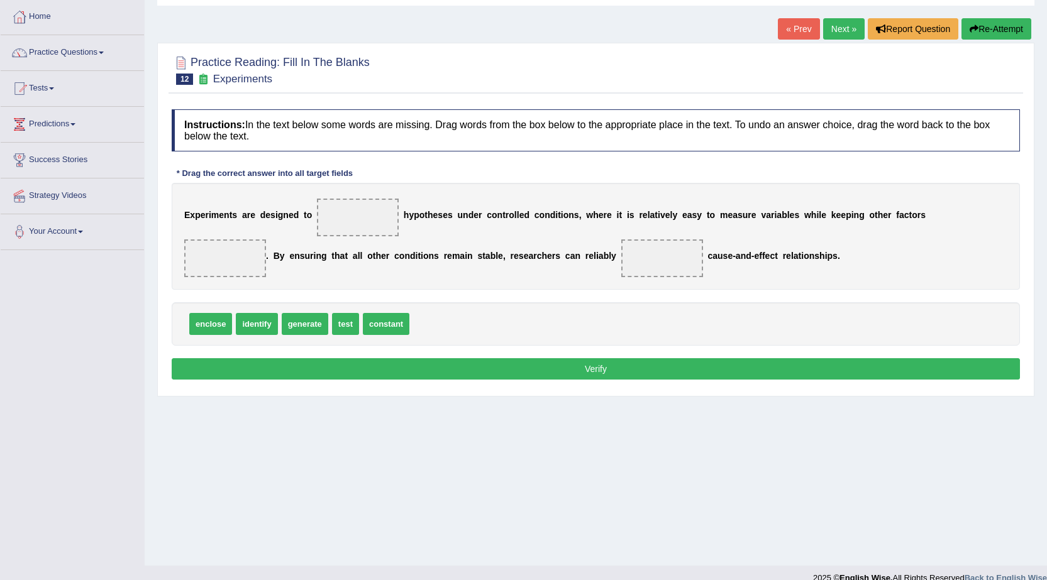
drag, startPoint x: 465, startPoint y: 218, endPoint x: 551, endPoint y: 219, distance: 86.1
click at [551, 219] on div "E x p e r i m e n t s a r e d e s i g n e d t o h y p o t h e s e s u n d e r c…" at bounding box center [596, 236] width 848 height 107
drag, startPoint x: 385, startPoint y: 328, endPoint x: 216, endPoint y: 262, distance: 181.2
drag, startPoint x: 348, startPoint y: 331, endPoint x: 362, endPoint y: 233, distance: 98.4
drag, startPoint x: 240, startPoint y: 324, endPoint x: 649, endPoint y: 257, distance: 414.6
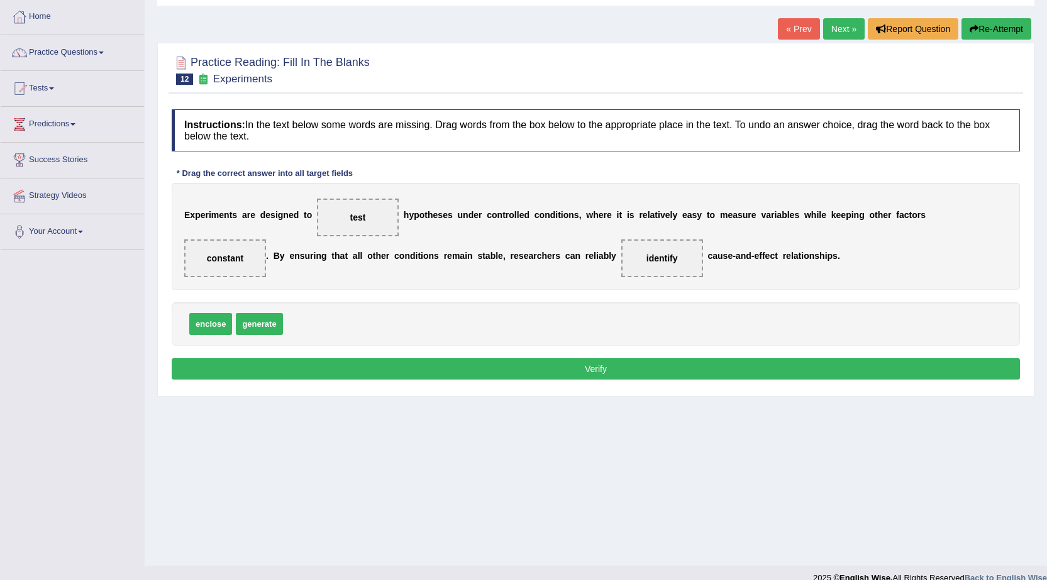
click at [584, 365] on button "Verify" at bounding box center [596, 368] width 848 height 21
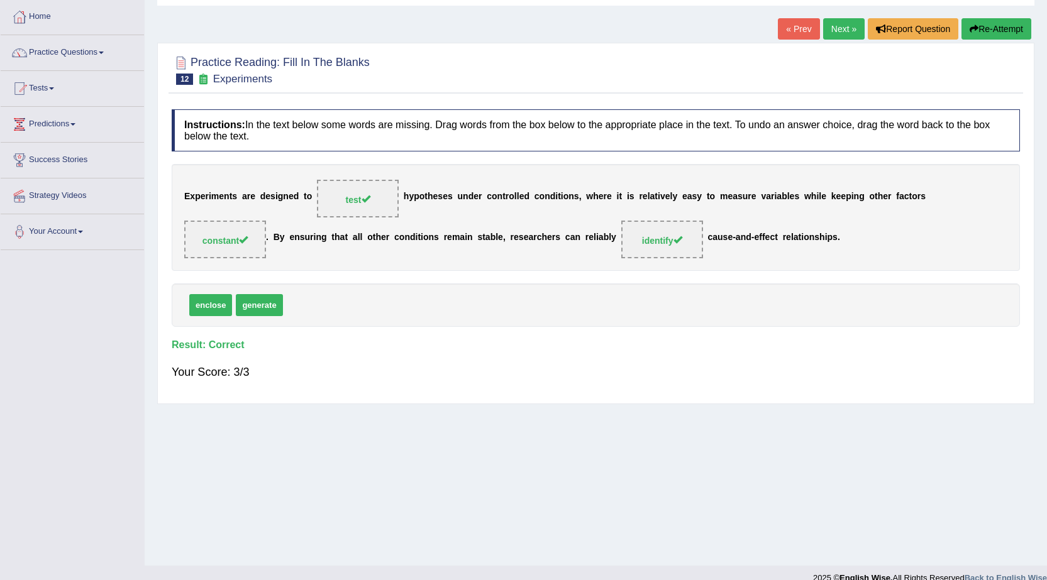
drag, startPoint x: 724, startPoint y: 239, endPoint x: 790, endPoint y: 231, distance: 66.4
click at [780, 233] on div "E x p e r i m e n t s a r e d e s i g n e d t o test h y p o t h e s e s u n d …" at bounding box center [596, 217] width 848 height 107
click at [90, 47] on link "Practice Questions" at bounding box center [72, 50] width 143 height 31
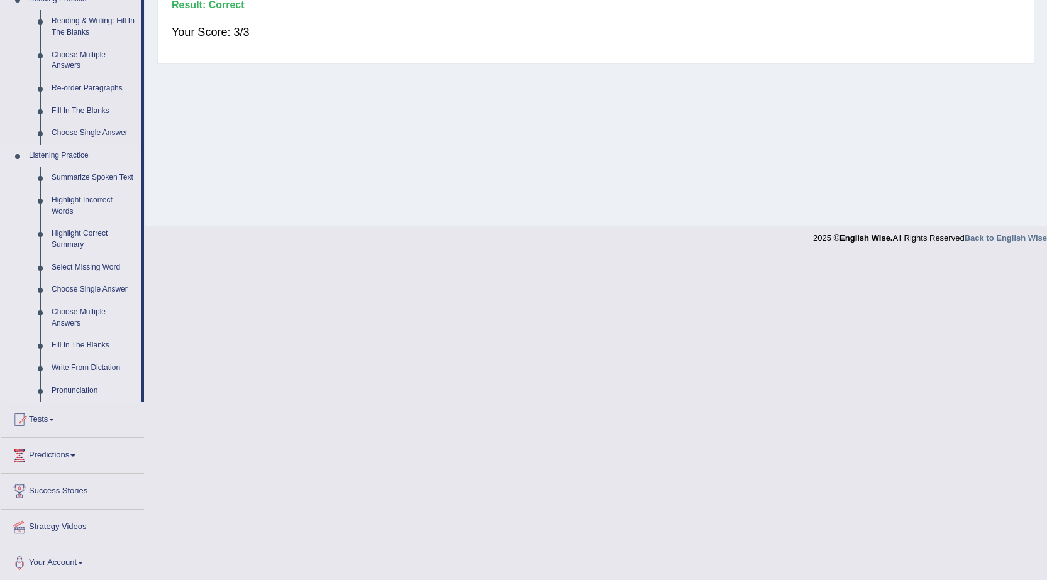
scroll to position [405, 0]
click at [91, 177] on link "Summarize Spoken Text" at bounding box center [93, 176] width 95 height 23
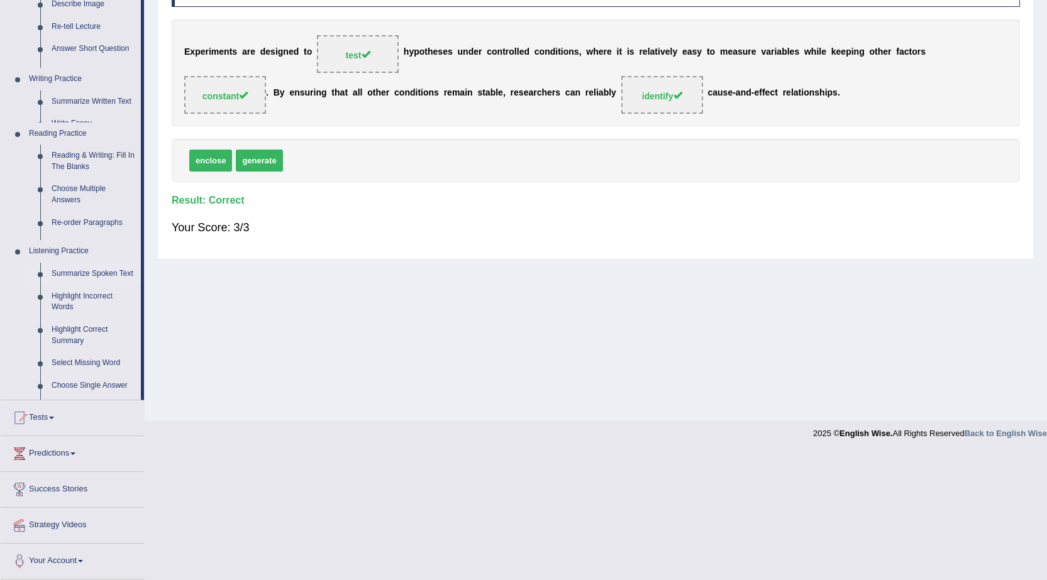
scroll to position [80, 0]
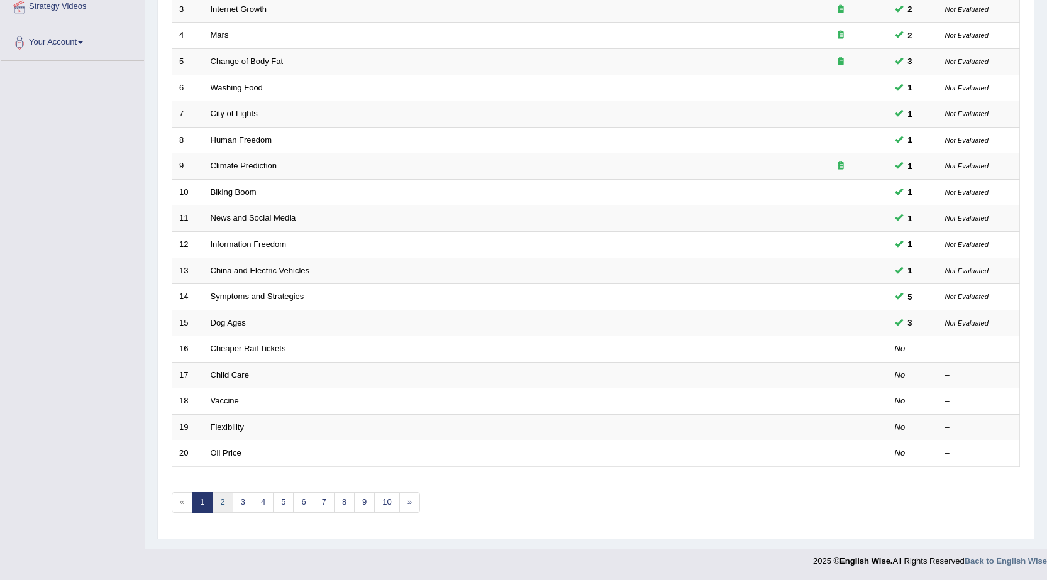
scroll to position [252, 0]
click at [224, 502] on link "2" at bounding box center [222, 502] width 21 height 21
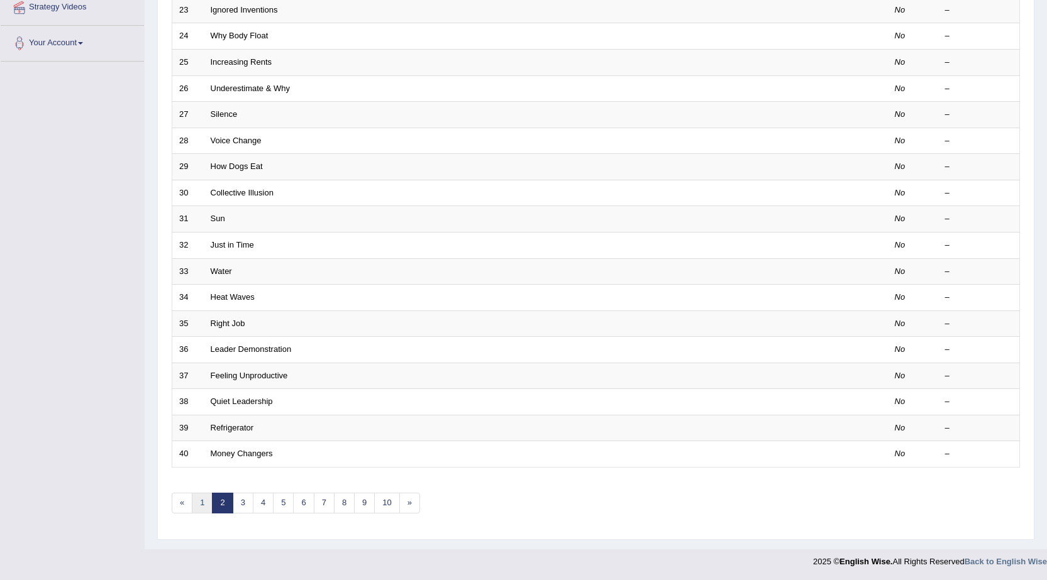
click at [206, 509] on link "1" at bounding box center [202, 503] width 21 height 21
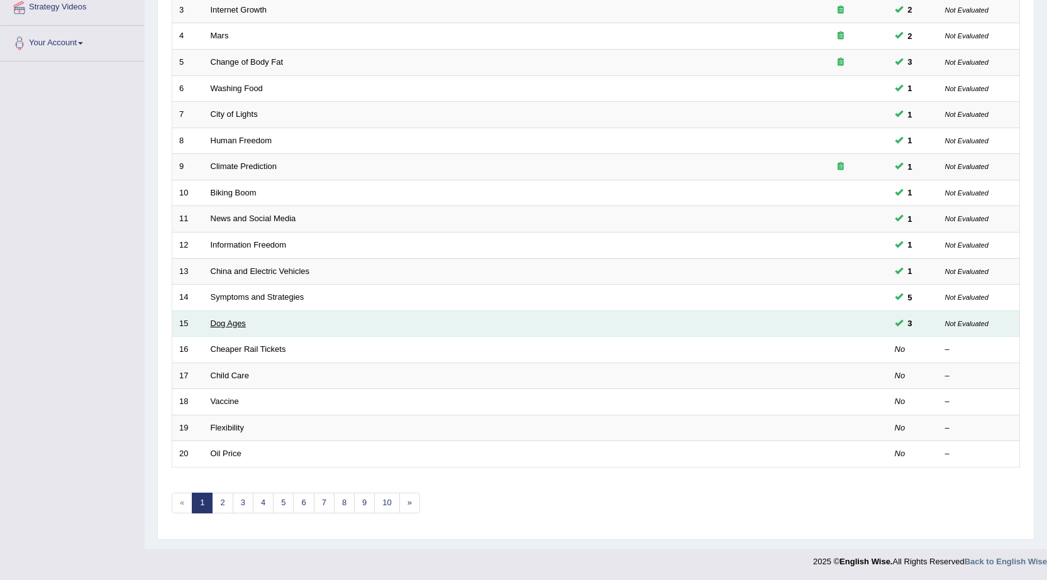
click at [235, 324] on link "Dog Ages" at bounding box center [228, 323] width 35 height 9
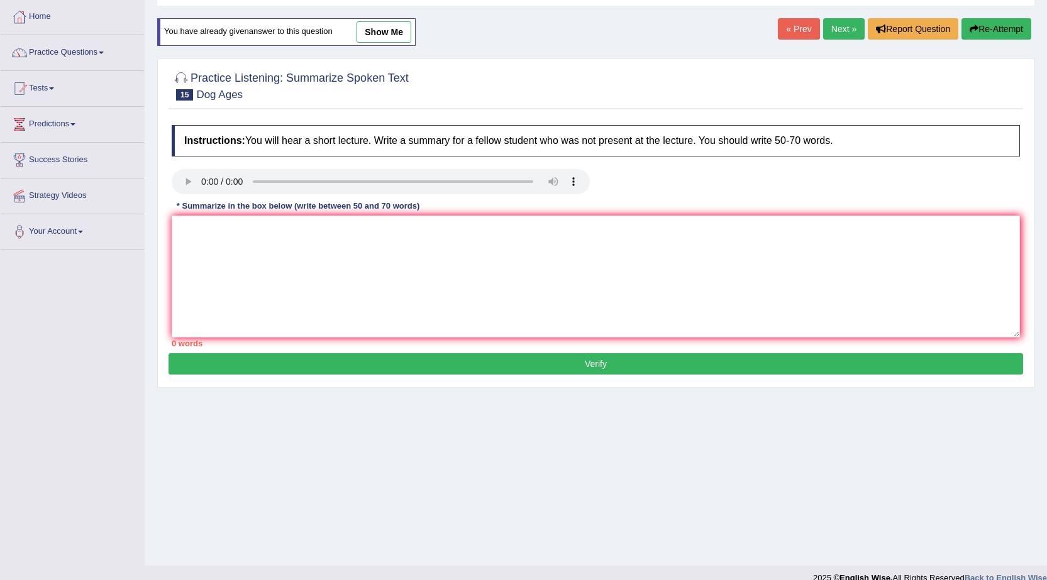
click at [375, 36] on link "show me" at bounding box center [383, 31] width 55 height 21
type textarea "The speaker provided a comprehensive overview of dogs' age, highlighting severa…"
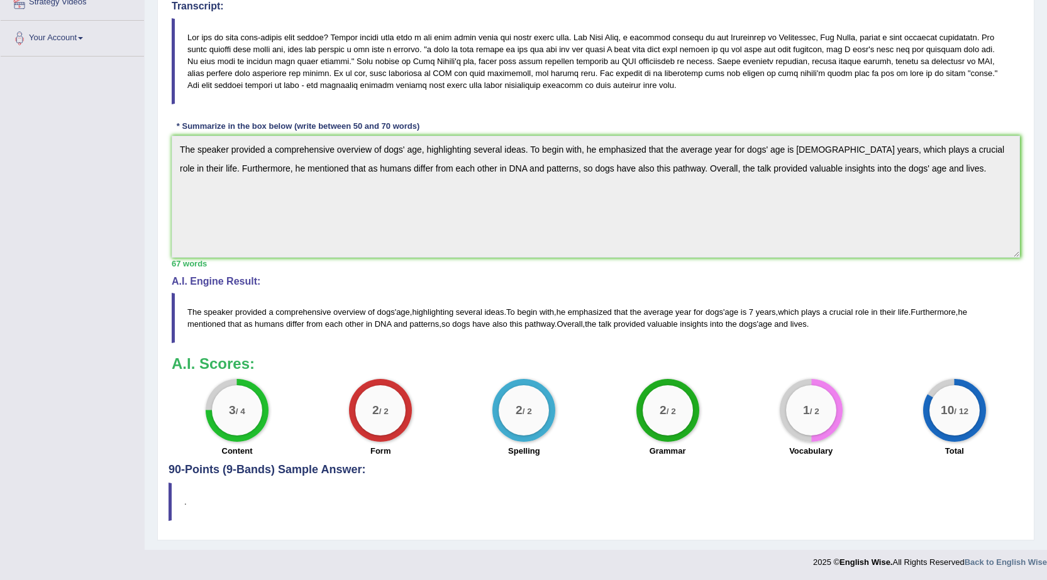
scroll to position [258, 0]
drag, startPoint x: 798, startPoint y: 434, endPoint x: 820, endPoint y: 446, distance: 25.0
click at [820, 446] on div "1 / 2 Vocabulary" at bounding box center [810, 418] width 143 height 81
click at [89, 109] on div "Toggle navigation Home Practice Questions Speaking Practice Read Aloud Repeat S…" at bounding box center [523, 158] width 1047 height 832
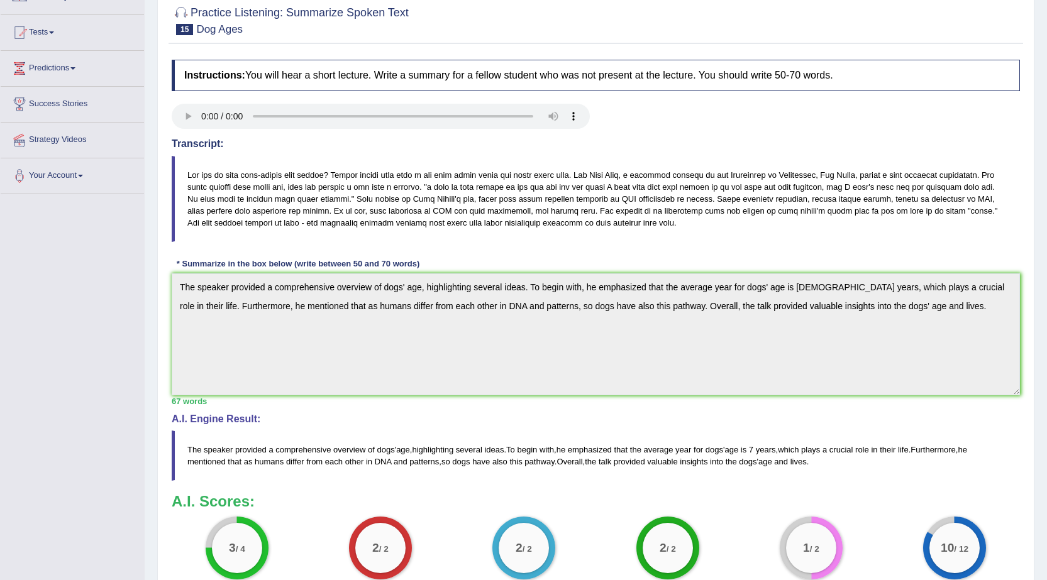
scroll to position [0, 0]
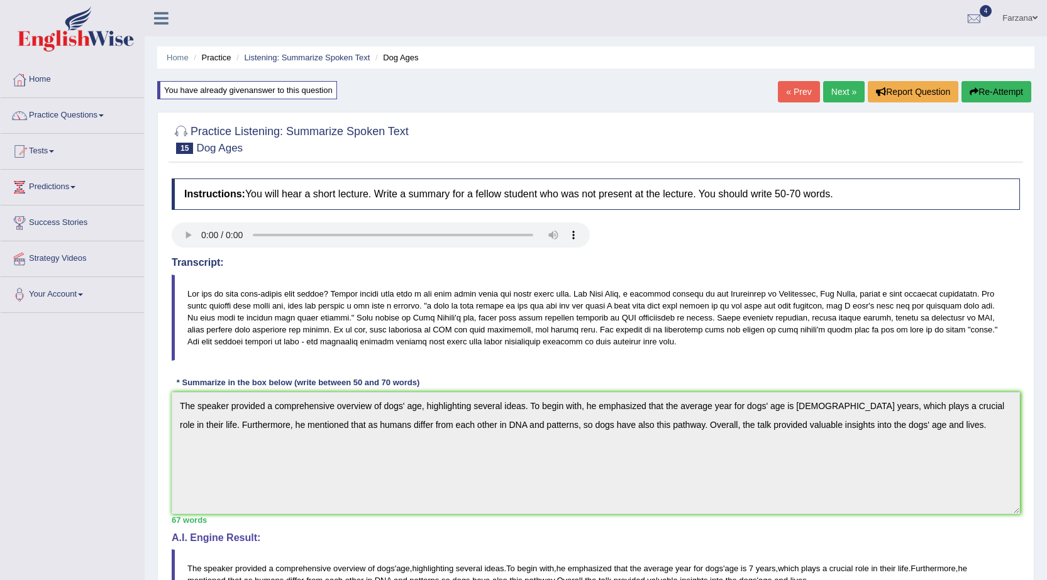
click at [997, 94] on button "Re-Attempt" at bounding box center [996, 91] width 70 height 21
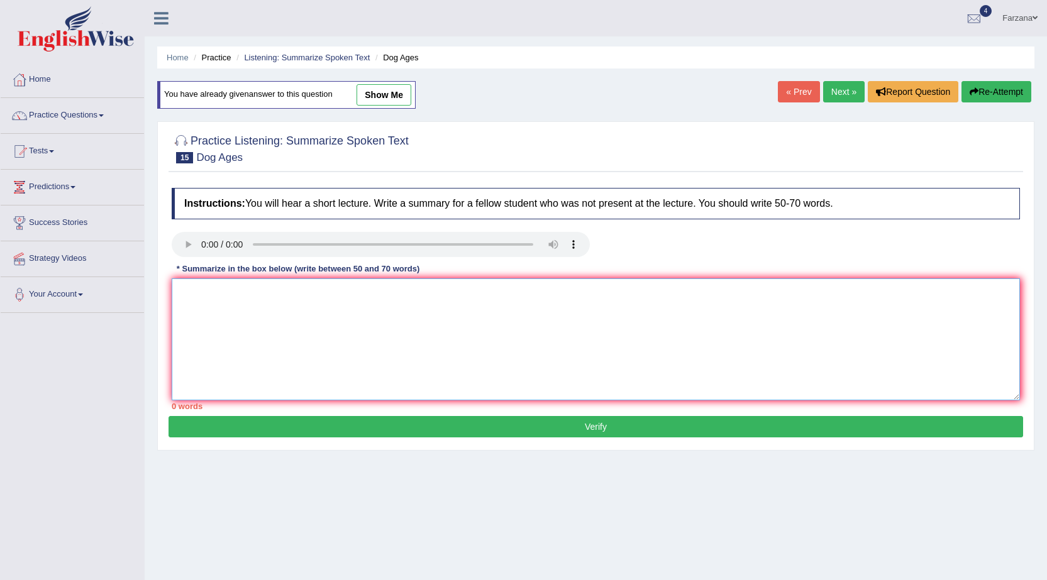
paste textarea "The speaker provided a comprehensive overview of dogs' age, highlighting severa…"
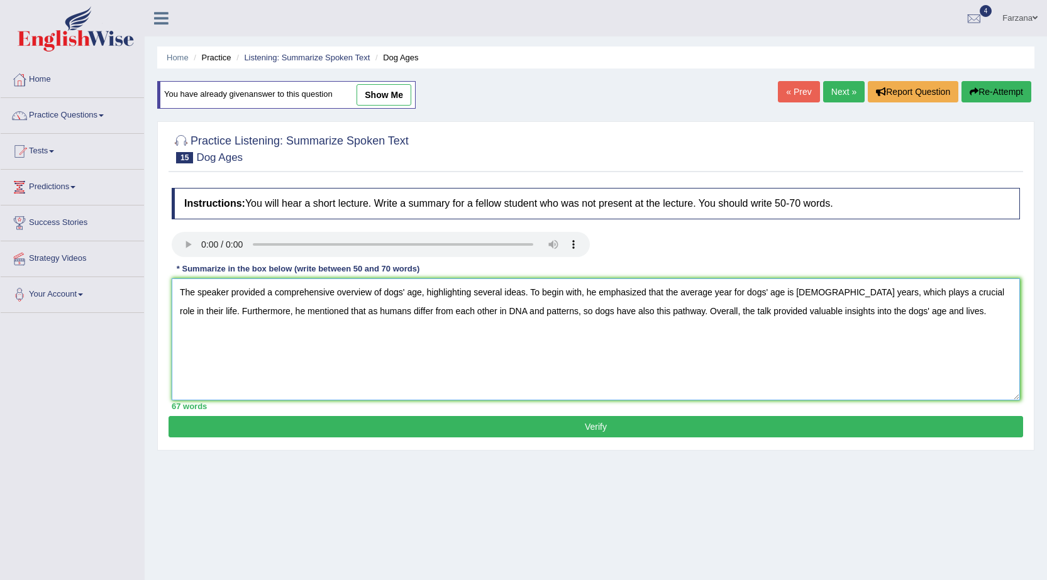
click at [422, 292] on textarea "The speaker provided a comprehensive overview of dogs' age, highlighting severa…" at bounding box center [596, 339] width 848 height 122
click at [384, 292] on textarea "The speaker provided a comprehensive overview of dogs' age, highlighting severa…" at bounding box center [596, 339] width 848 height 122
drag, startPoint x: 724, startPoint y: 293, endPoint x: 791, endPoint y: 291, distance: 67.3
click at [791, 291] on textarea "The speaker provided a comprehensive overview of a dogs' age, highlighting seve…" at bounding box center [596, 339] width 848 height 122
drag, startPoint x: 834, startPoint y: 292, endPoint x: 907, endPoint y: 291, distance: 72.9
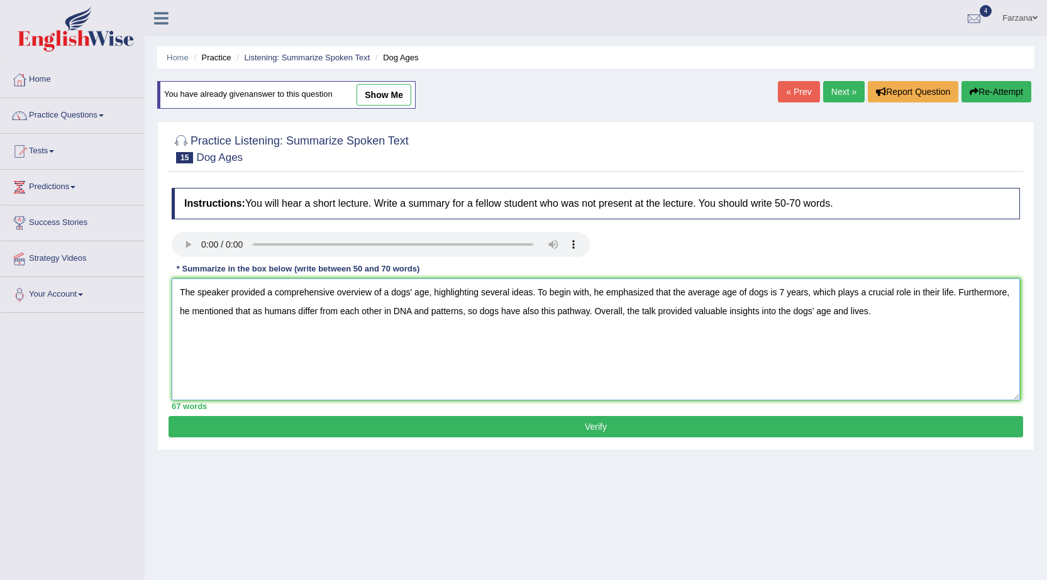
click at [907, 291] on textarea "The speaker provided a comprehensive overview of a dogs' age, highlighting seve…" at bounding box center [596, 339] width 848 height 122
click at [910, 292] on textarea "The speaker provided a comprehensive overview of a dogs' age, highlighting seve…" at bounding box center [596, 339] width 848 height 122
drag, startPoint x: 589, startPoint y: 312, endPoint x: 500, endPoint y: 313, distance: 89.3
click at [500, 313] on textarea "The speaker provided a comprehensive overview of a dogs' age, highlighting seve…" at bounding box center [596, 339] width 848 height 122
click at [538, 337] on textarea "The speaker provided a comprehensive overview of a dogs' age, highlighting seve…" at bounding box center [596, 339] width 848 height 122
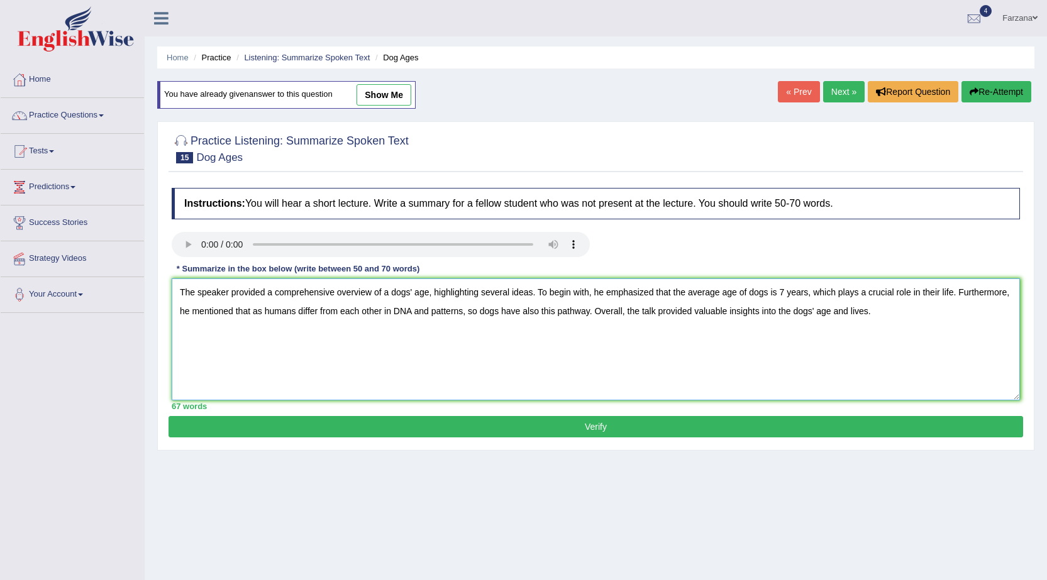
drag, startPoint x: 468, startPoint y: 312, endPoint x: 590, endPoint y: 308, distance: 122.7
click at [590, 308] on textarea "The speaker provided a comprehensive overview of a dogs' age, highlighting seve…" at bounding box center [596, 339] width 848 height 122
click at [668, 314] on textarea "The speaker provided a comprehensive overview of a dogs' age, highlighting seve…" at bounding box center [596, 339] width 848 height 122
click at [876, 312] on textarea "The speaker provided a comprehensive overview of a dogs' age, highlighting seve…" at bounding box center [596, 339] width 848 height 122
click at [581, 312] on textarea "The speaker provided a comprehensive overview of a dogs' age, highlighting seve…" at bounding box center [596, 339] width 848 height 122
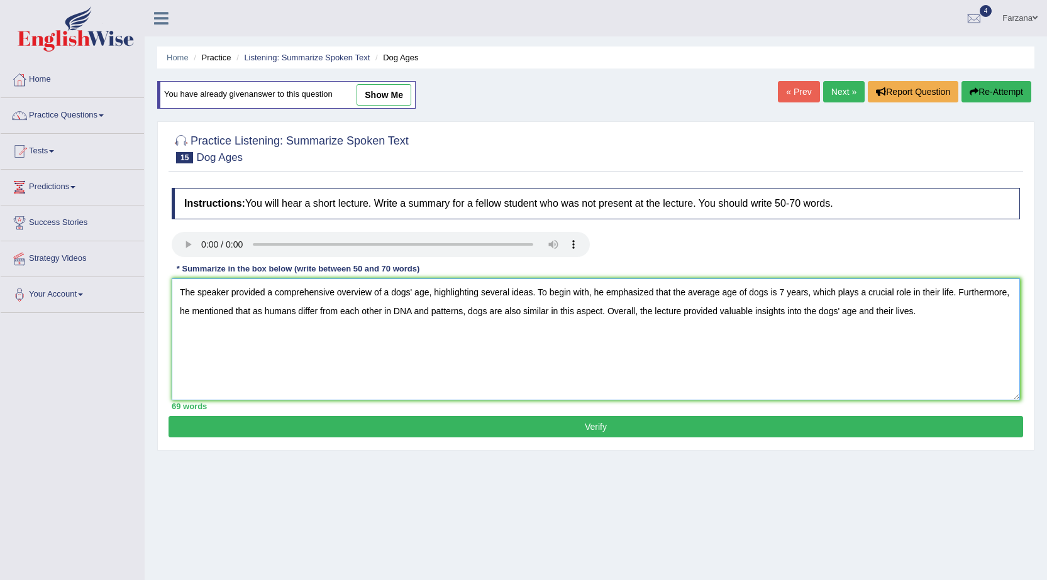
drag, startPoint x: 574, startPoint y: 310, endPoint x: 597, endPoint y: 310, distance: 23.3
click at [597, 310] on textarea "The speaker provided a comprehensive overview of a dogs' age, highlighting seve…" at bounding box center [596, 339] width 848 height 122
click at [598, 327] on textarea "The speaker provided a comprehensive overview of a dogs' age, highlighting seve…" at bounding box center [596, 339] width 848 height 122
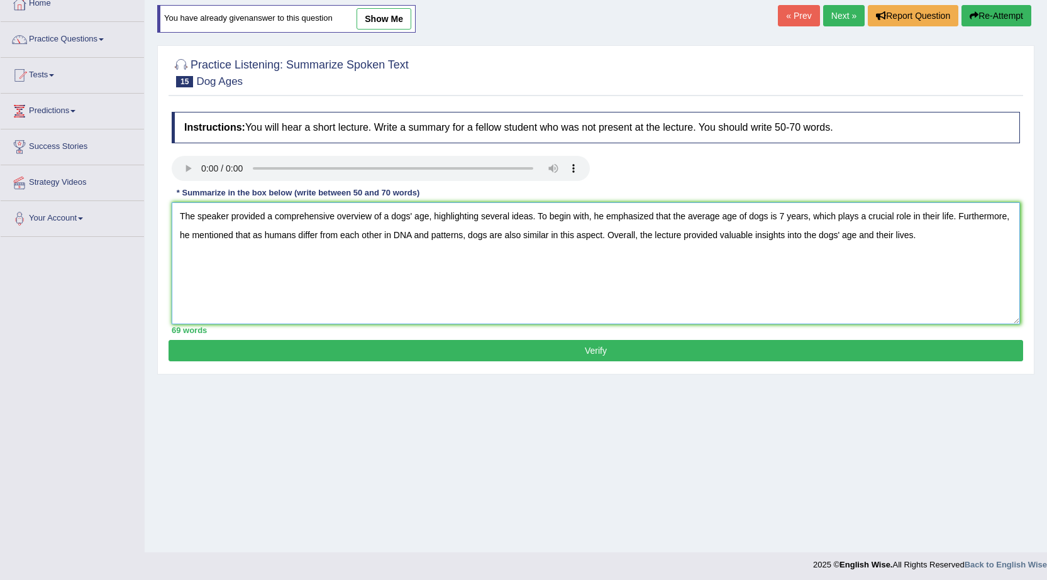
scroll to position [80, 0]
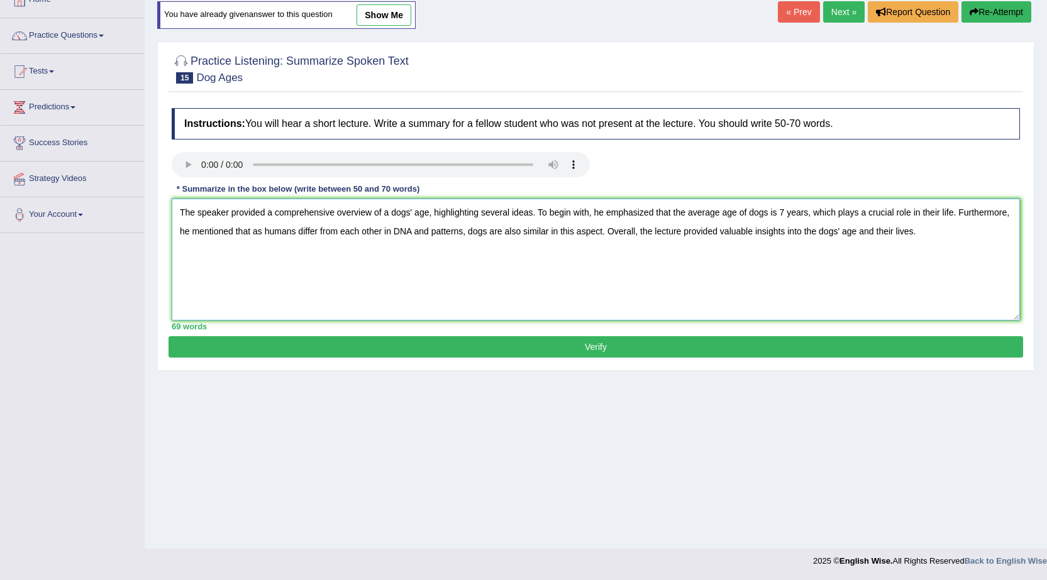
type textarea "The speaker provided a comprehensive overview of a dogs' age, highlighting seve…"
click at [610, 338] on button "Verify" at bounding box center [595, 346] width 854 height 21
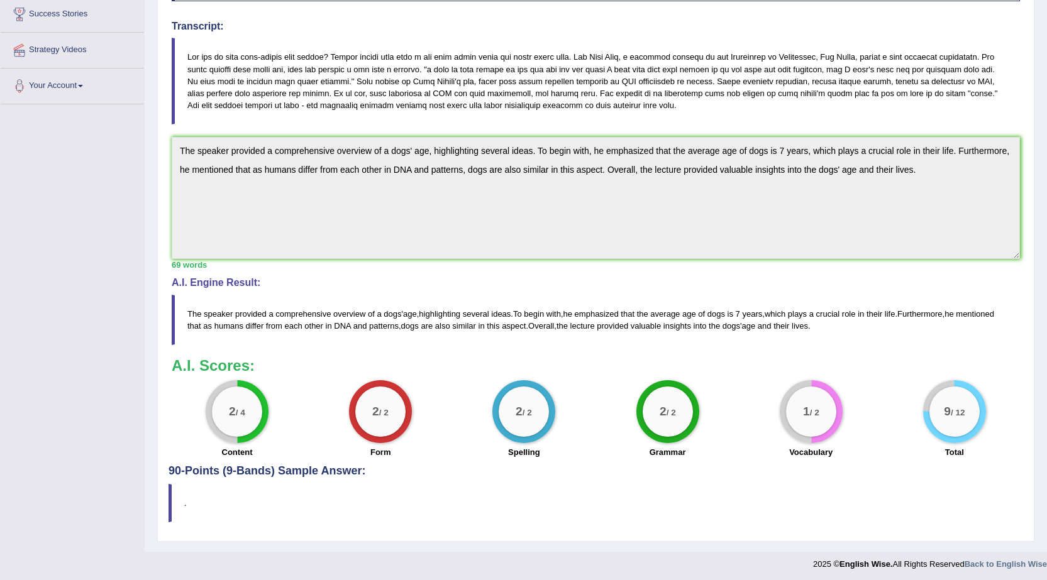
scroll to position [212, 0]
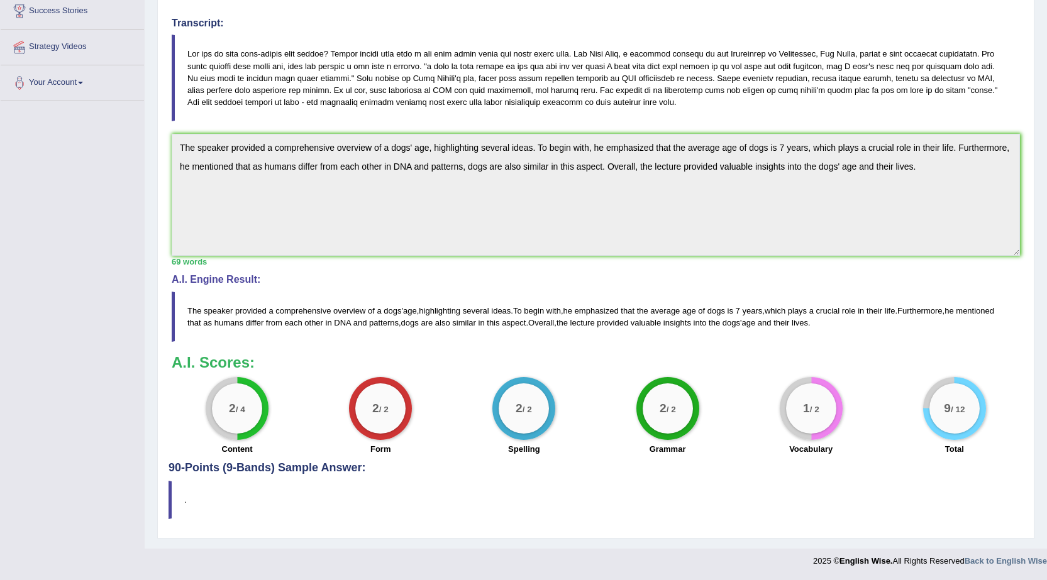
drag, startPoint x: 250, startPoint y: 416, endPoint x: 217, endPoint y: 415, distance: 32.7
click at [217, 415] on div "2 / 4" at bounding box center [237, 408] width 50 height 50
click at [813, 412] on small "/ 2" at bounding box center [813, 409] width 9 height 9
click at [809, 422] on div "1 / 2" at bounding box center [811, 408] width 50 height 50
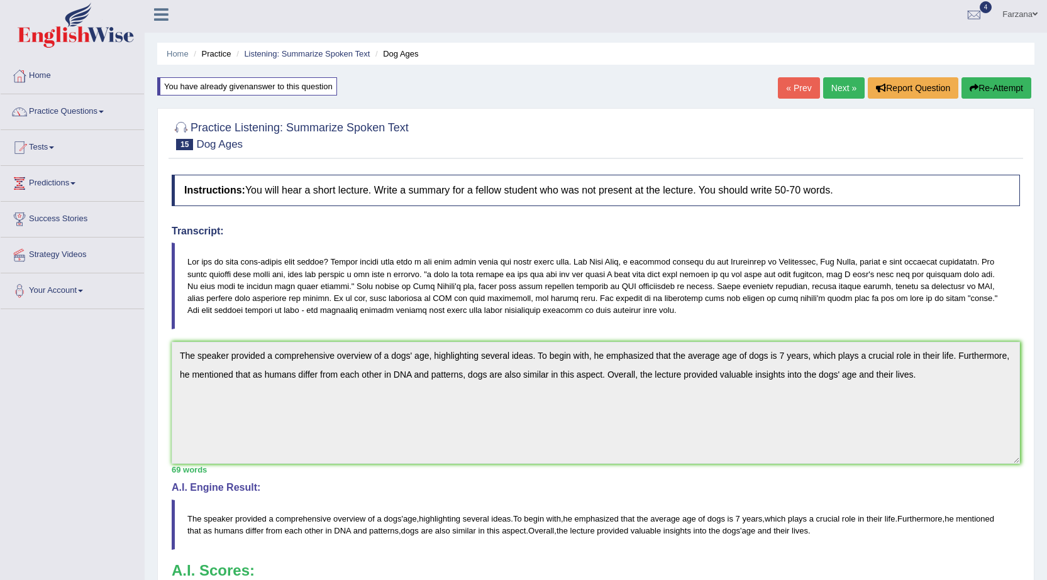
scroll to position [0, 0]
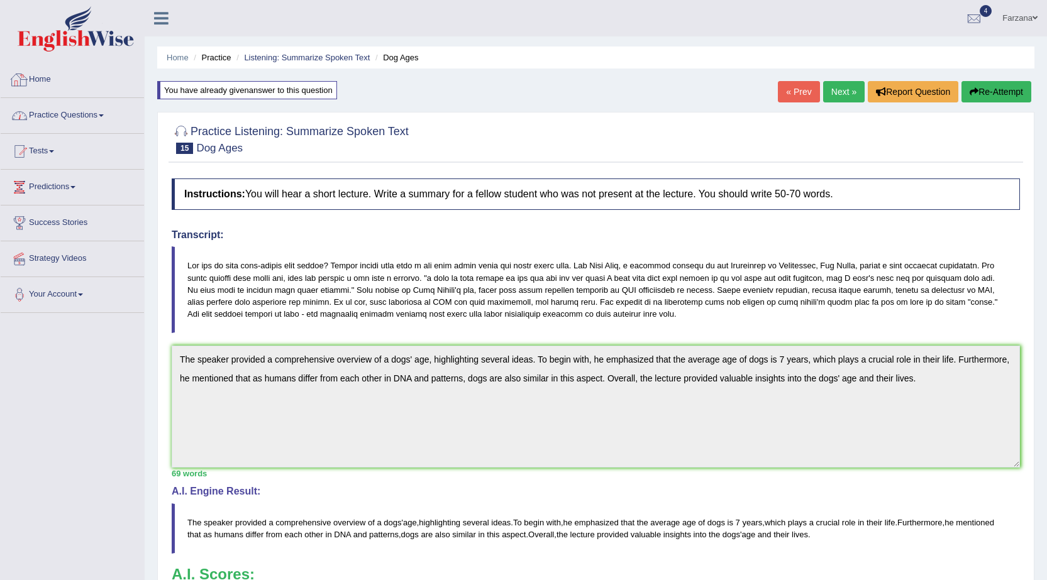
click at [63, 104] on link "Practice Questions" at bounding box center [72, 113] width 143 height 31
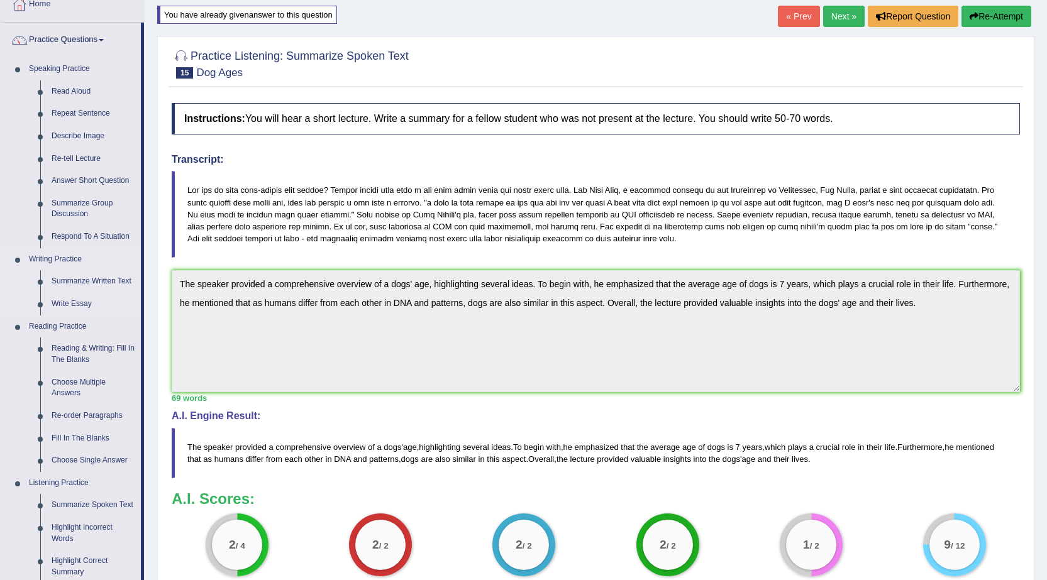
scroll to position [63, 0]
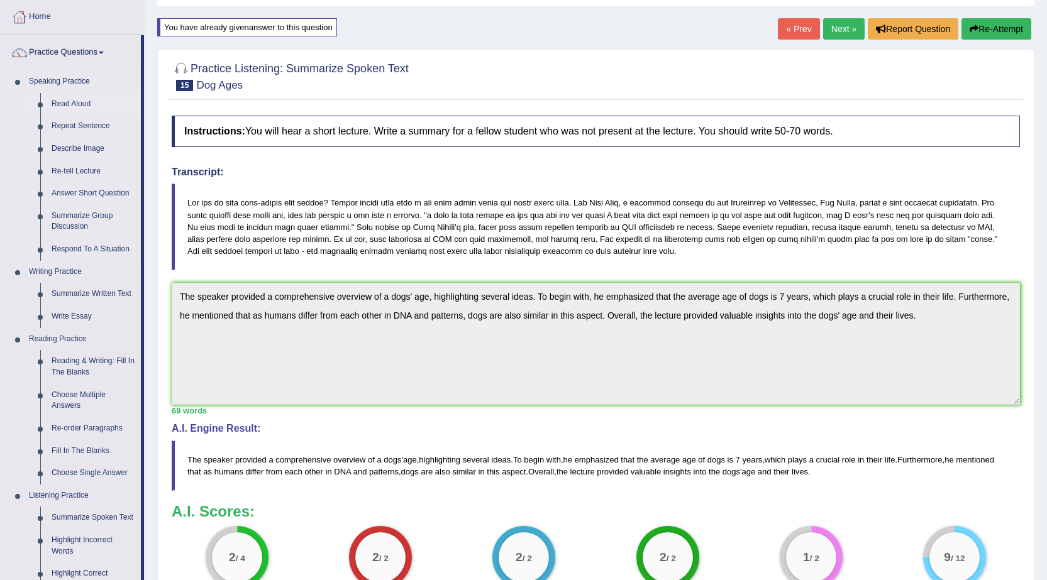
click at [66, 103] on link "Read Aloud" at bounding box center [93, 104] width 95 height 23
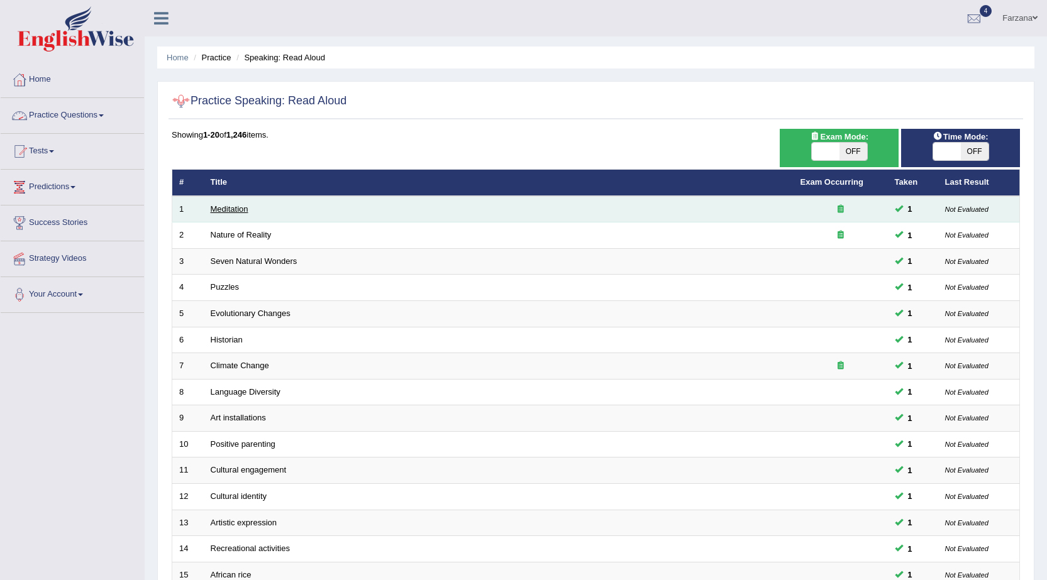
click at [227, 210] on link "Meditation" at bounding box center [230, 208] width 38 height 9
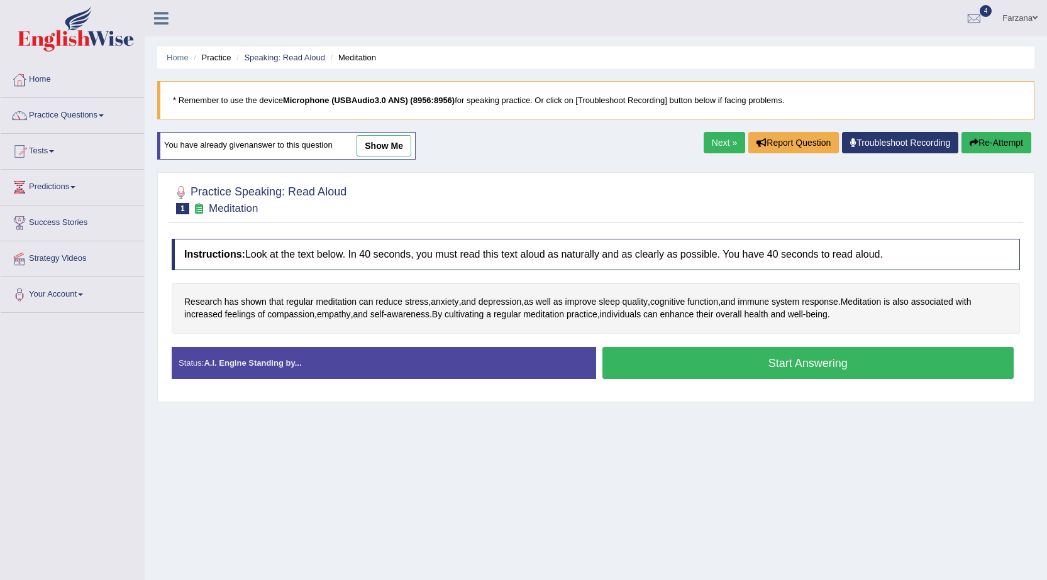
click at [747, 366] on button "Start Answering" at bounding box center [808, 363] width 412 height 32
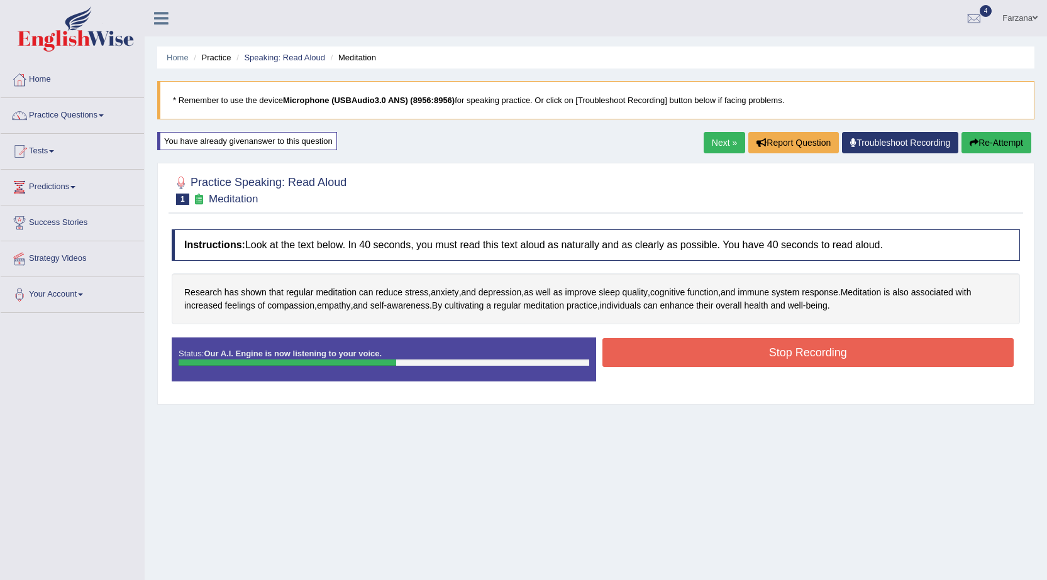
click at [703, 356] on button "Stop Recording" at bounding box center [808, 352] width 412 height 29
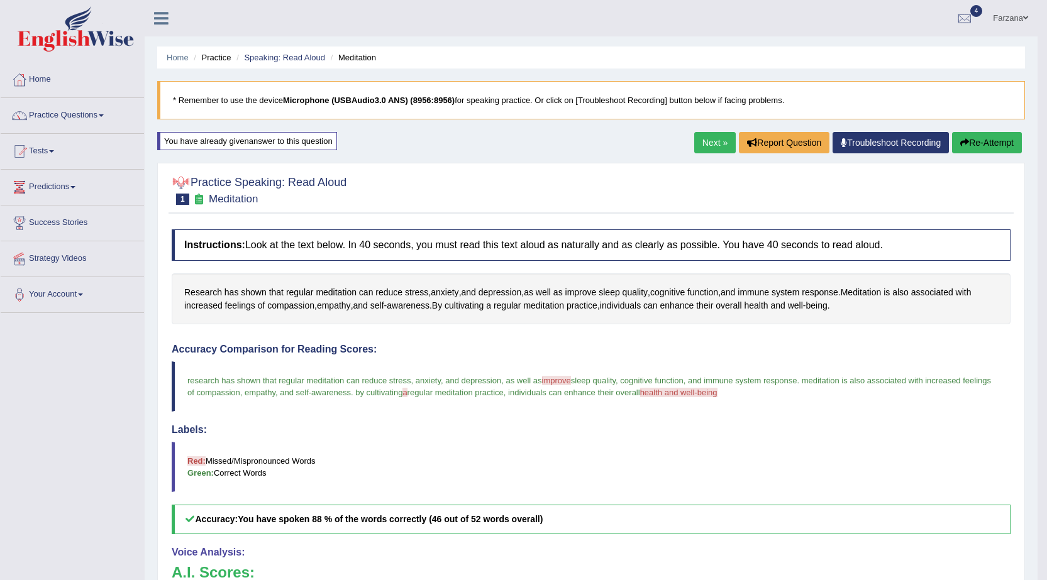
click at [87, 121] on link "Practice Questions" at bounding box center [72, 113] width 143 height 31
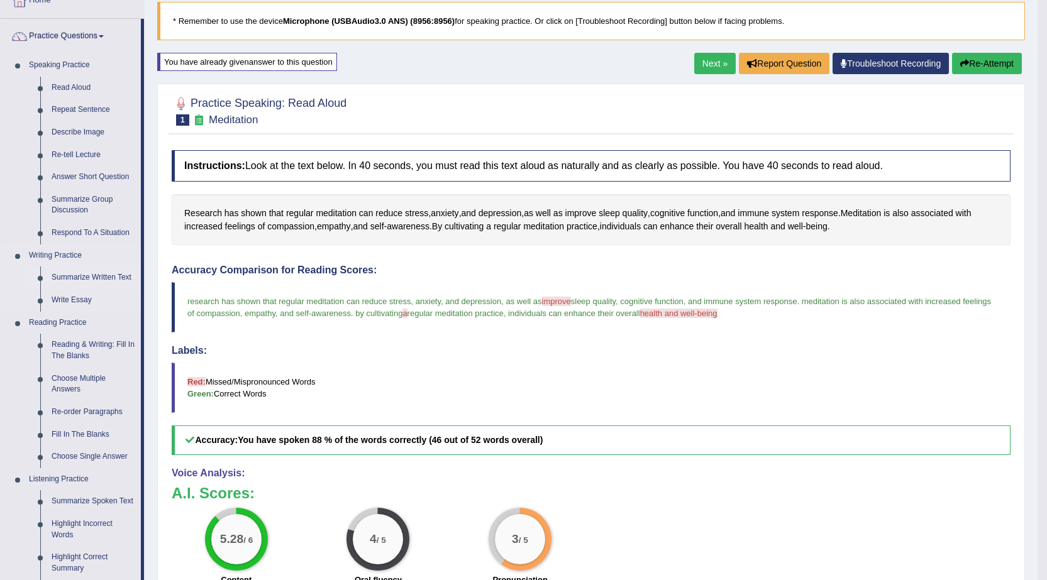
scroll to position [126, 0]
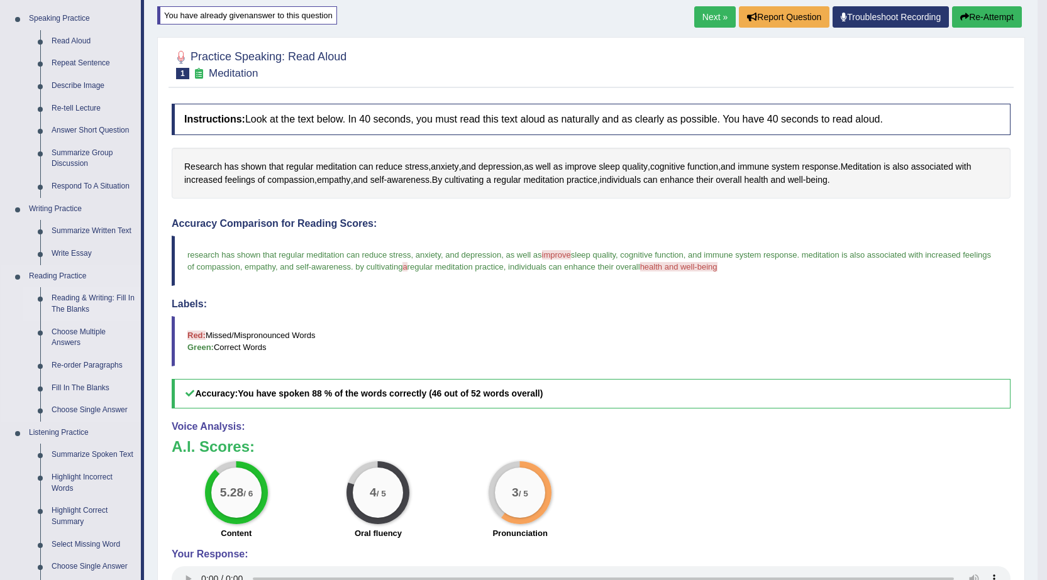
click at [109, 299] on link "Reading & Writing: Fill In The Blanks" at bounding box center [93, 303] width 95 height 33
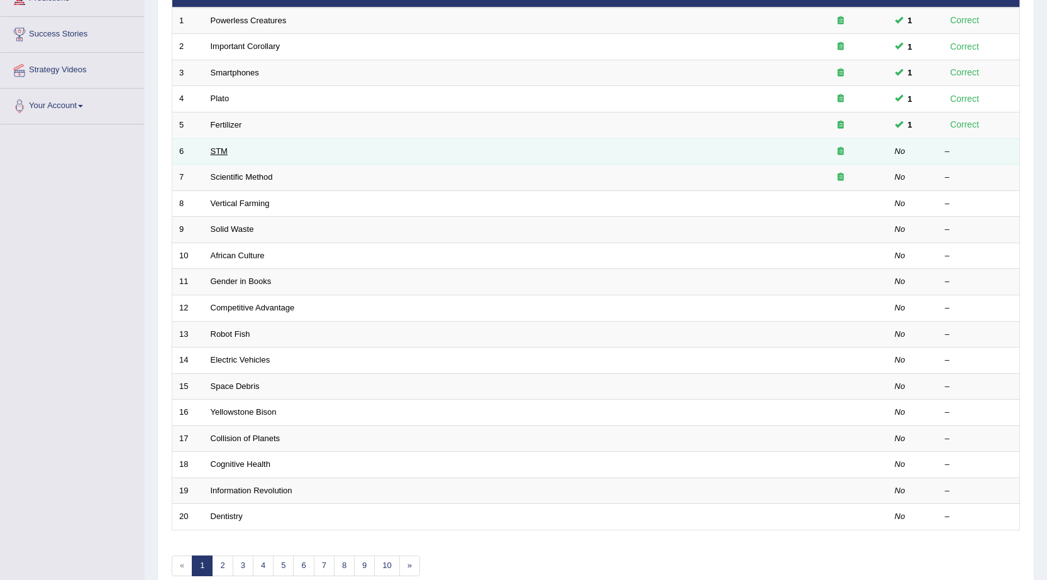
click at [224, 152] on link "STM" at bounding box center [219, 150] width 17 height 9
